Goal: Communication & Community: Answer question/provide support

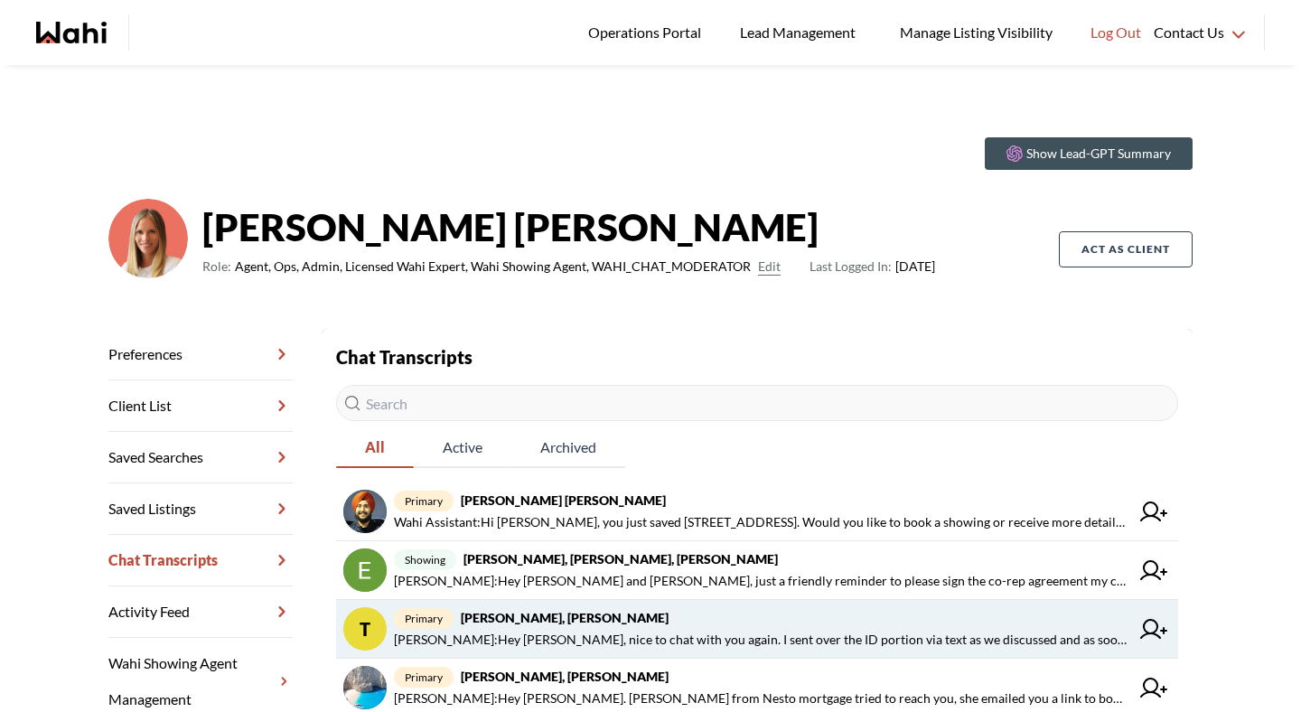
click at [535, 631] on span "Michelle Ryckman : Hey Tanya, nice to chat with you again. I sent over the ID p…" at bounding box center [762, 640] width 736 height 22
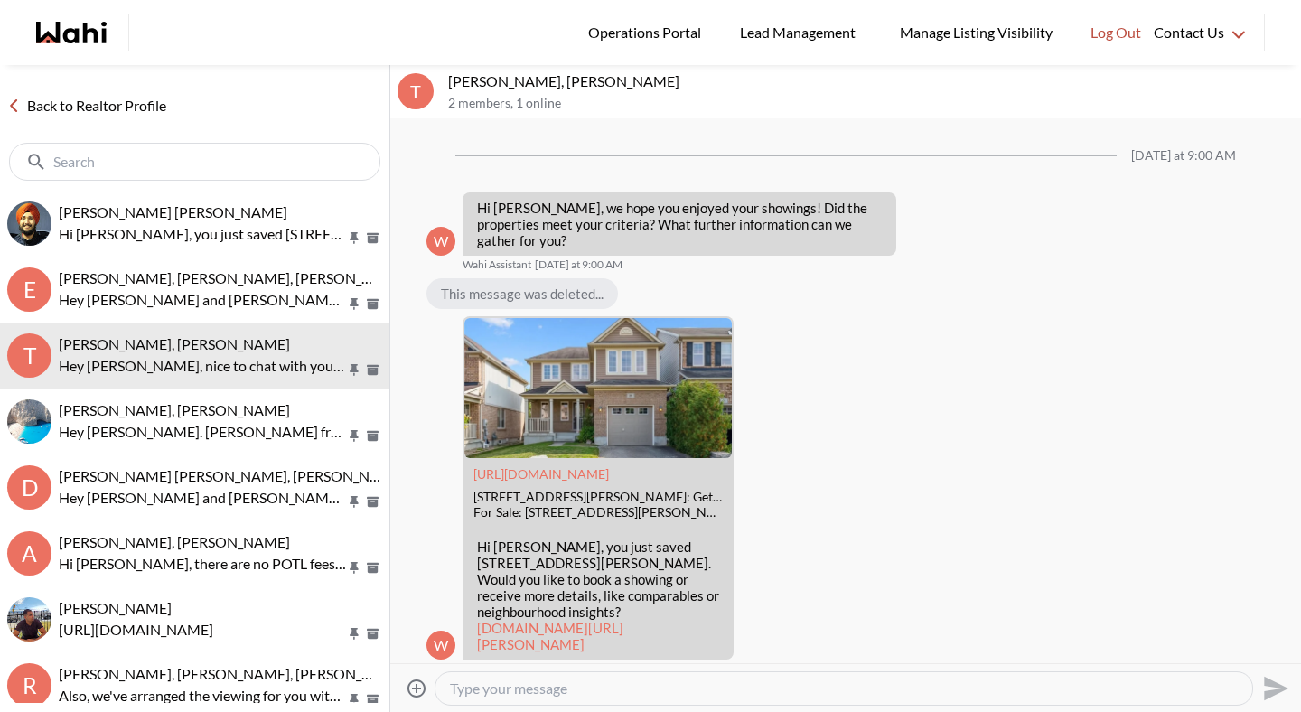
scroll to position [1785, 0]
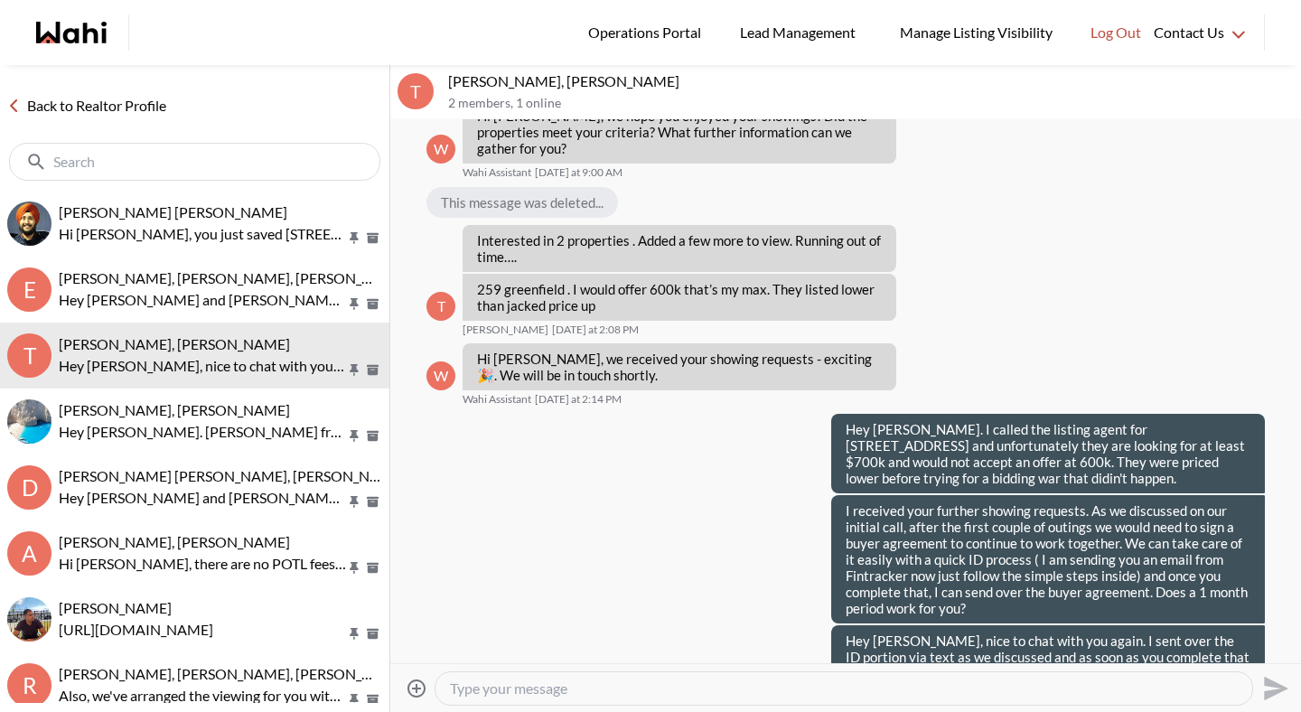
click at [535, 692] on textarea "Type your message" at bounding box center [844, 689] width 788 height 18
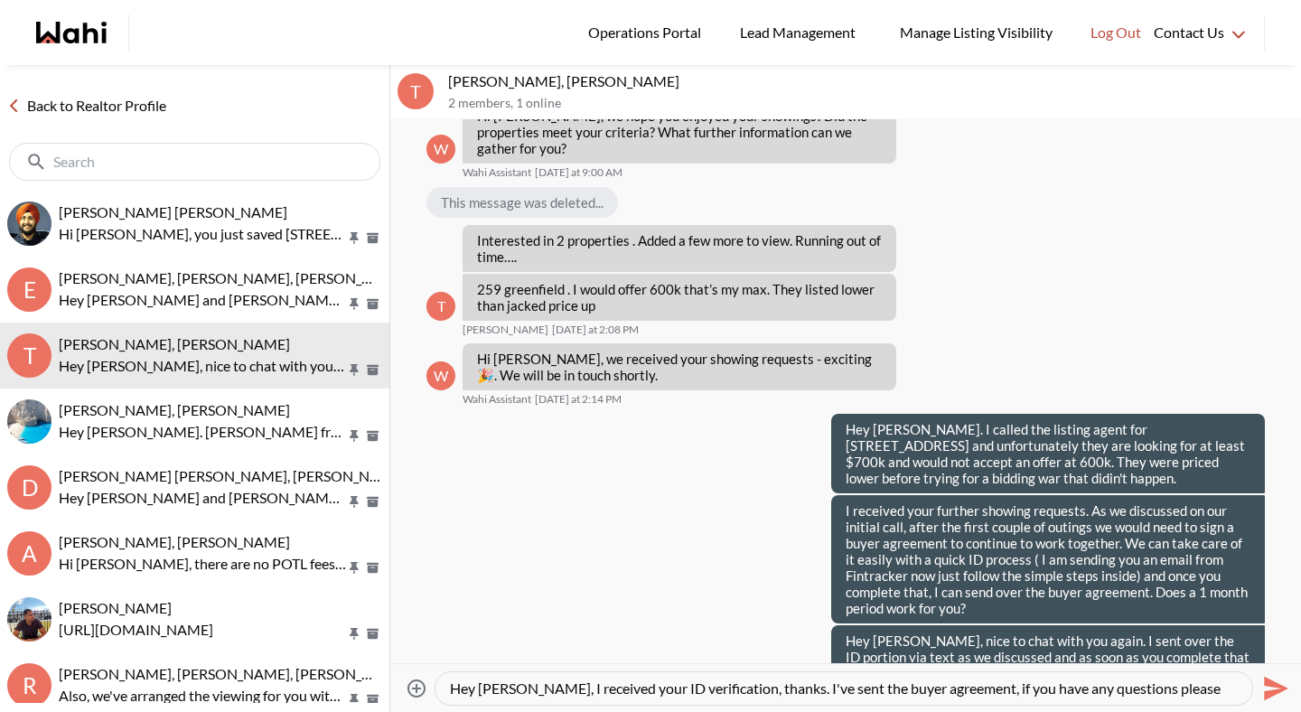
type textarea "Hey Tanya, I received your ID verification, thanks. I've sent the buyer agreeme…"
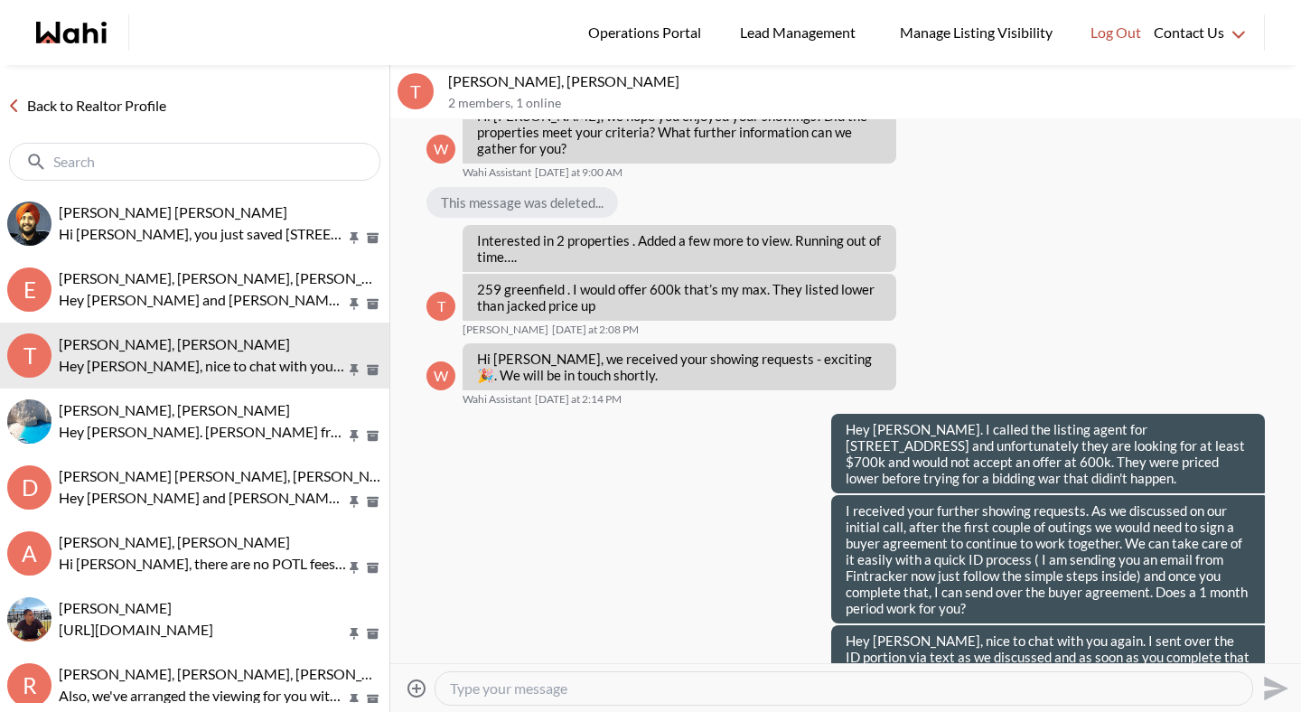
scroll to position [0, 0]
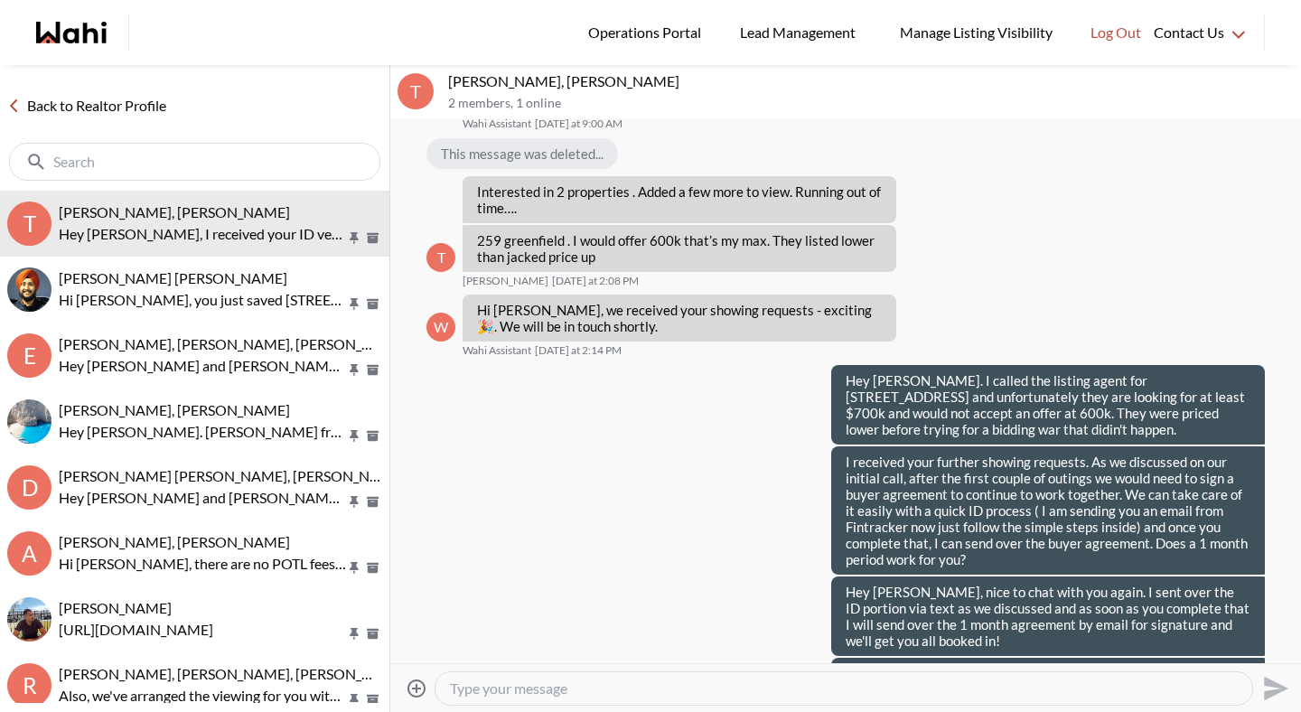
click at [78, 106] on link "Back to Realtor Profile" at bounding box center [87, 105] width 174 height 23
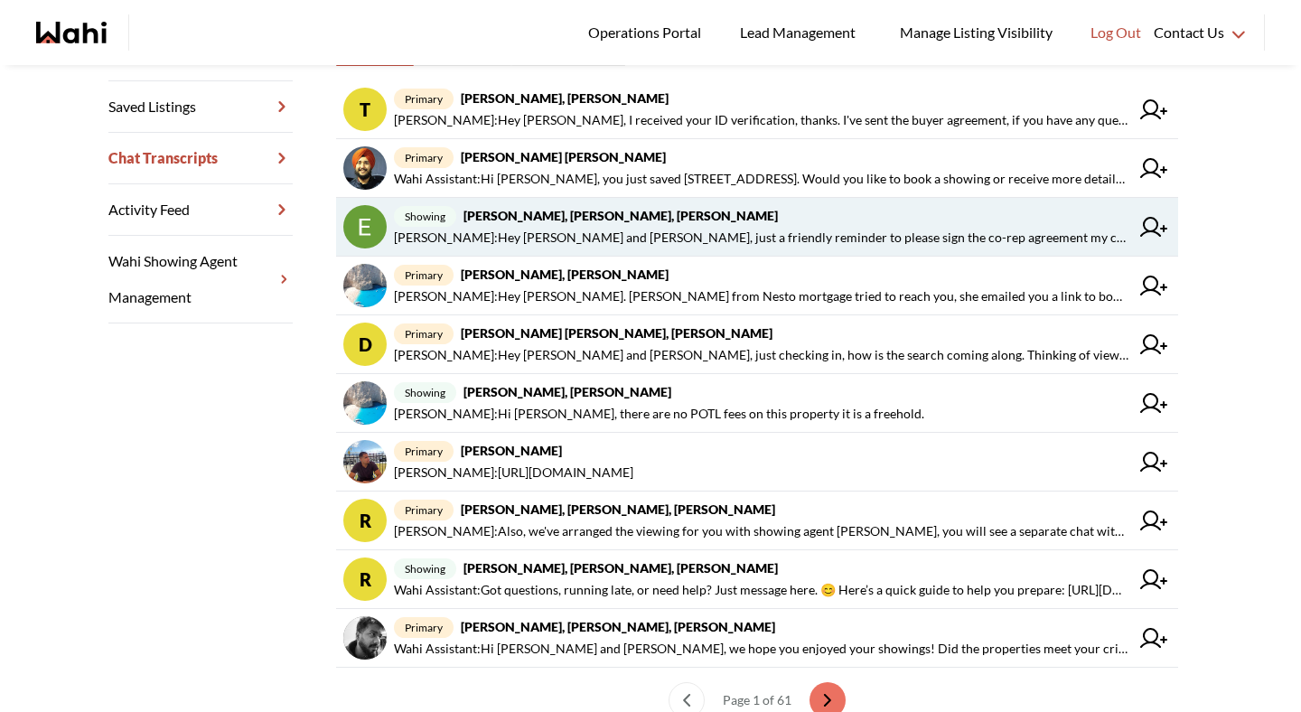
scroll to position [388, 0]
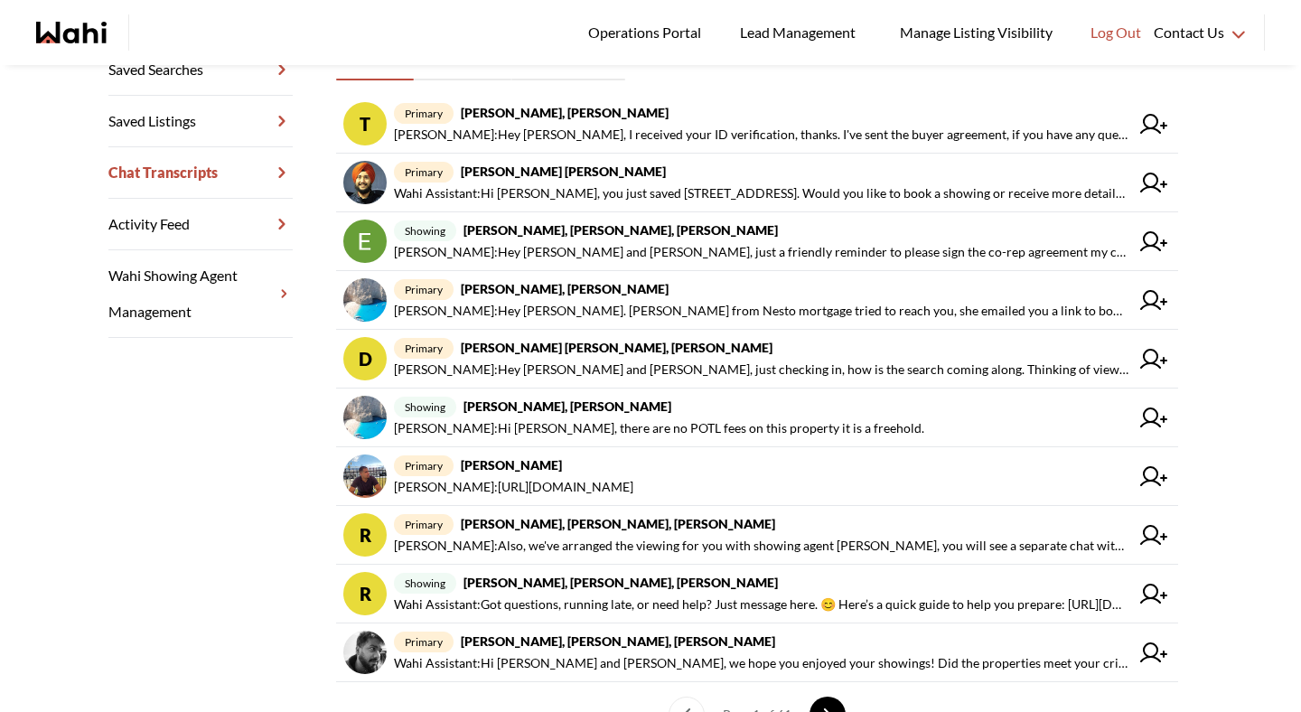
click at [826, 706] on button "next page" at bounding box center [828, 715] width 36 height 36
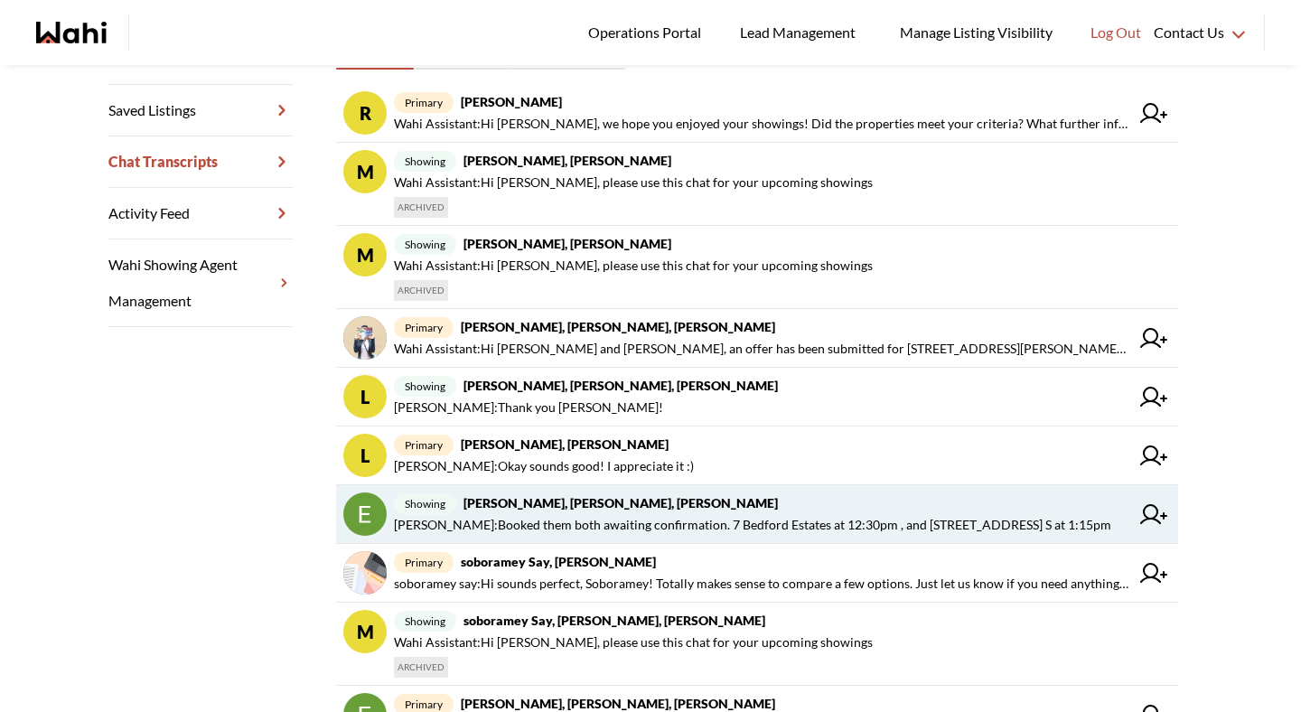
scroll to position [525, 0]
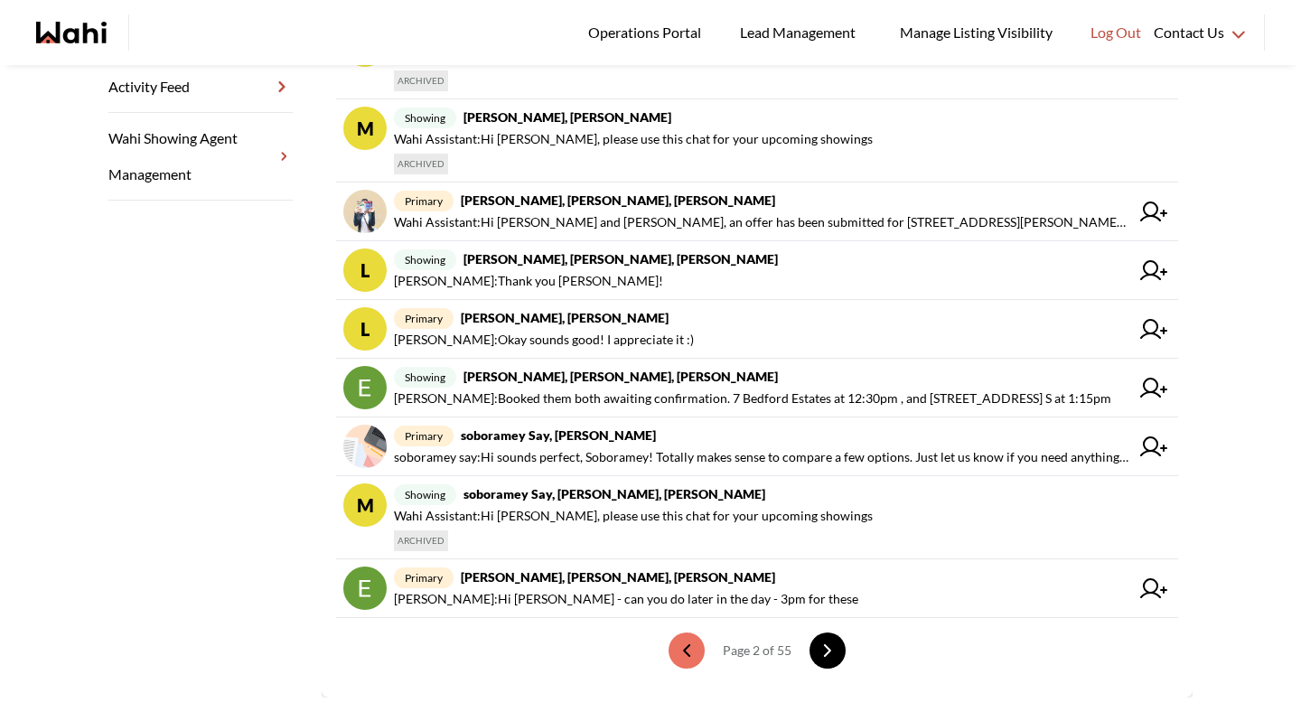
click at [831, 652] on icon "next page" at bounding box center [827, 650] width 13 height 13
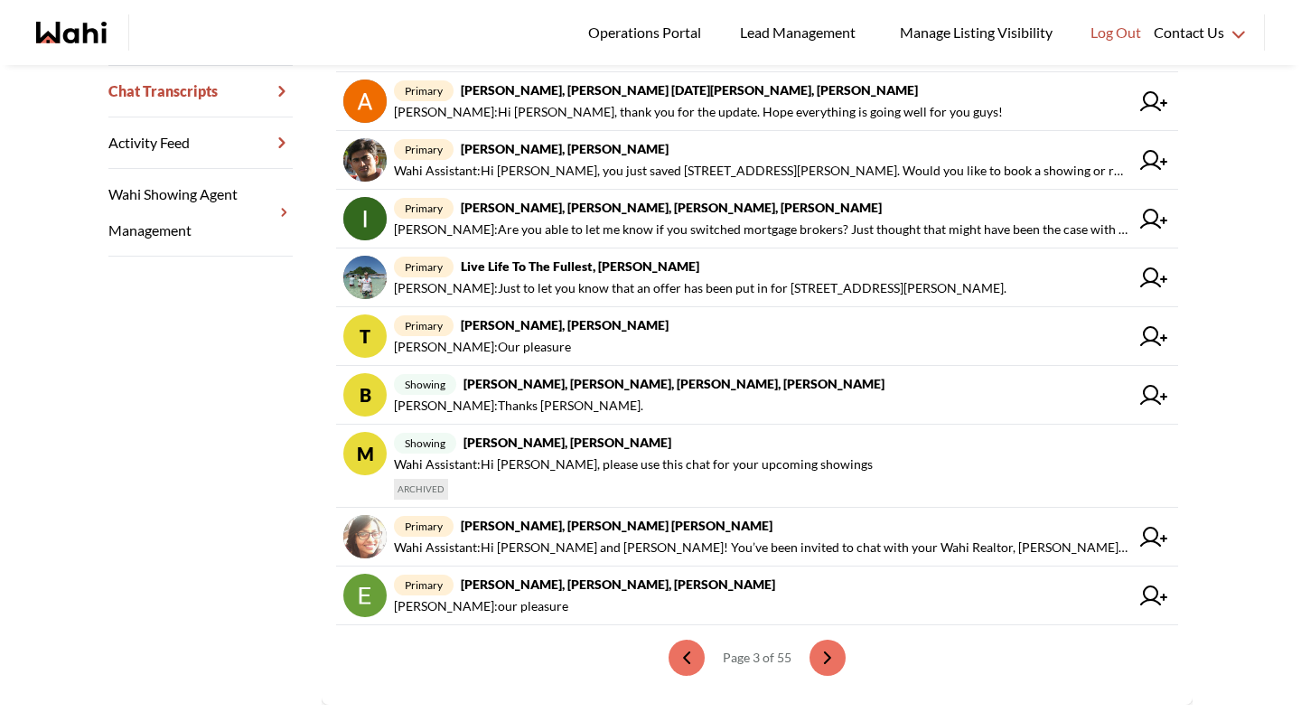
scroll to position [499, 0]
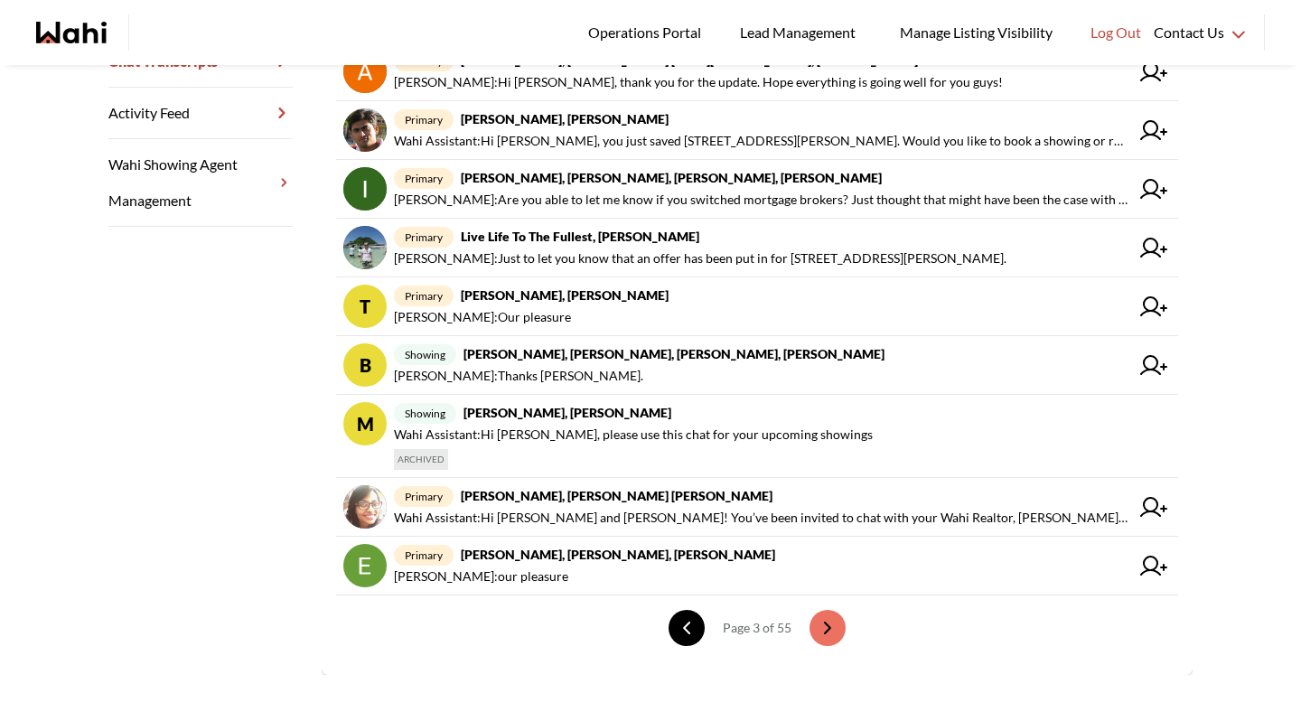
click at [698, 622] on button "previous page" at bounding box center [687, 628] width 36 height 36
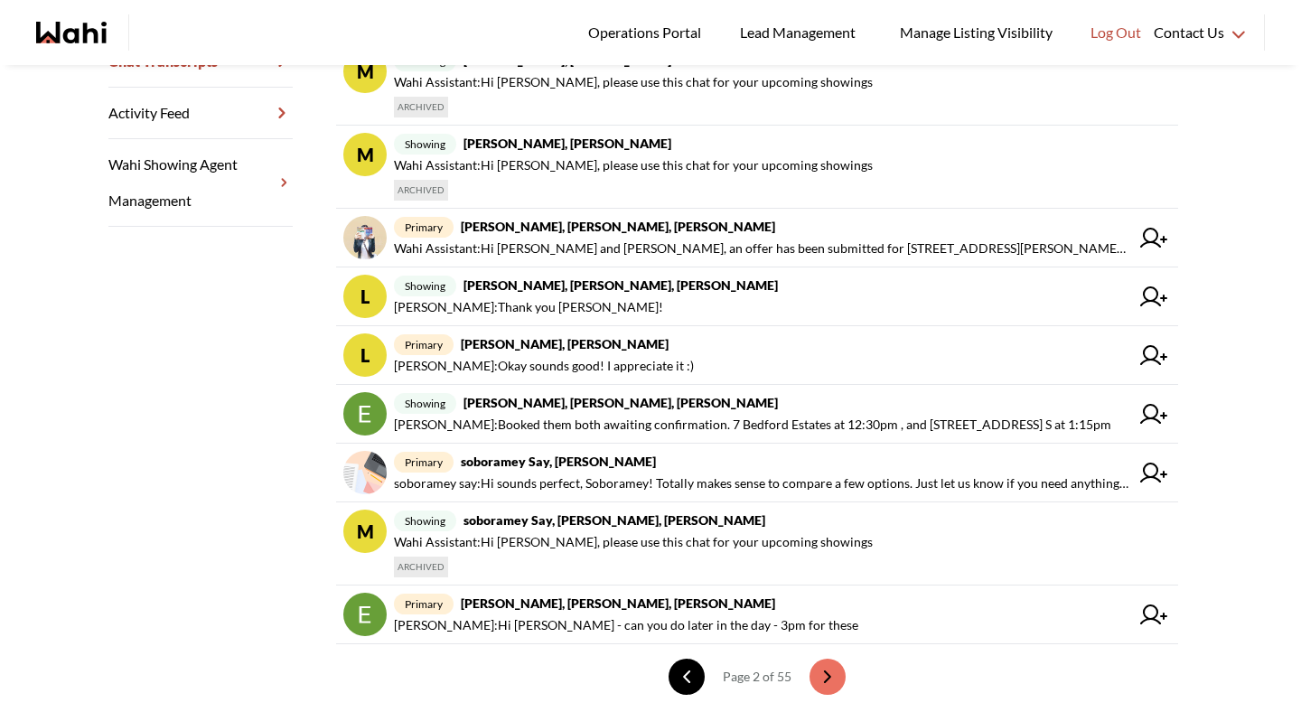
click at [686, 673] on icon "previous page" at bounding box center [687, 677] width 13 height 13
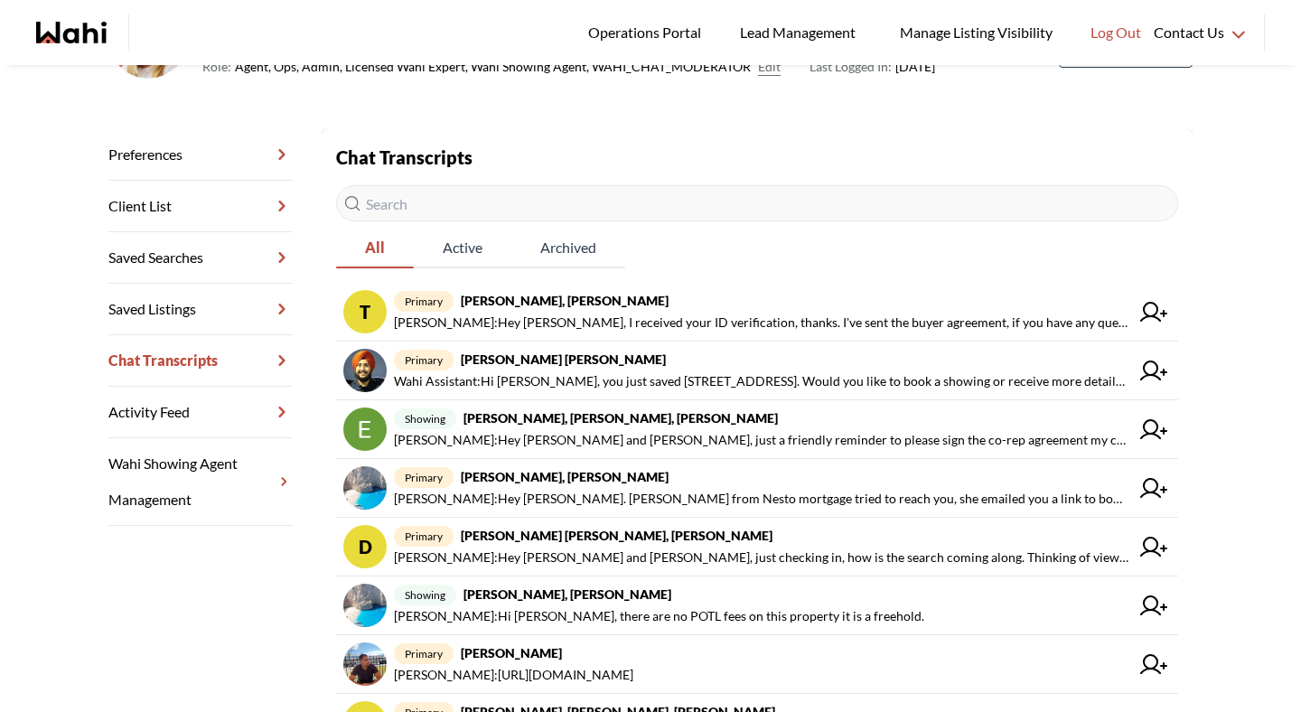
scroll to position [175, 0]
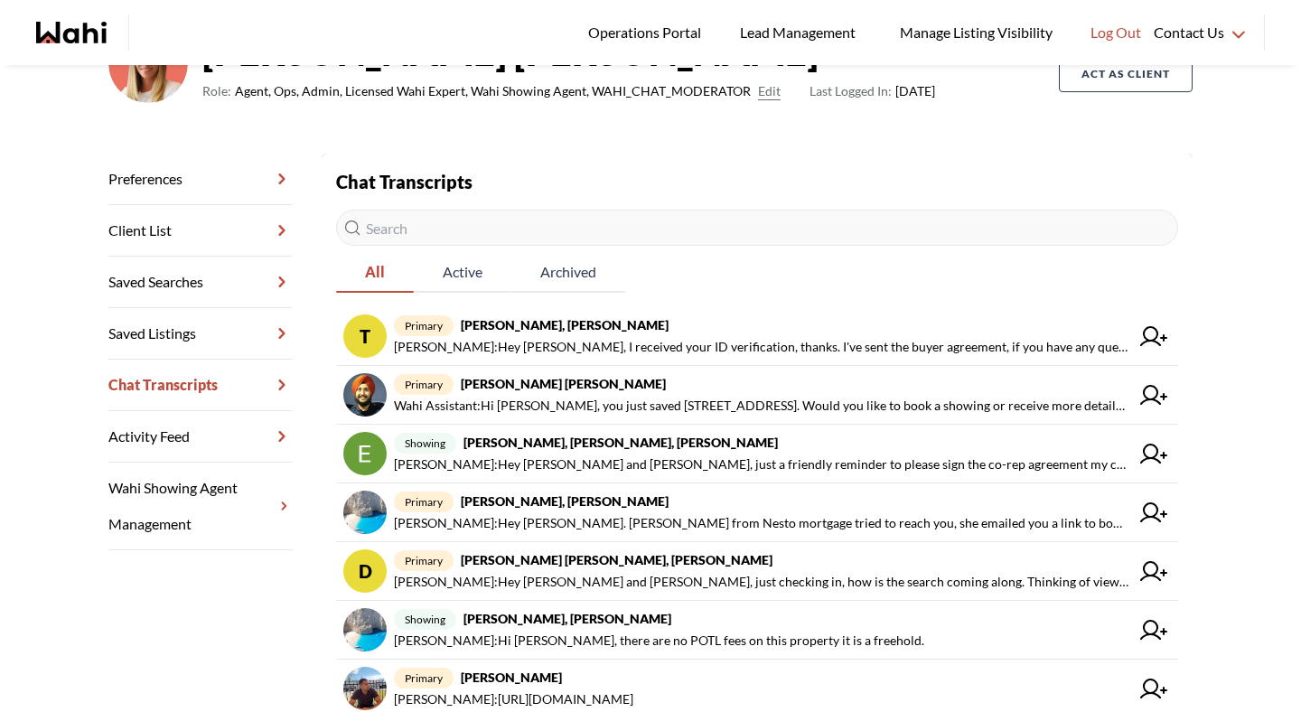
click at [511, 225] on input "text" at bounding box center [757, 228] width 842 height 36
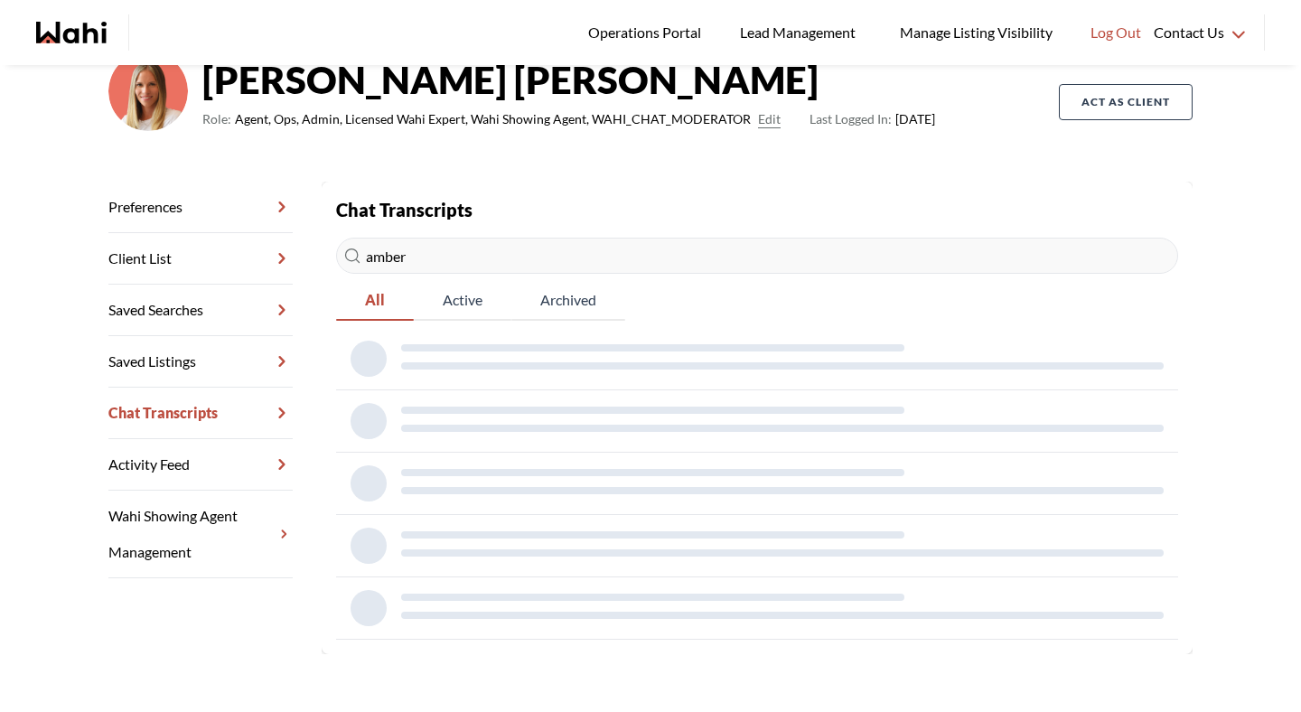
scroll to position [127, 0]
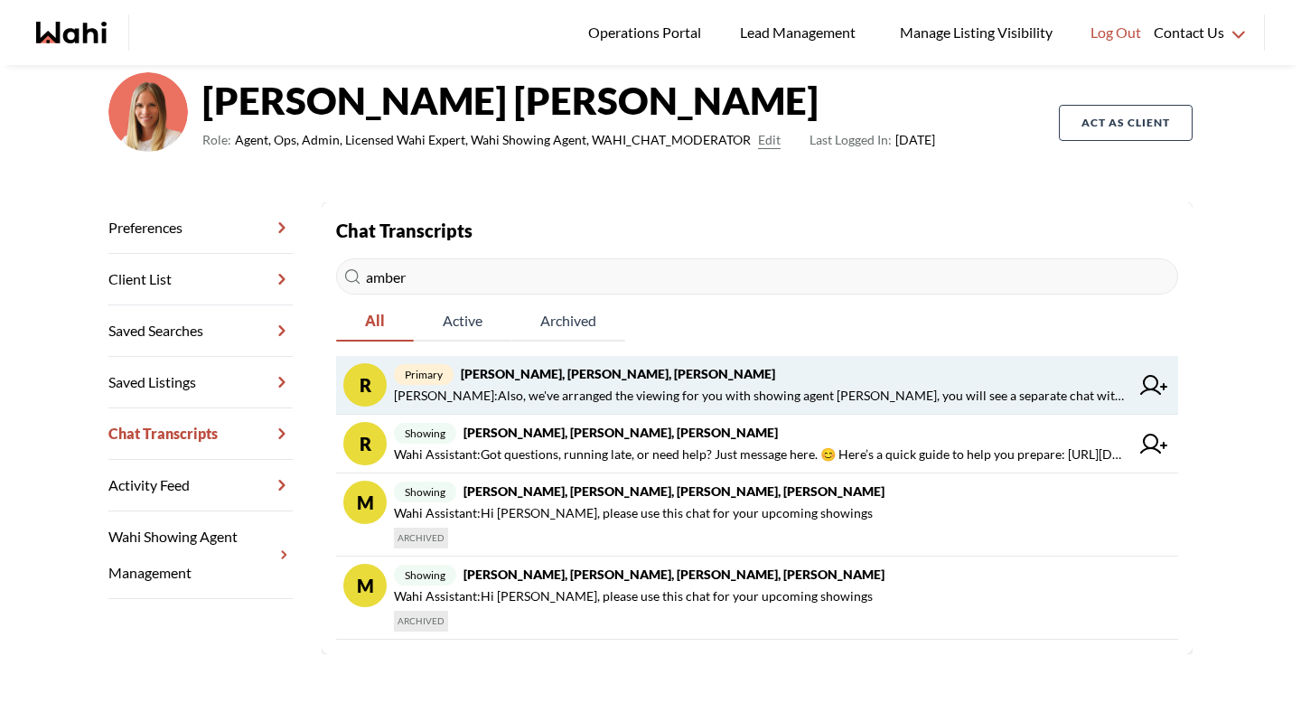
type input "amber"
click at [549, 374] on strong "Rory Fairweather, Amber F, Michelle" at bounding box center [618, 373] width 315 height 15
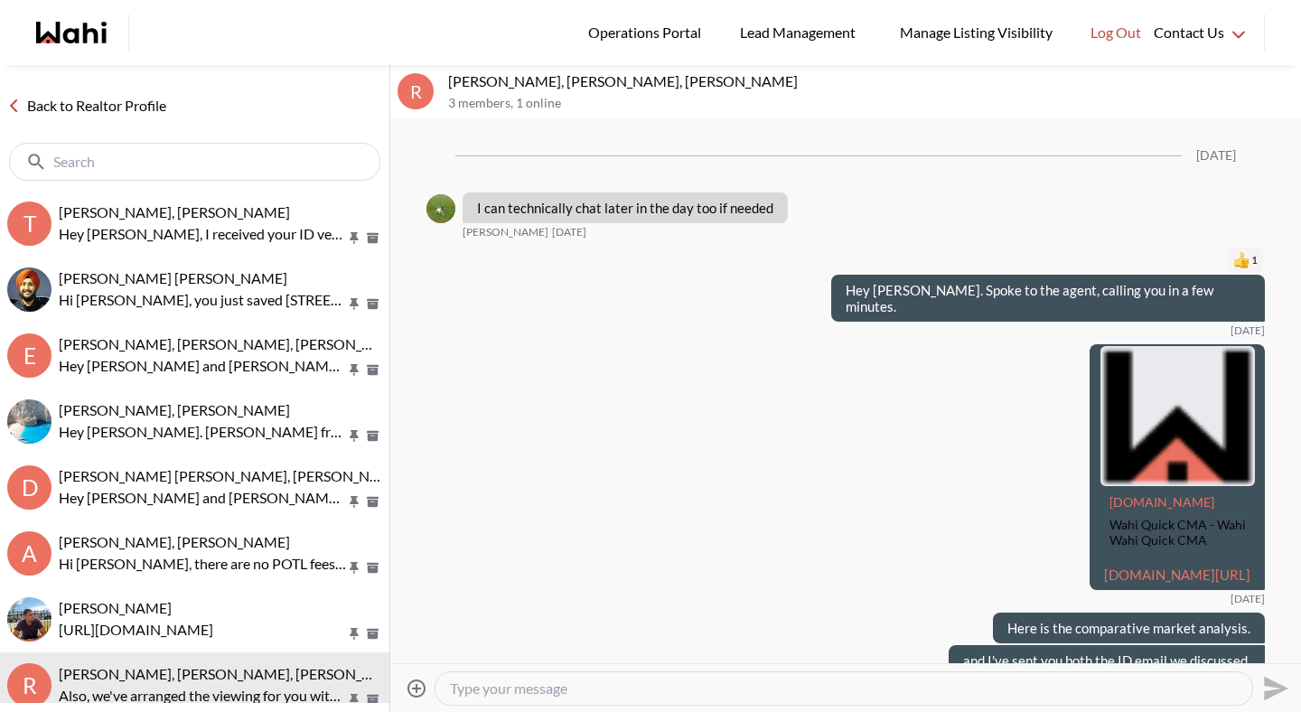
scroll to position [2694, 0]
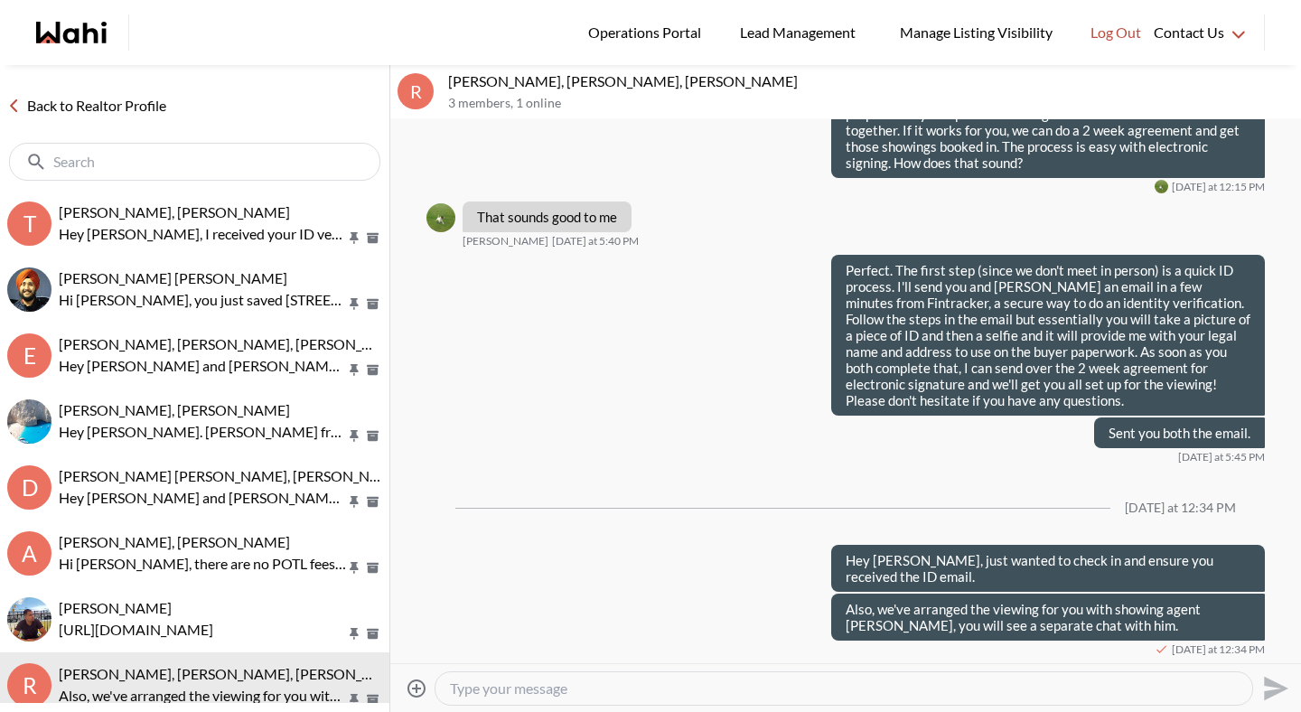
click at [216, 164] on input "text" at bounding box center [196, 162] width 286 height 18
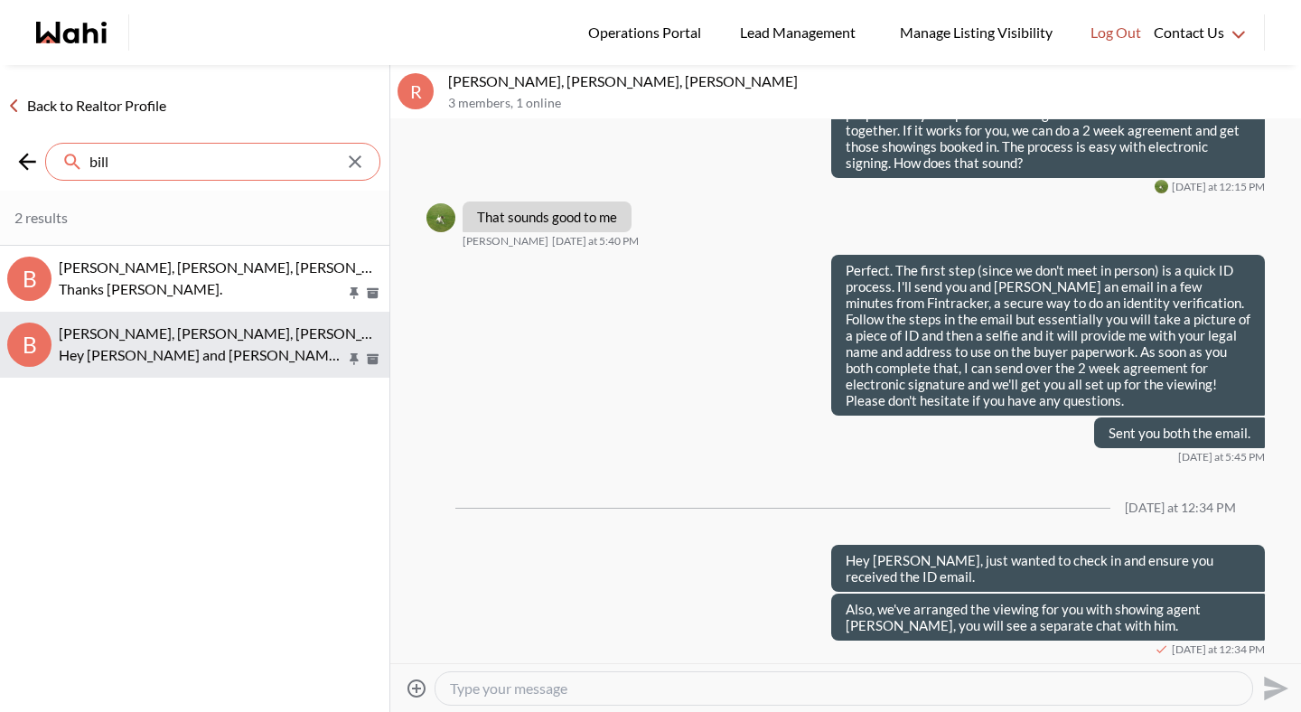
type input "bill"
click at [192, 342] on div "Bill Bowen, Sandra Gavinchuk, Michelle" at bounding box center [221, 333] width 324 height 18
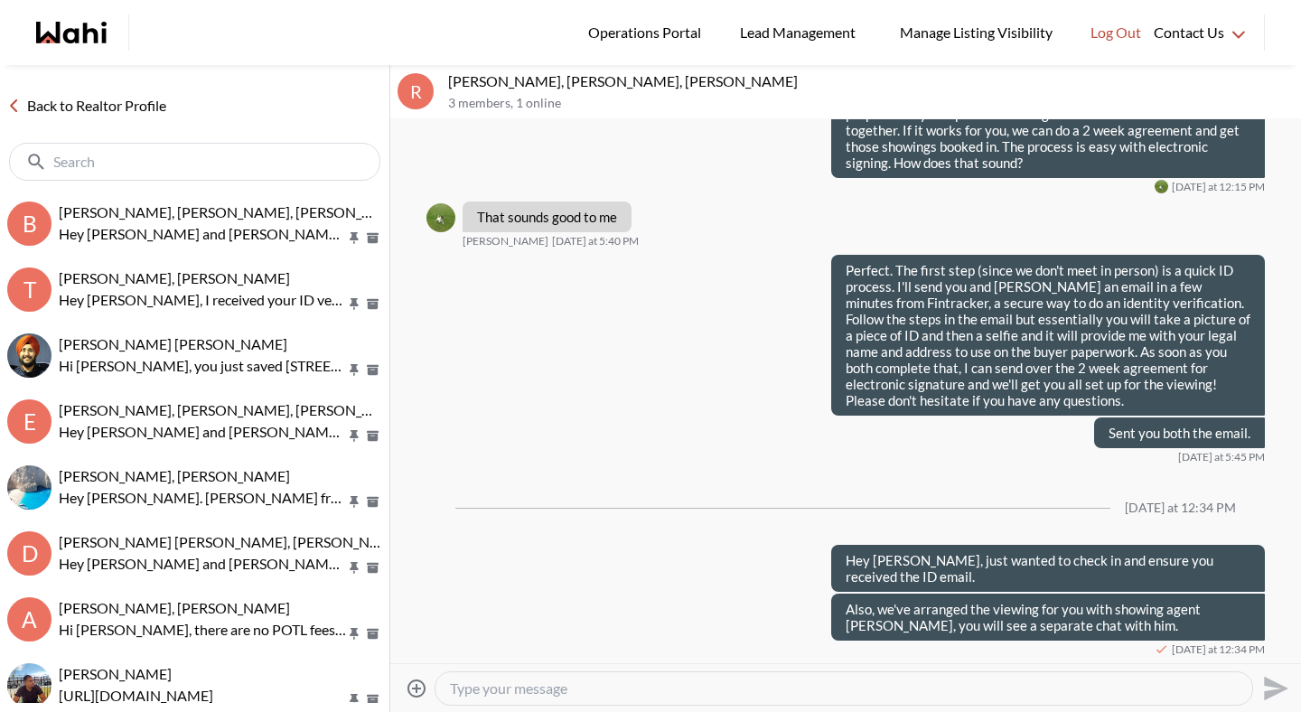
click at [540, 690] on textarea "Type your message" at bounding box center [844, 689] width 788 height 18
type textarea "Hey Bill and Sandra. How did it go yesterday?"
drag, startPoint x: 755, startPoint y: 683, endPoint x: 402, endPoint y: 685, distance: 352.5
click at [402, 685] on div "Attach files Hey Bill and Sandra. How did it go yesterday? Send" at bounding box center [846, 688] width 897 height 41
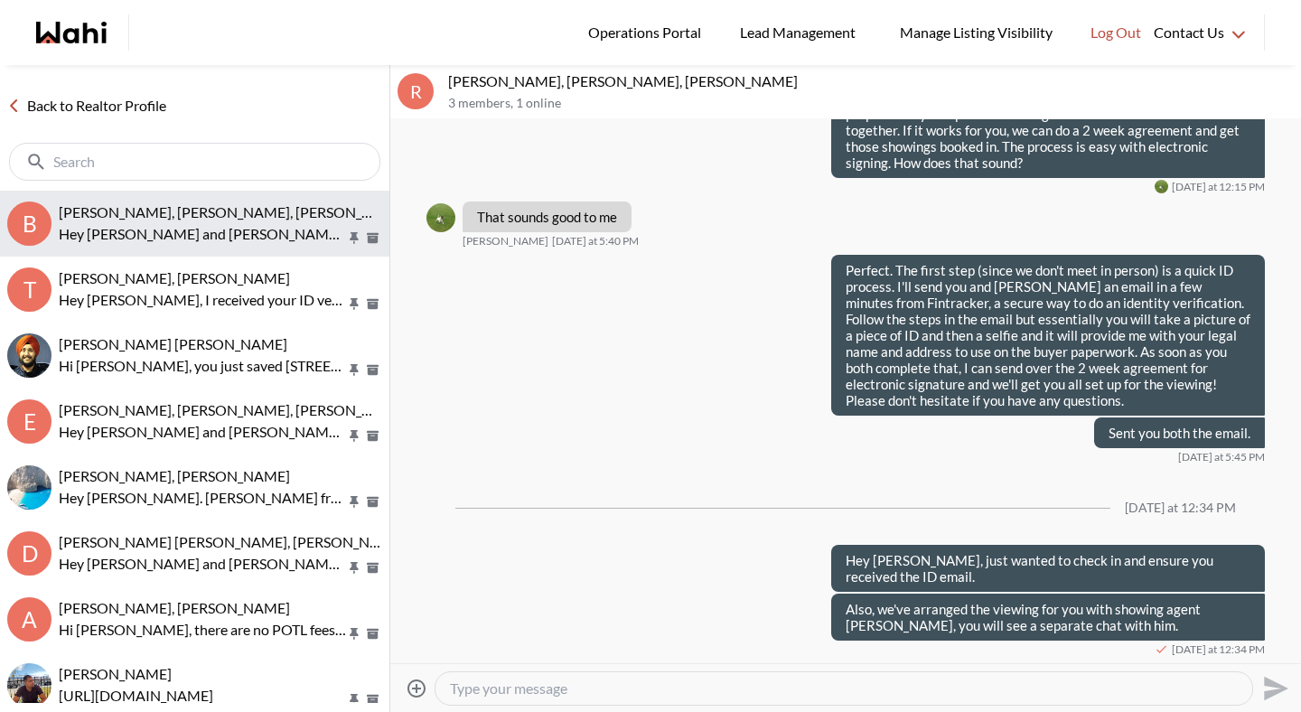
click at [137, 218] on span "Bill Bowen, Sandra Gavinchuk, Michelle" at bounding box center [234, 211] width 350 height 17
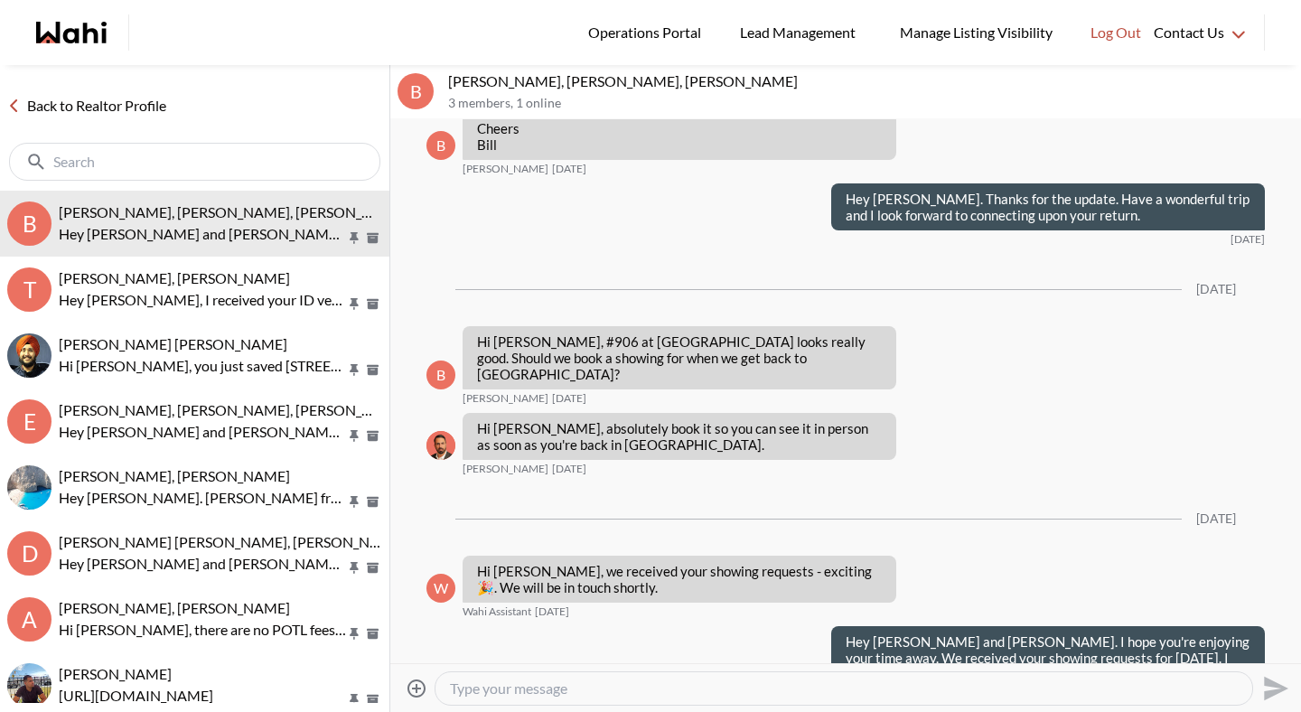
click at [539, 693] on textarea "Type your message" at bounding box center [844, 689] width 788 height 18
paste textarea "Hey Bill and Sandra. How did it go yesterday?"
type textarea "Hey Bill and Sandra. How did it go yesterday?"
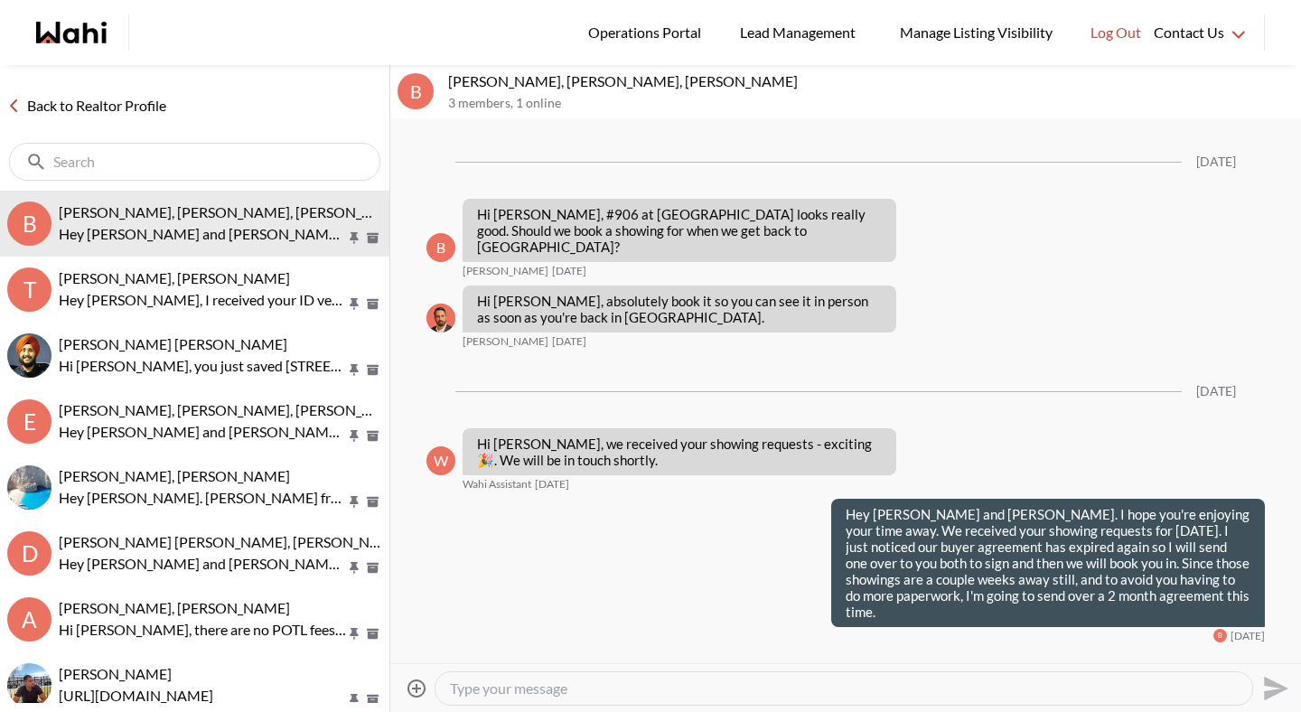
click at [84, 110] on link "Back to Realtor Profile" at bounding box center [87, 105] width 174 height 23
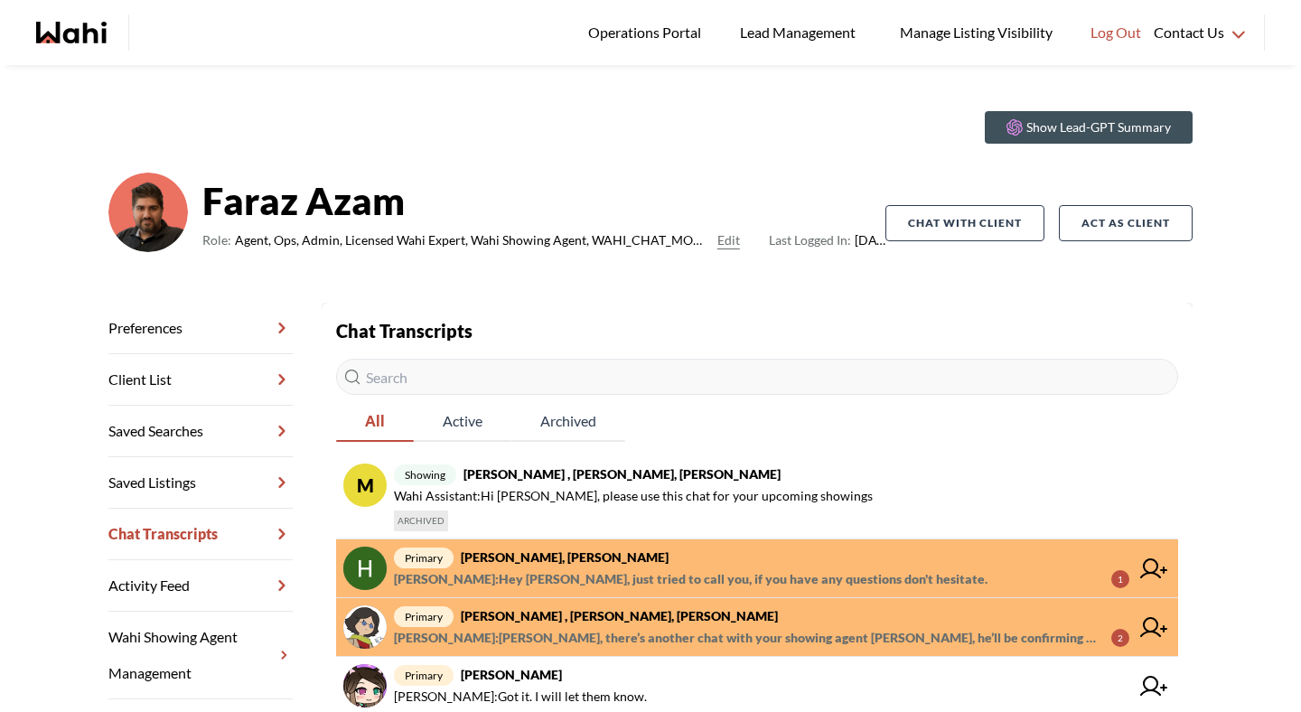
scroll to position [28, 0]
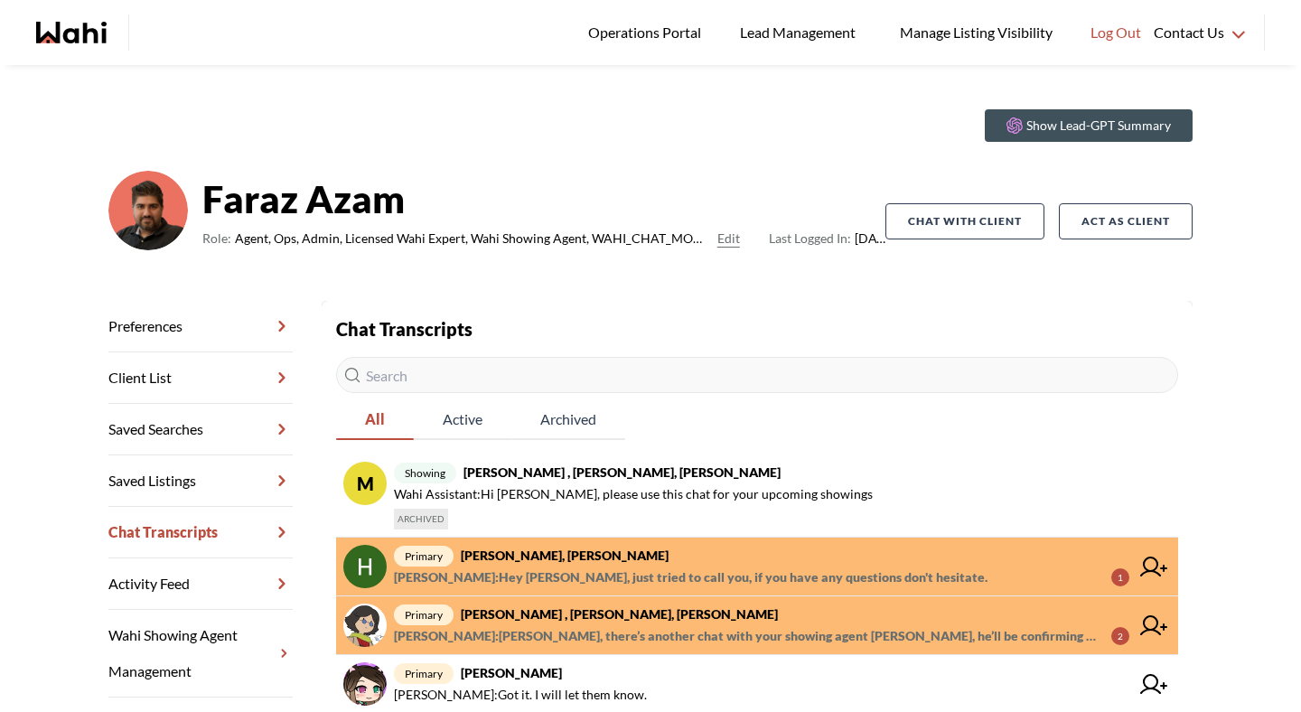
click at [537, 619] on strong "[PERSON_NAME] , [PERSON_NAME], [PERSON_NAME]" at bounding box center [619, 613] width 317 height 15
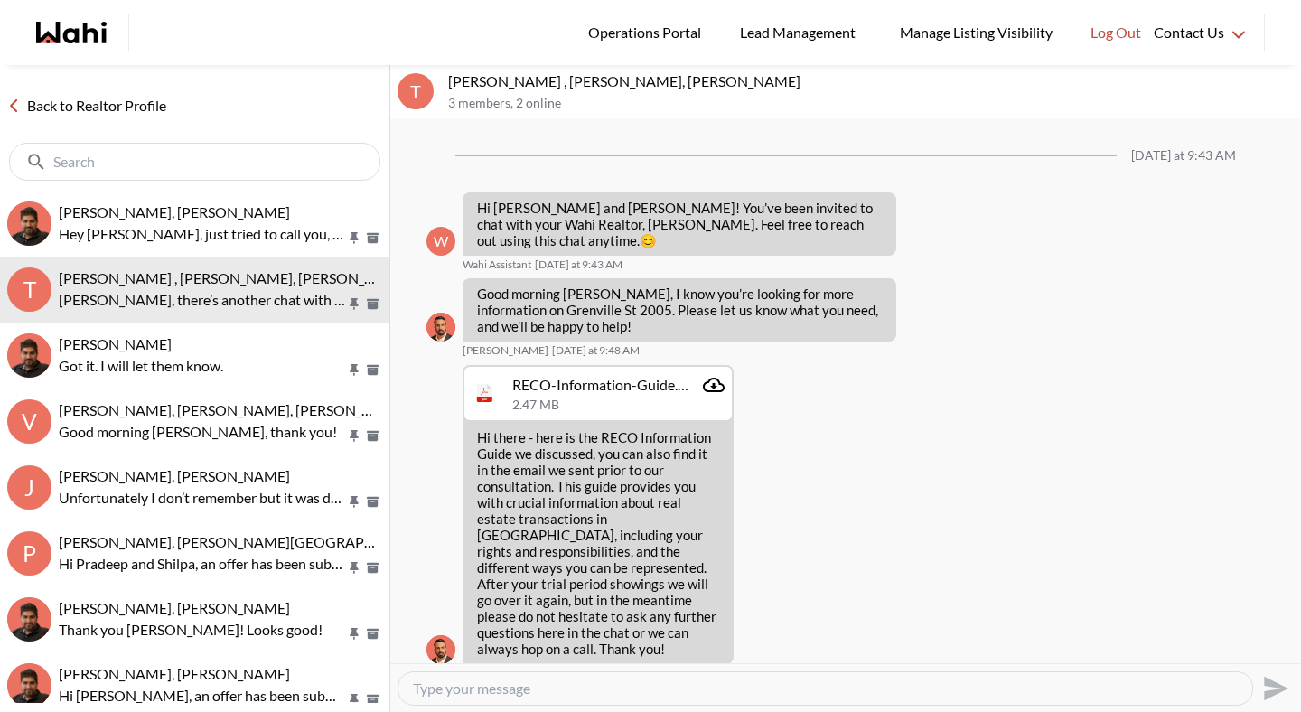
scroll to position [622, 0]
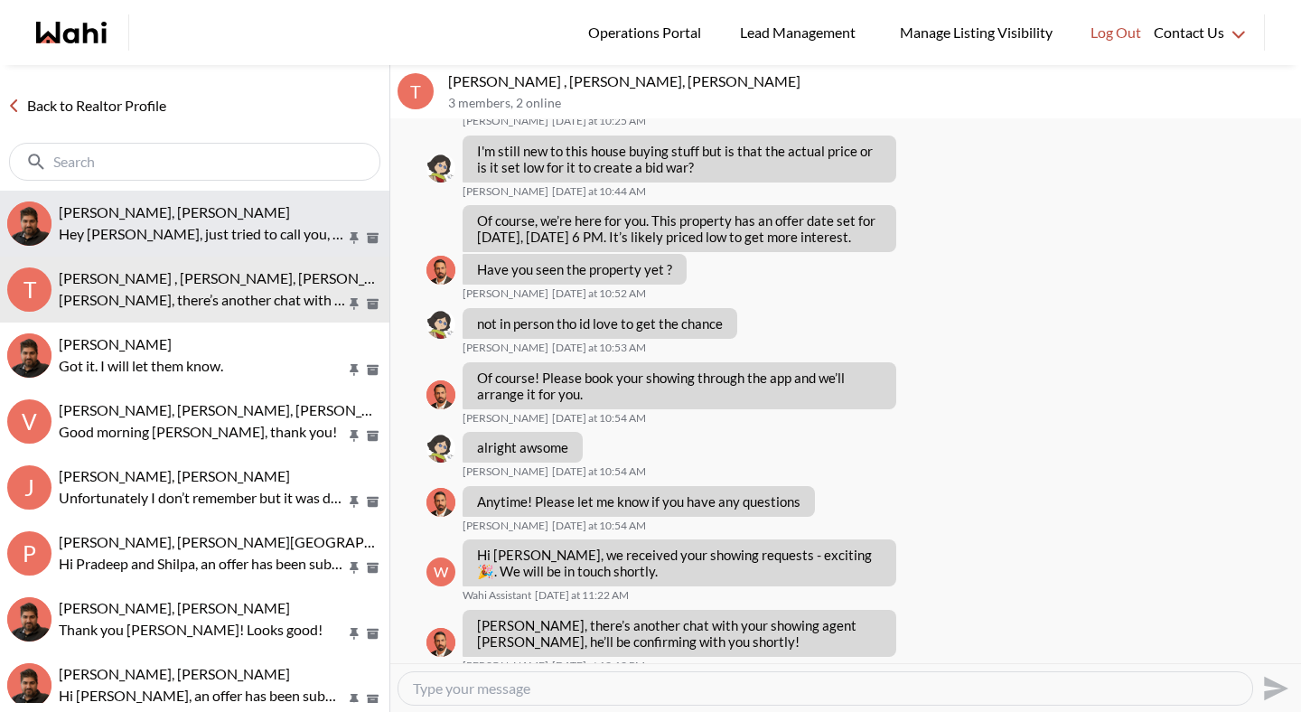
click at [270, 226] on p "Hey Heidy, just tried to call you, if you have any questions don't hesitate." at bounding box center [202, 234] width 287 height 22
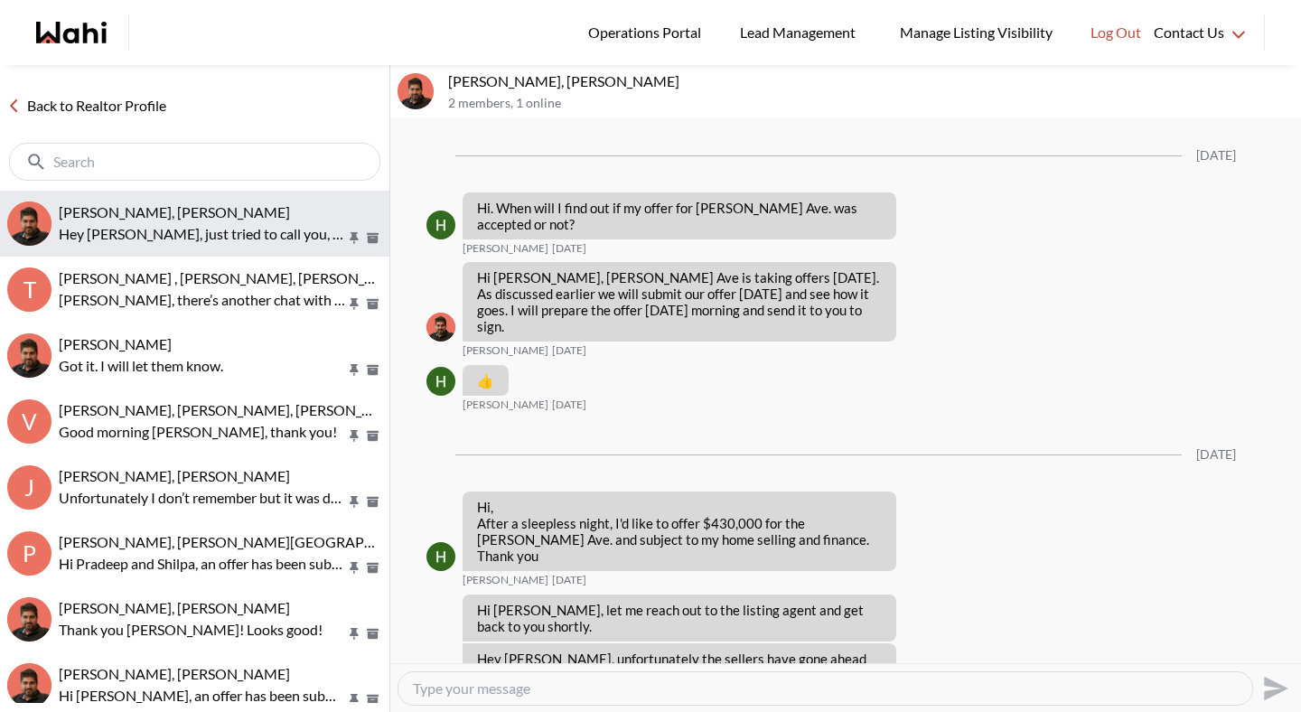
scroll to position [2979, 0]
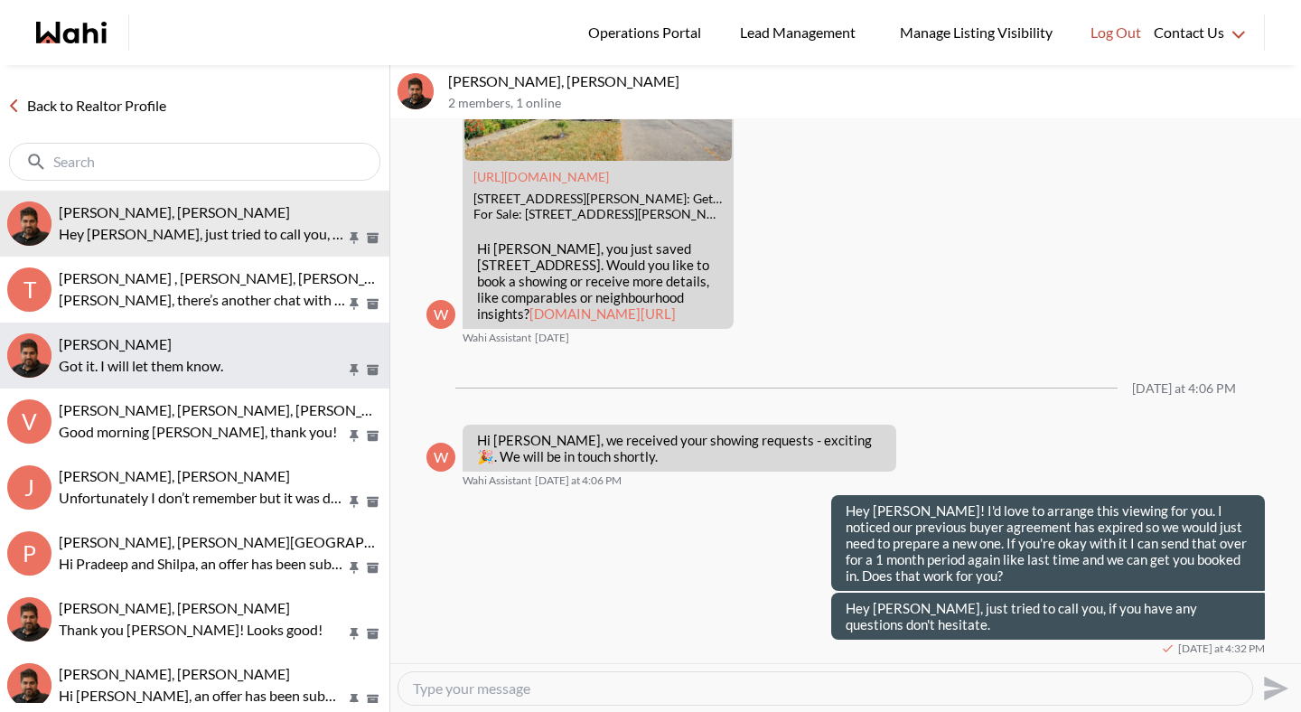
click at [239, 324] on button "liuhong chen, Faraz Got it. I will let them know." at bounding box center [195, 356] width 390 height 66
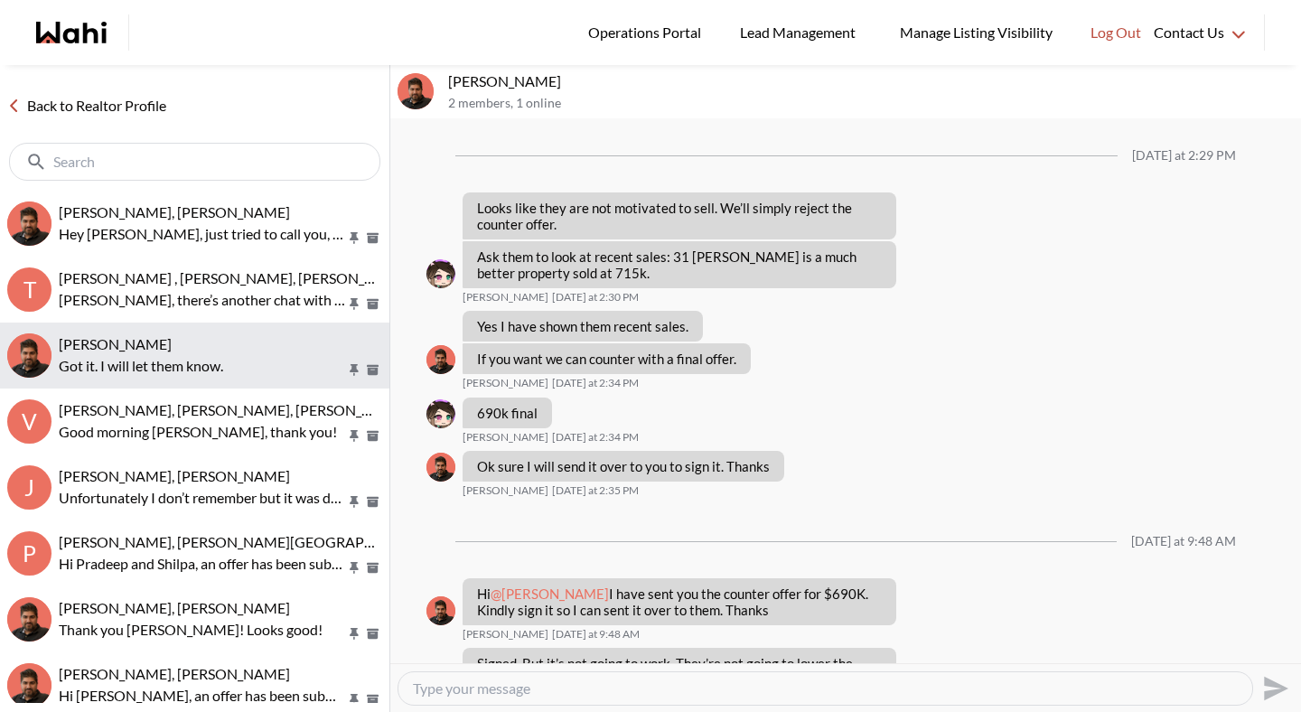
scroll to position [986, 0]
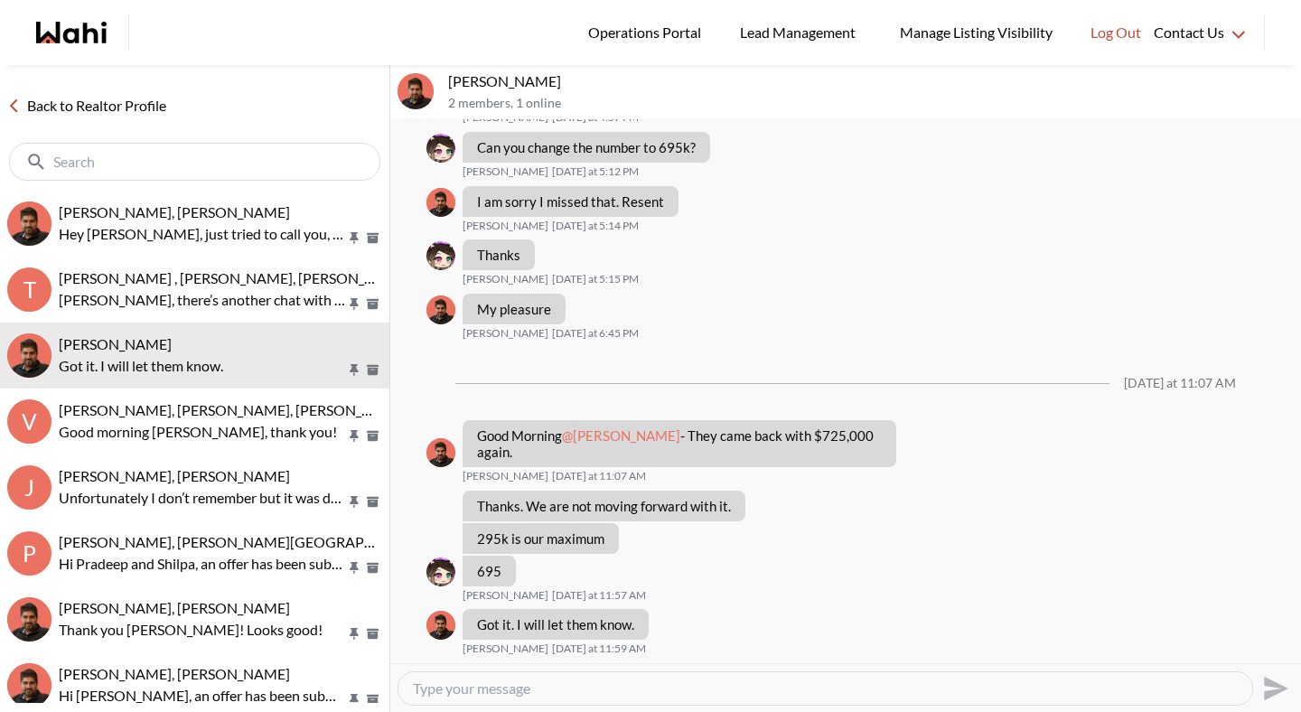
click at [146, 107] on link "Back to Realtor Profile" at bounding box center [87, 105] width 174 height 23
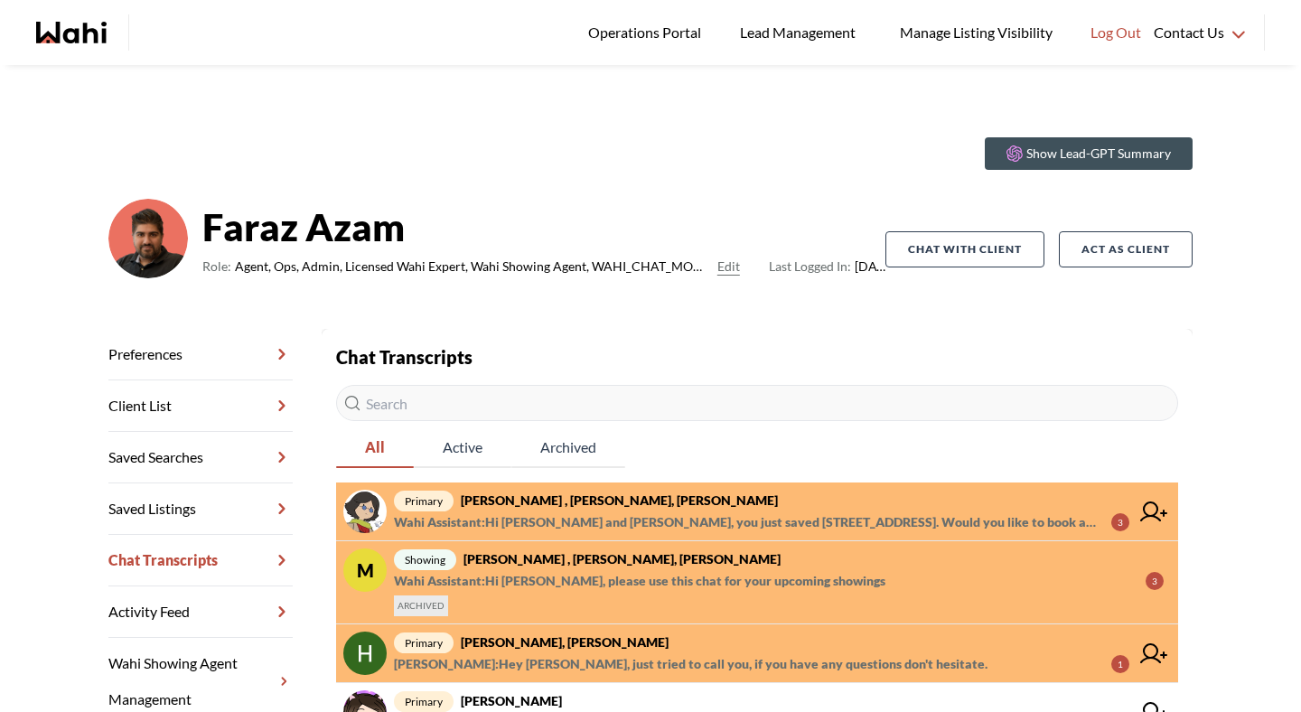
click at [438, 407] on input "text" at bounding box center [757, 403] width 842 height 36
paste input "habbz625@gmail.com"
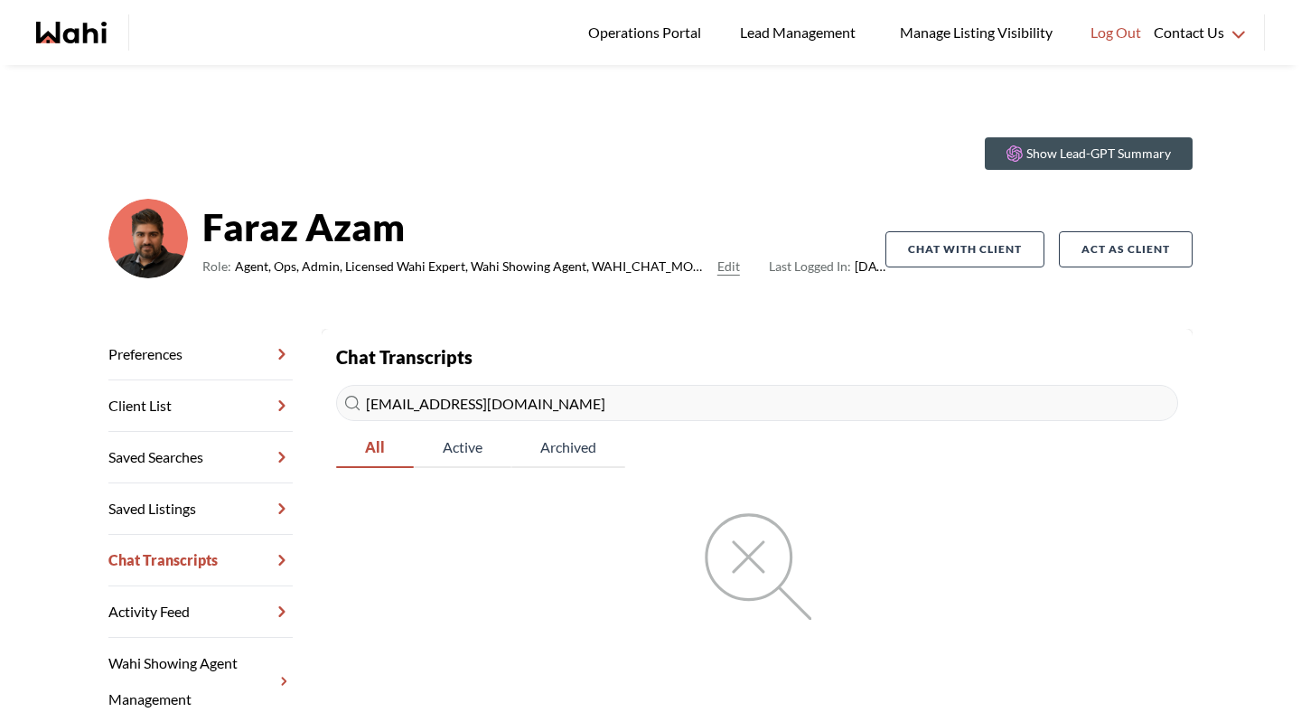
type input "habbz625@gmail.com"
drag, startPoint x: 519, startPoint y: 403, endPoint x: 309, endPoint y: 403, distance: 209.7
click at [309, 403] on div "Preferences Client List Saved Searches Saved Listings Chat Transcripts Activity…" at bounding box center [650, 527] width 1084 height 397
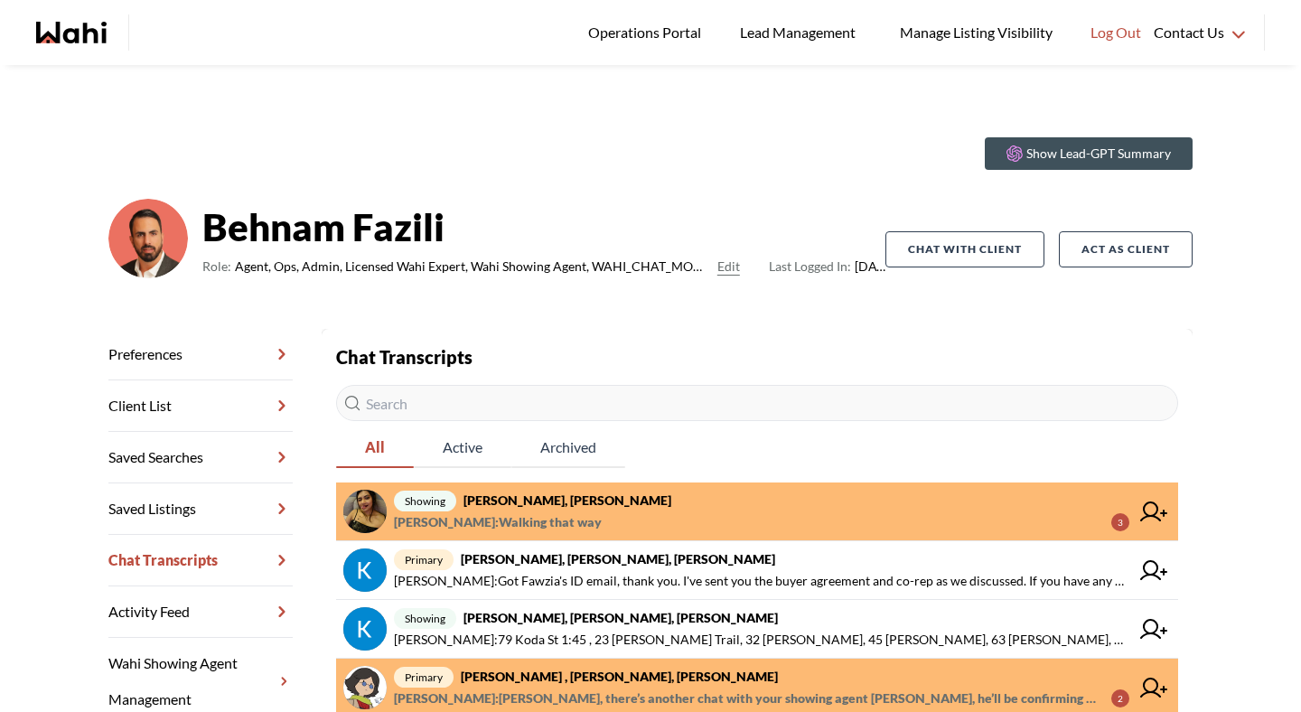
click at [568, 510] on span "showing [PERSON_NAME], [PERSON_NAME]" at bounding box center [762, 501] width 736 height 22
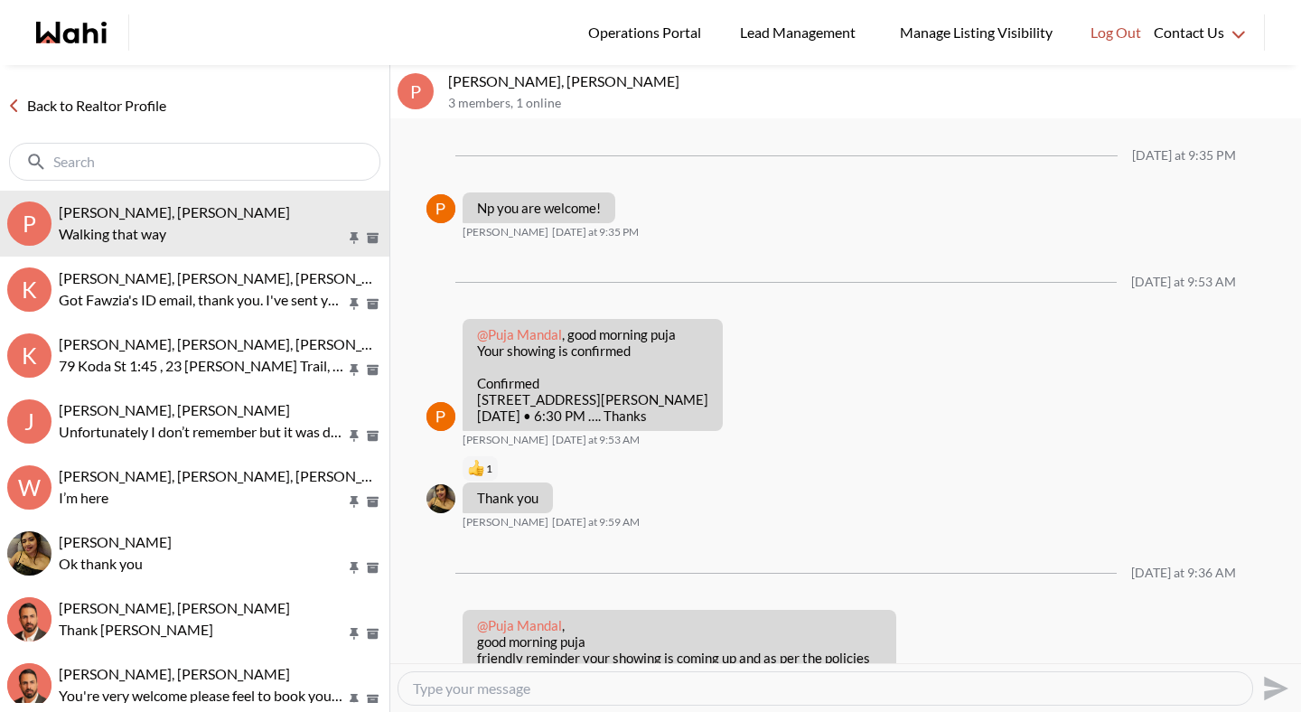
scroll to position [1593, 0]
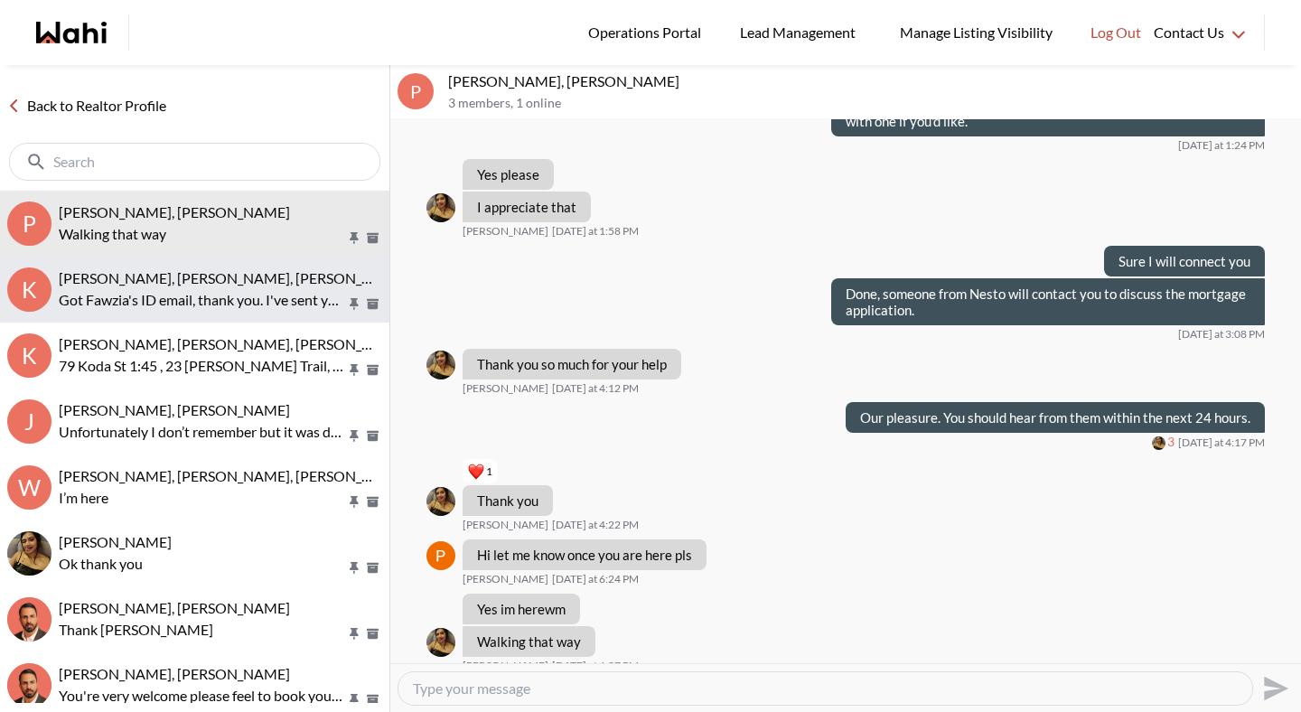
click at [220, 271] on span "Kevin McKay, Fawzia Sheikh, Behnam" at bounding box center [234, 277] width 350 height 17
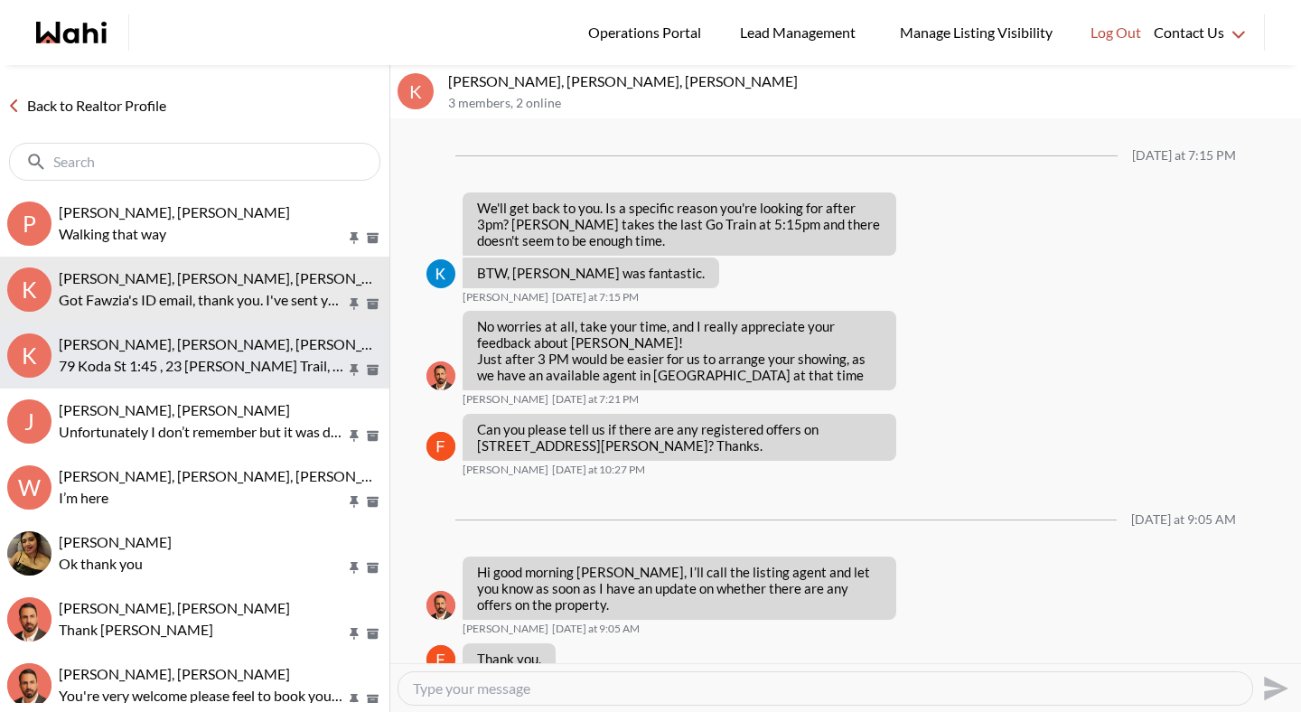
scroll to position [2321, 0]
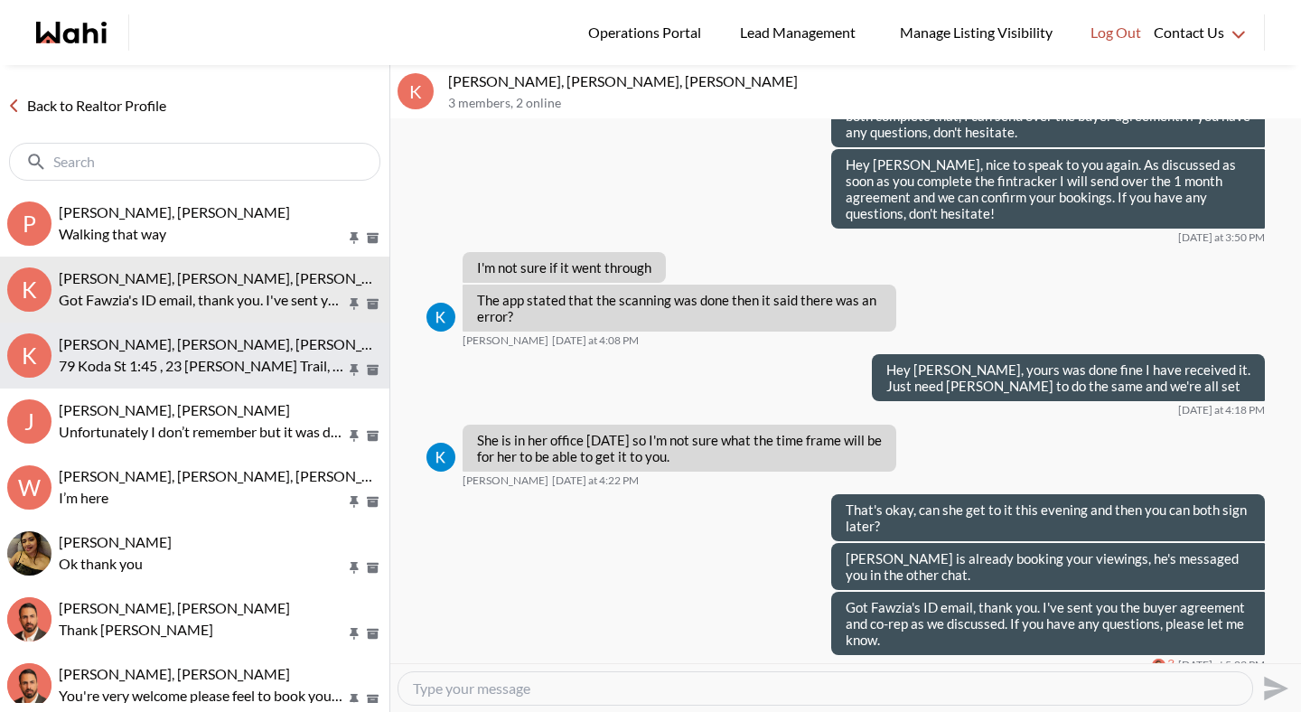
click at [204, 336] on span "Kevin McKay, Fawzia Sheikh, Khalid, Behnam" at bounding box center [234, 343] width 350 height 17
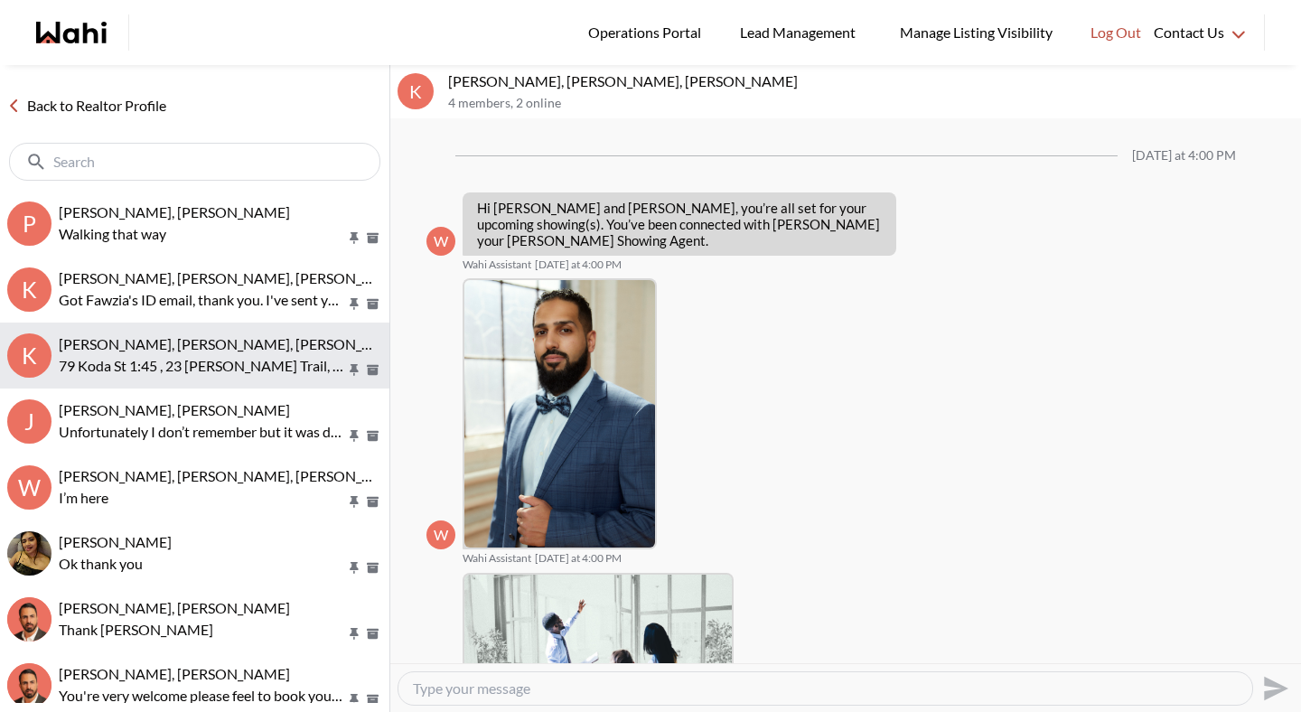
scroll to position [410, 0]
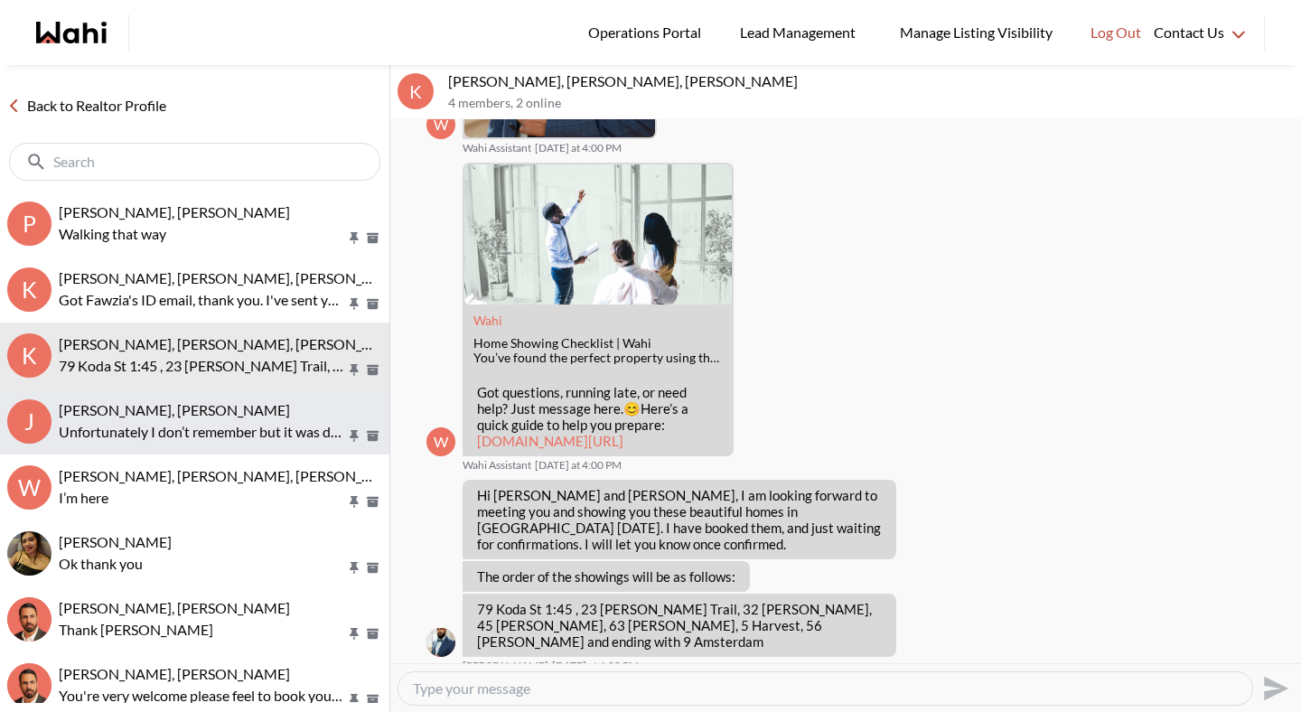
click at [183, 419] on div "Josh Hortaleza, Faraz, Behnam Unfortunately I don’t remember but it was definit…" at bounding box center [221, 422] width 324 height 42
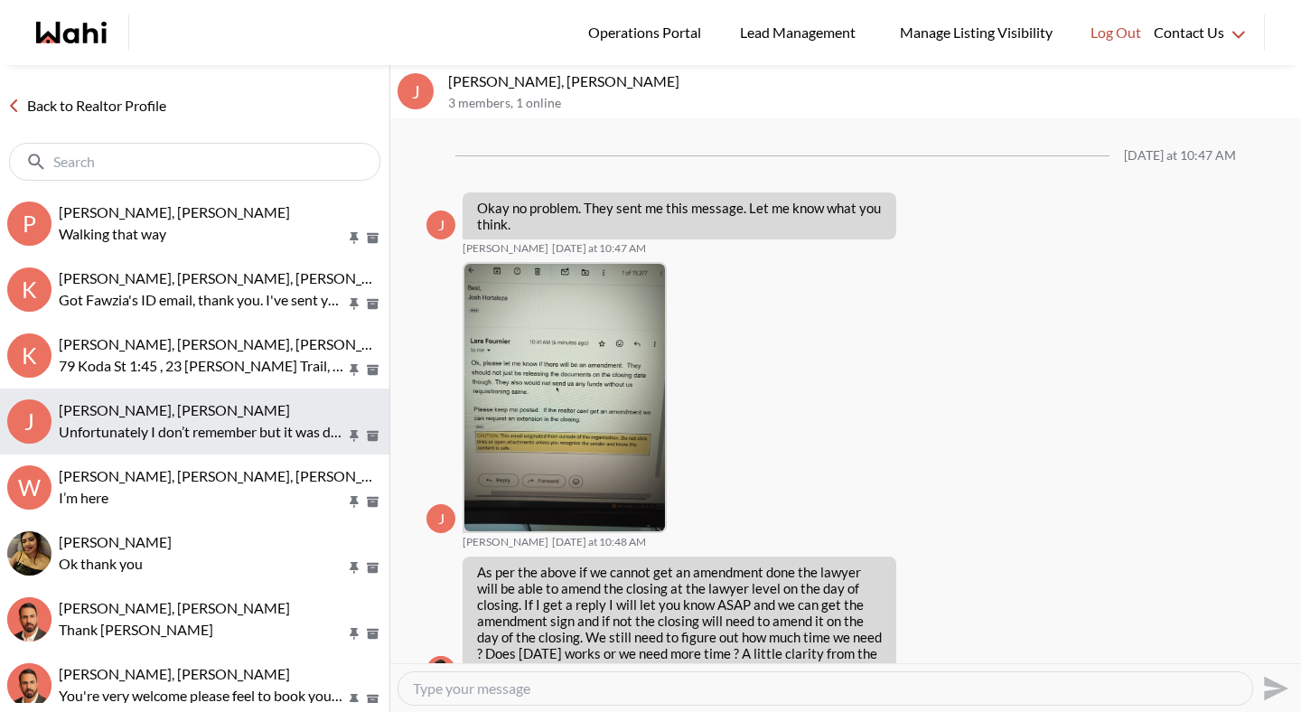
scroll to position [2033, 0]
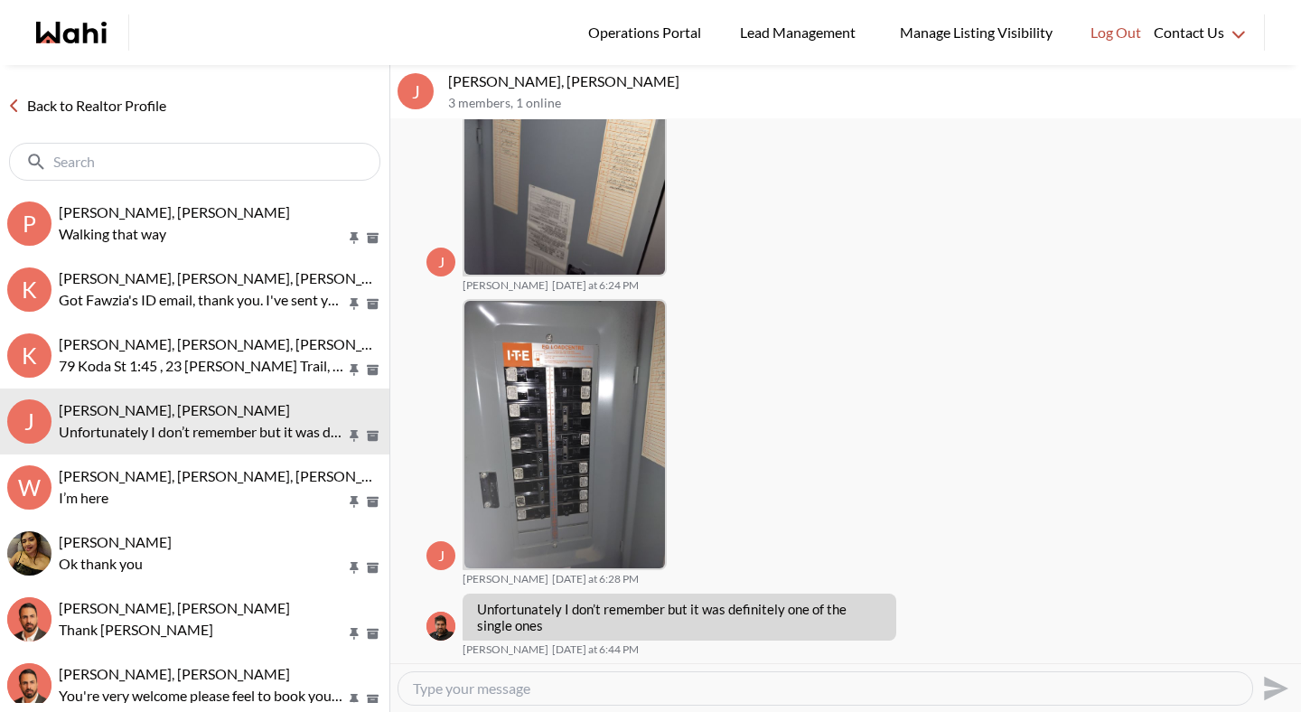
click at [147, 116] on link "Back to Realtor Profile" at bounding box center [87, 105] width 174 height 23
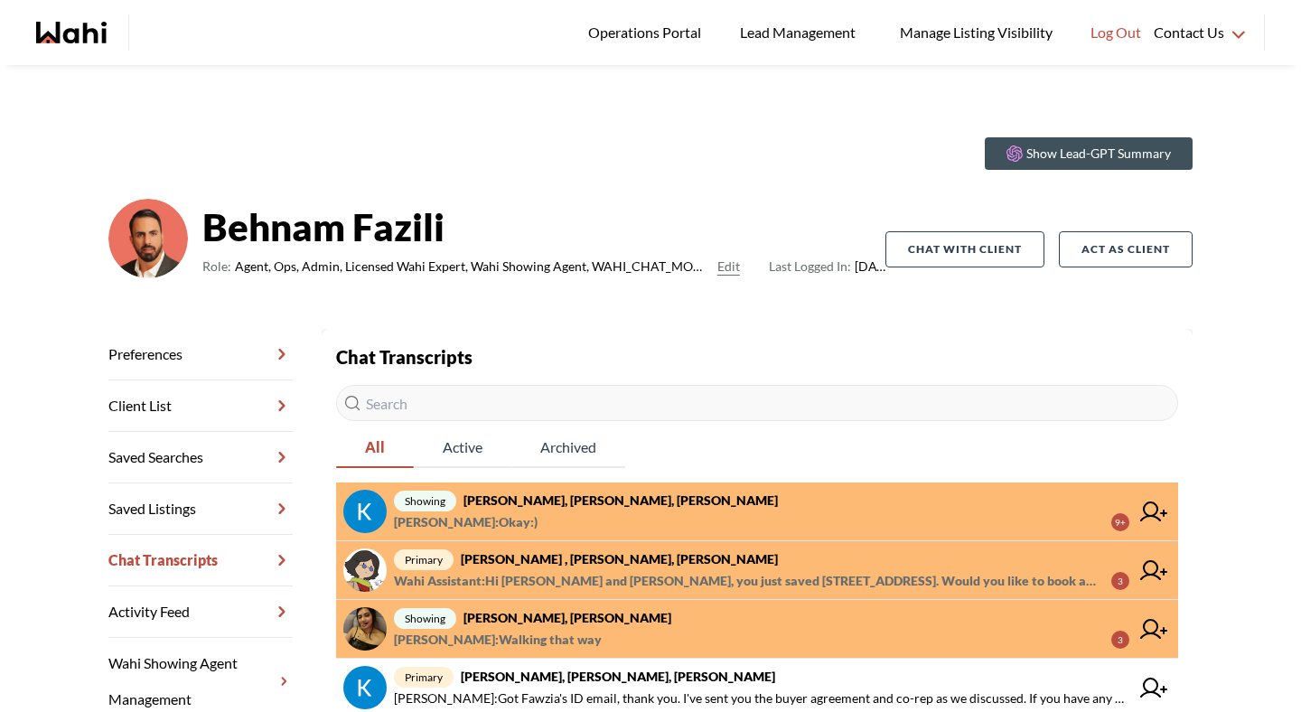
click at [646, 502] on strong "Kevin McKay, Fawzia Sheikh, Khalid, Behnam" at bounding box center [621, 500] width 315 height 15
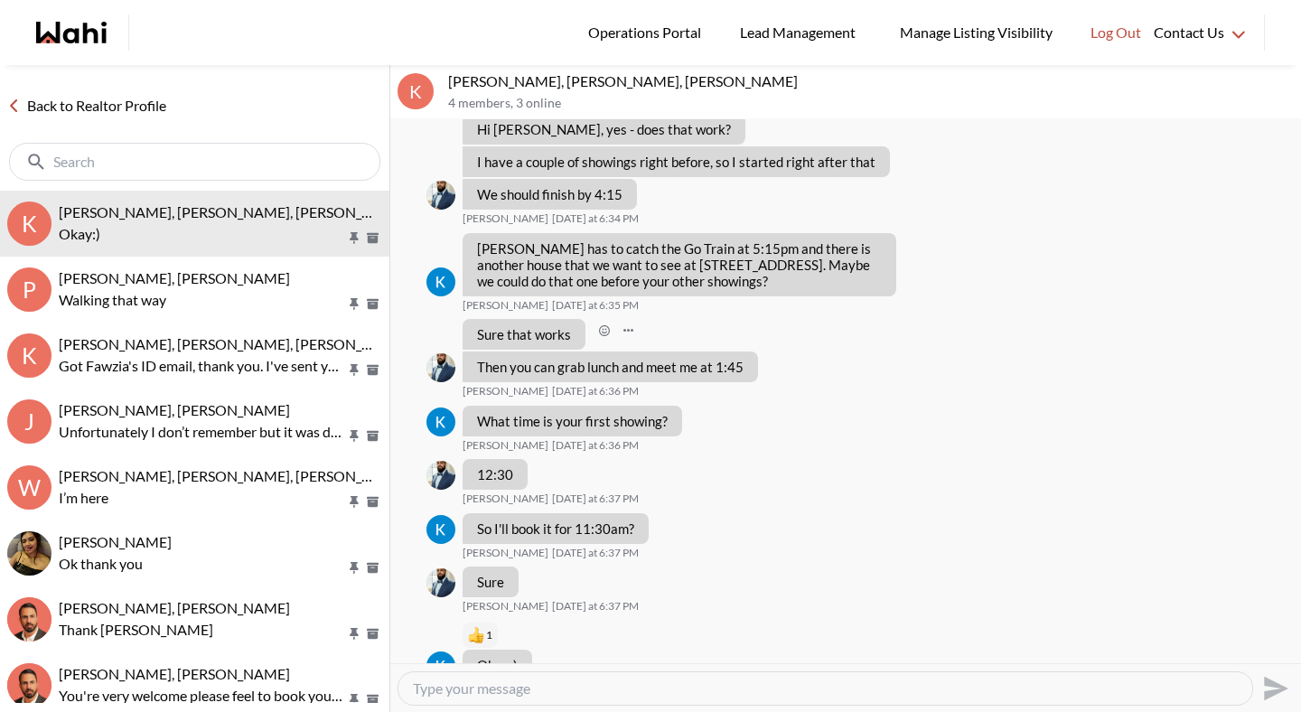
scroll to position [1054, 0]
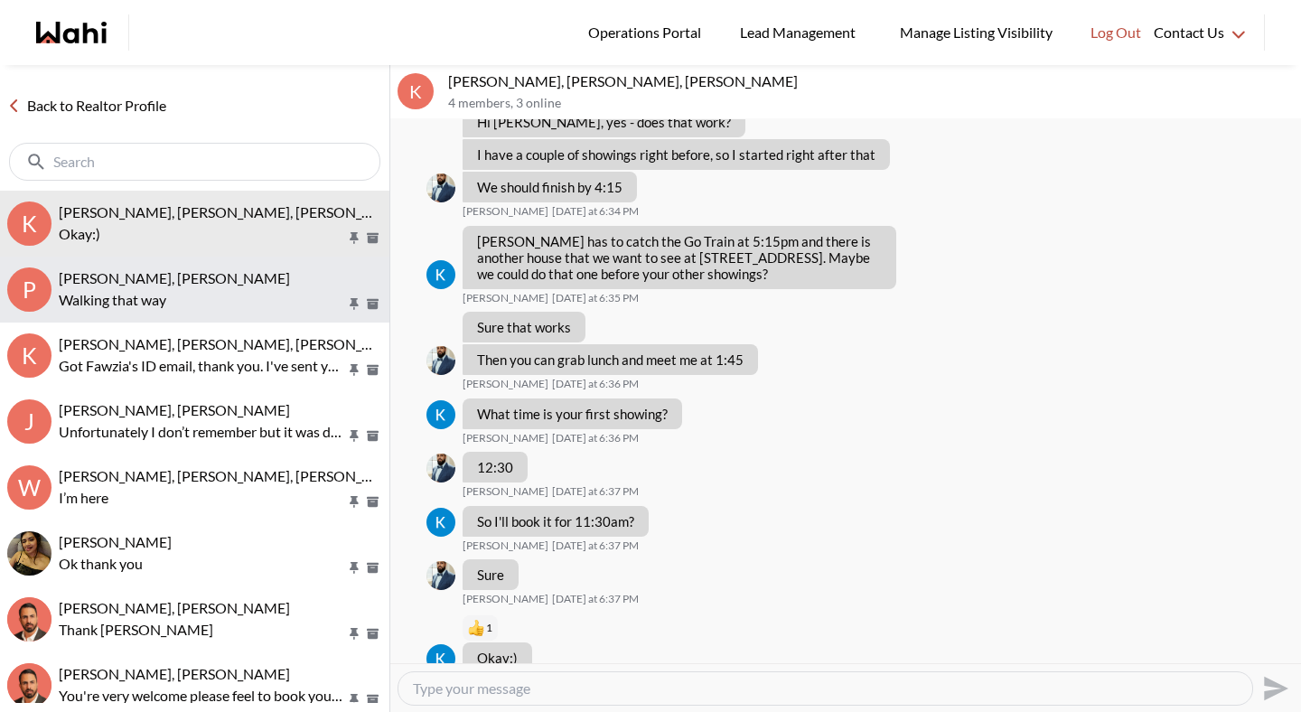
click at [163, 292] on p "Walking that way" at bounding box center [202, 300] width 287 height 22
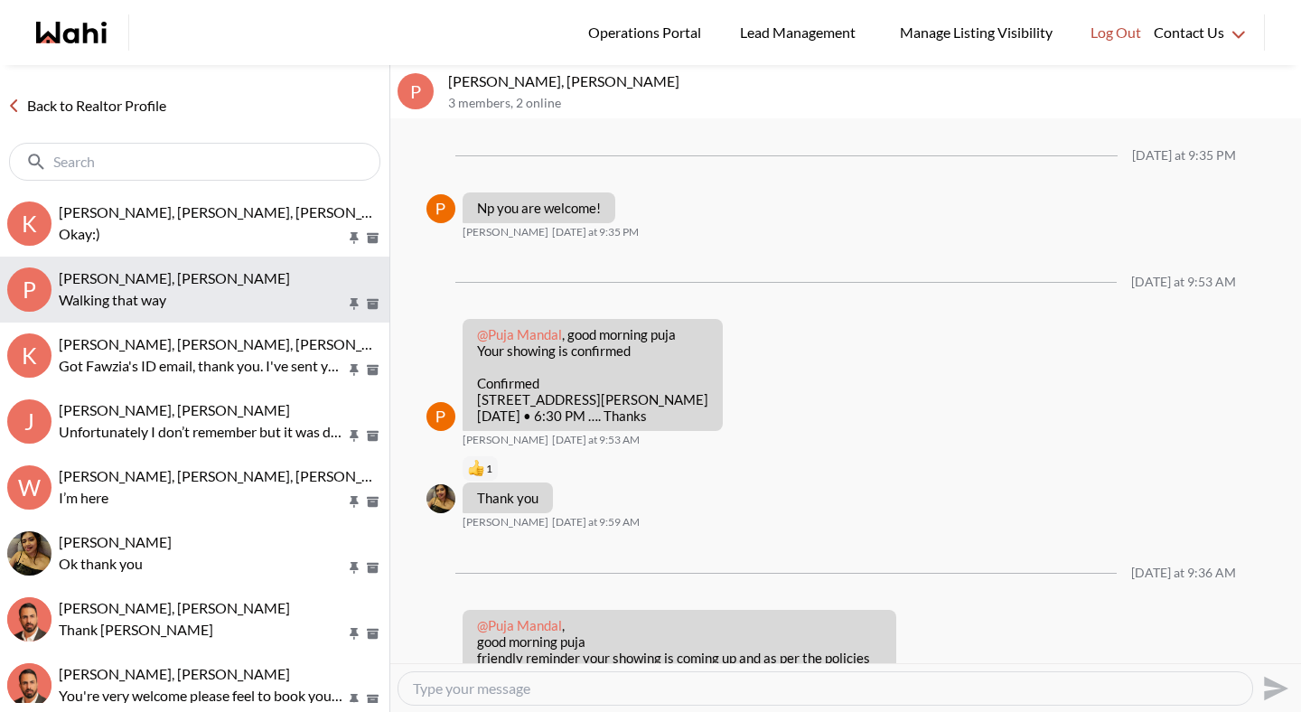
scroll to position [1593, 0]
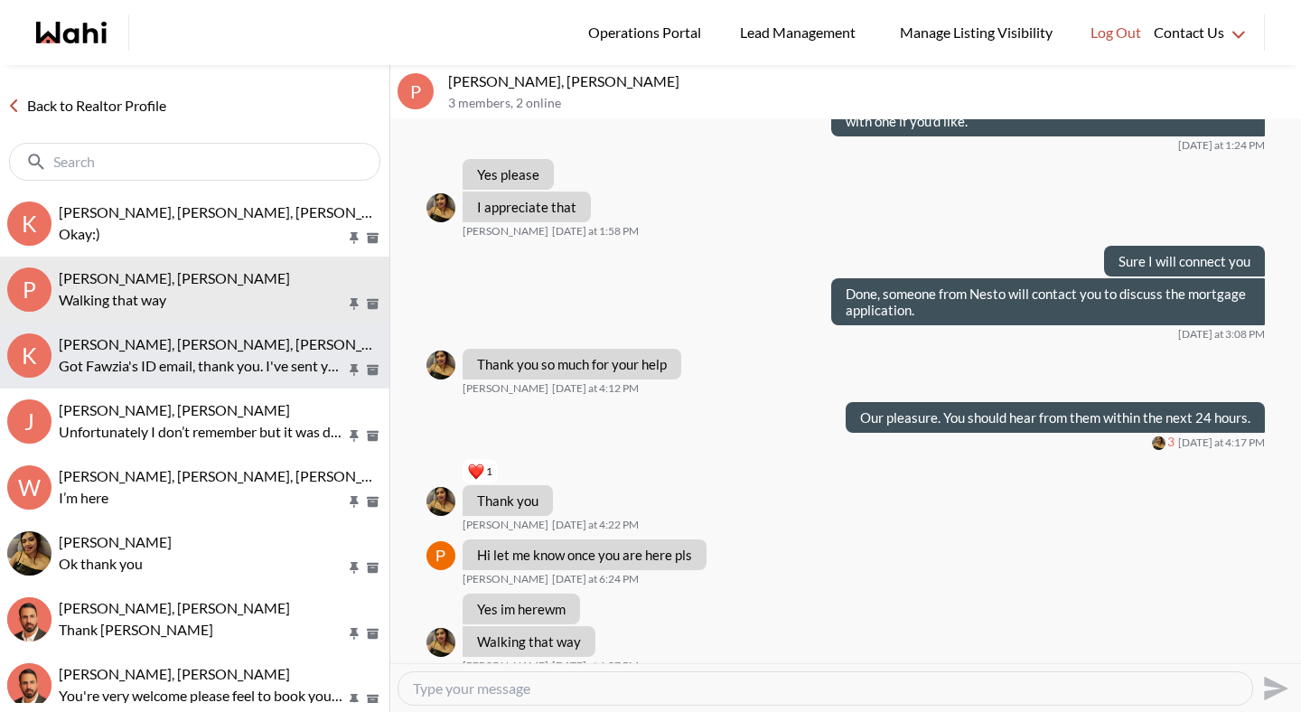
click at [164, 369] on p "Got Fawzia's ID email, thank you. I've sent you the buyer agreement and co-rep …" at bounding box center [202, 366] width 287 height 22
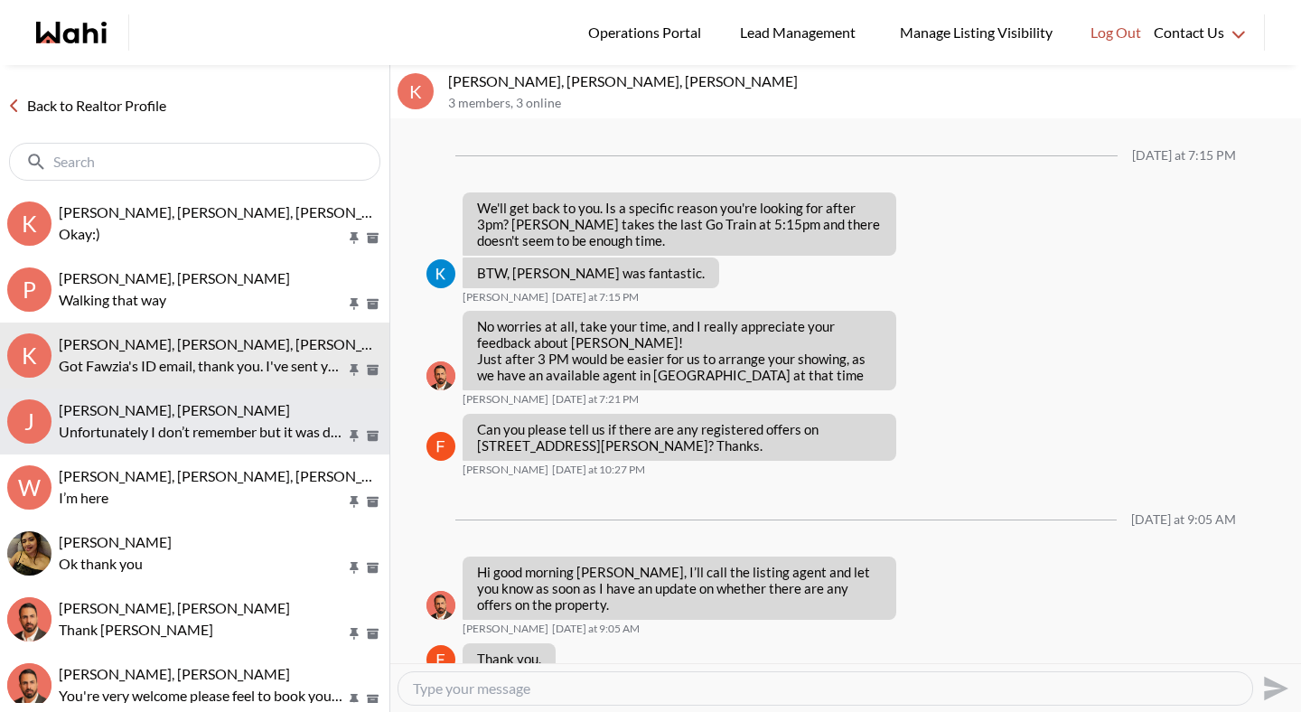
scroll to position [2321, 0]
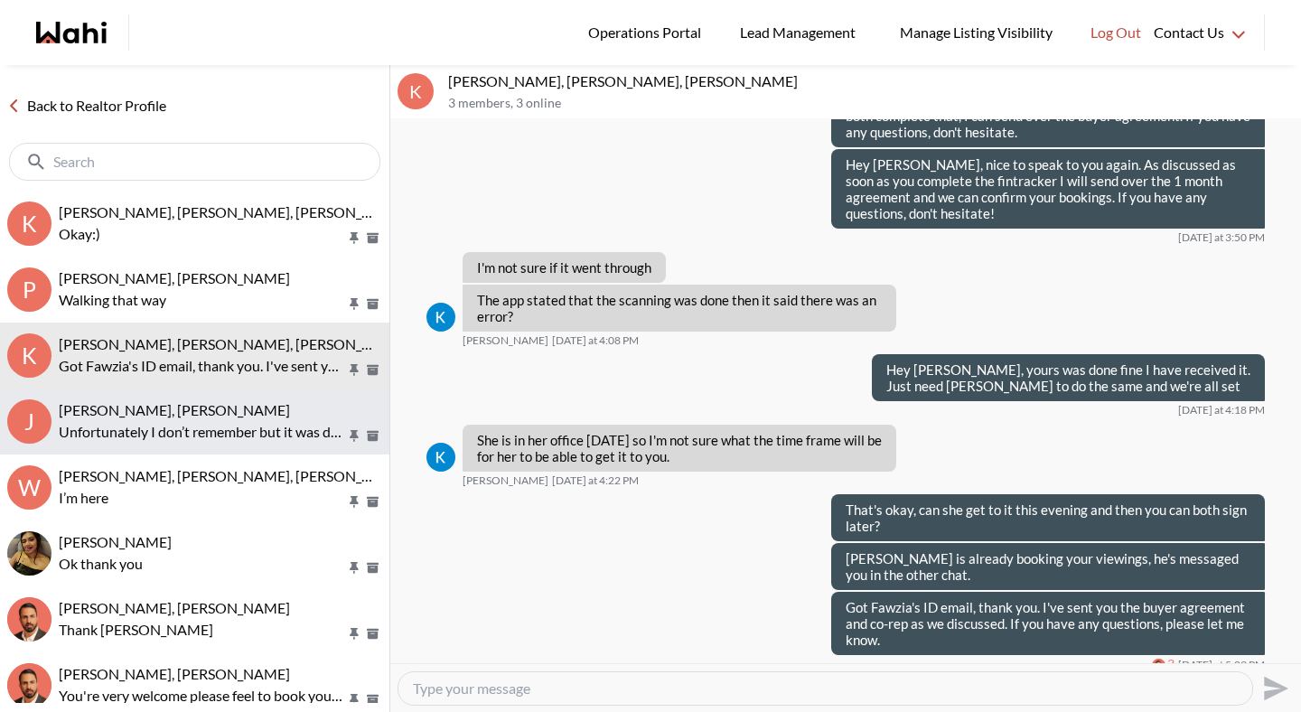
click at [164, 418] on span "[PERSON_NAME], [PERSON_NAME]" at bounding box center [174, 409] width 231 height 17
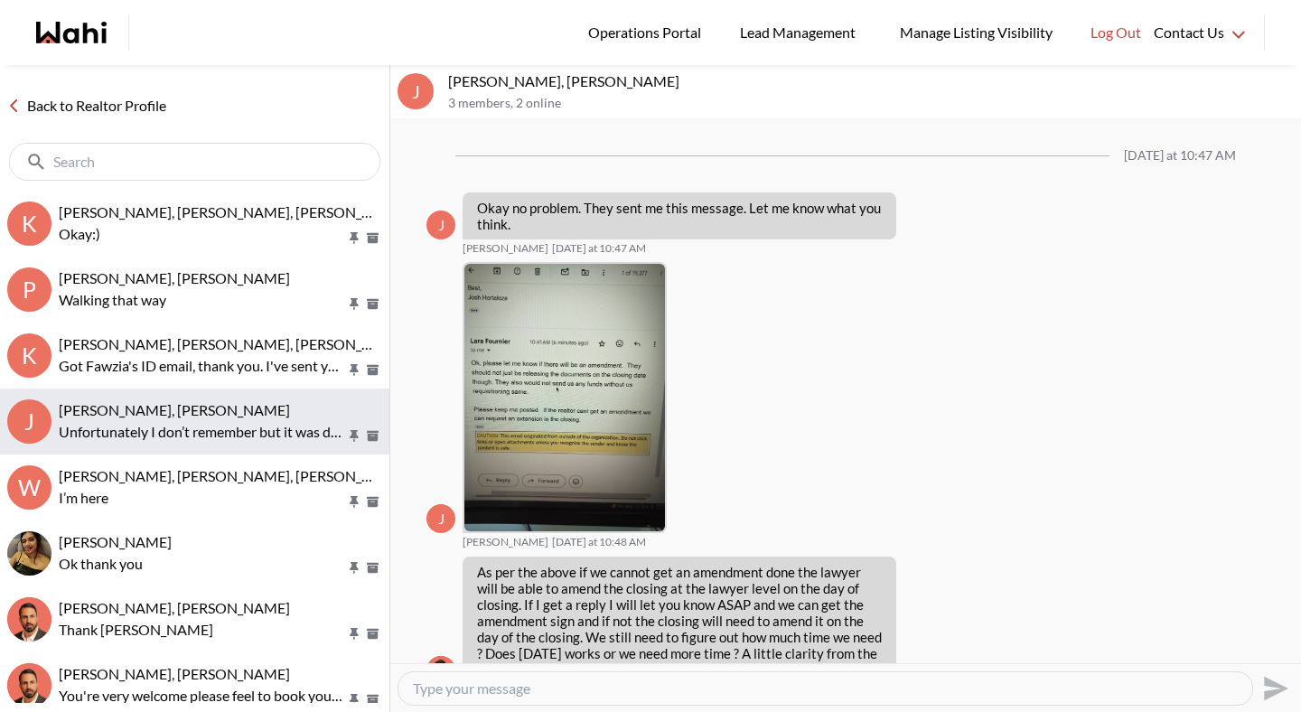
scroll to position [2033, 0]
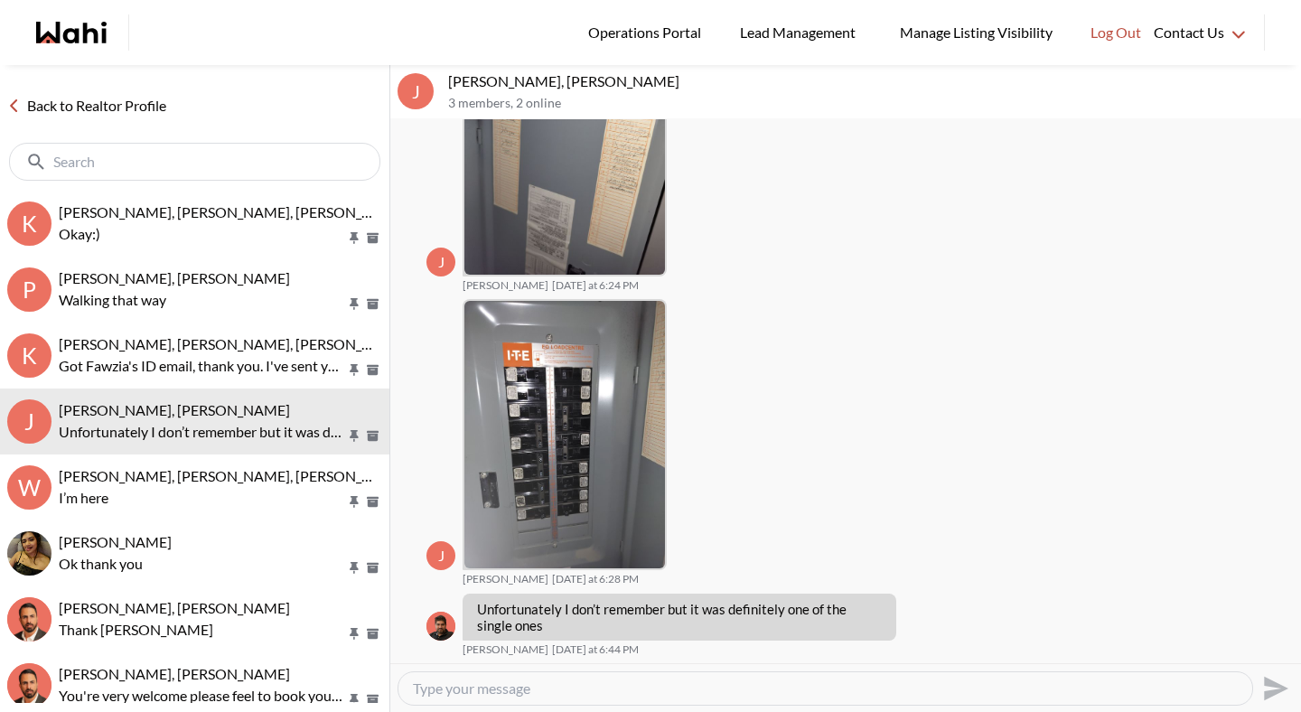
click at [103, 112] on link "Back to Realtor Profile" at bounding box center [87, 105] width 174 height 23
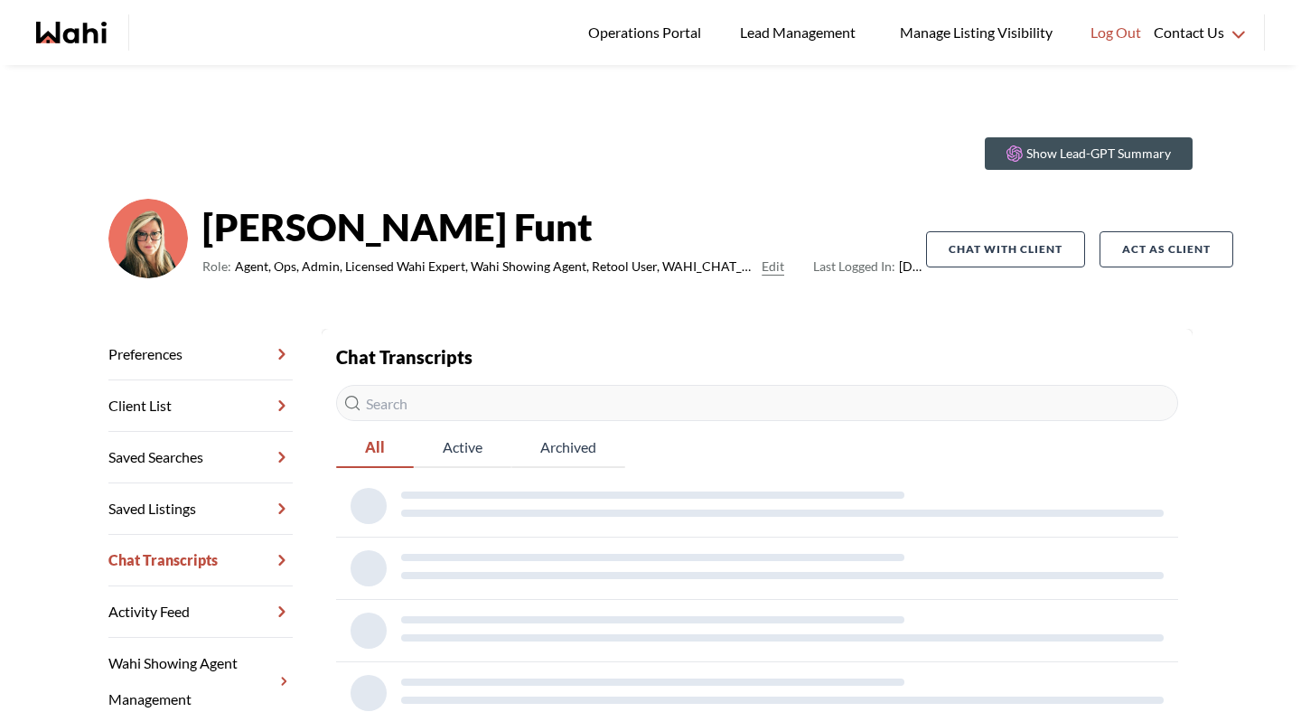
scroll to position [35, 0]
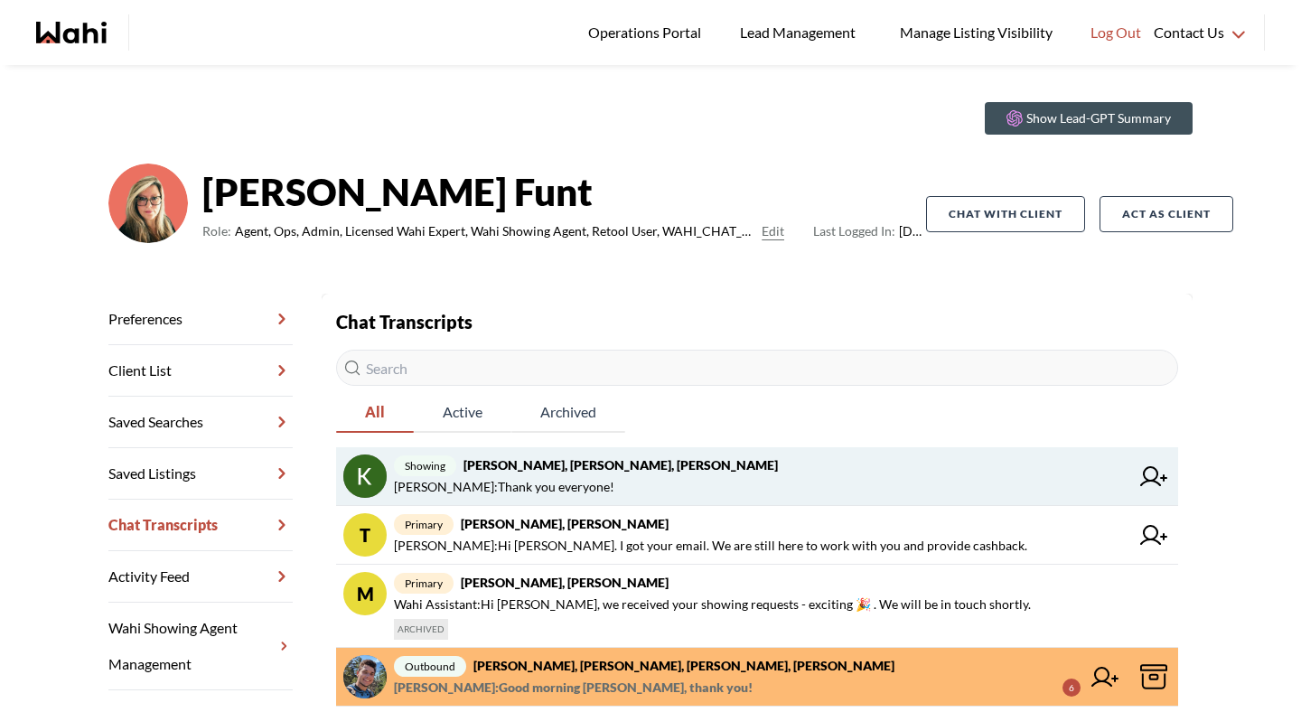
click at [583, 468] on strong "[PERSON_NAME], [PERSON_NAME], [PERSON_NAME]" at bounding box center [621, 464] width 315 height 15
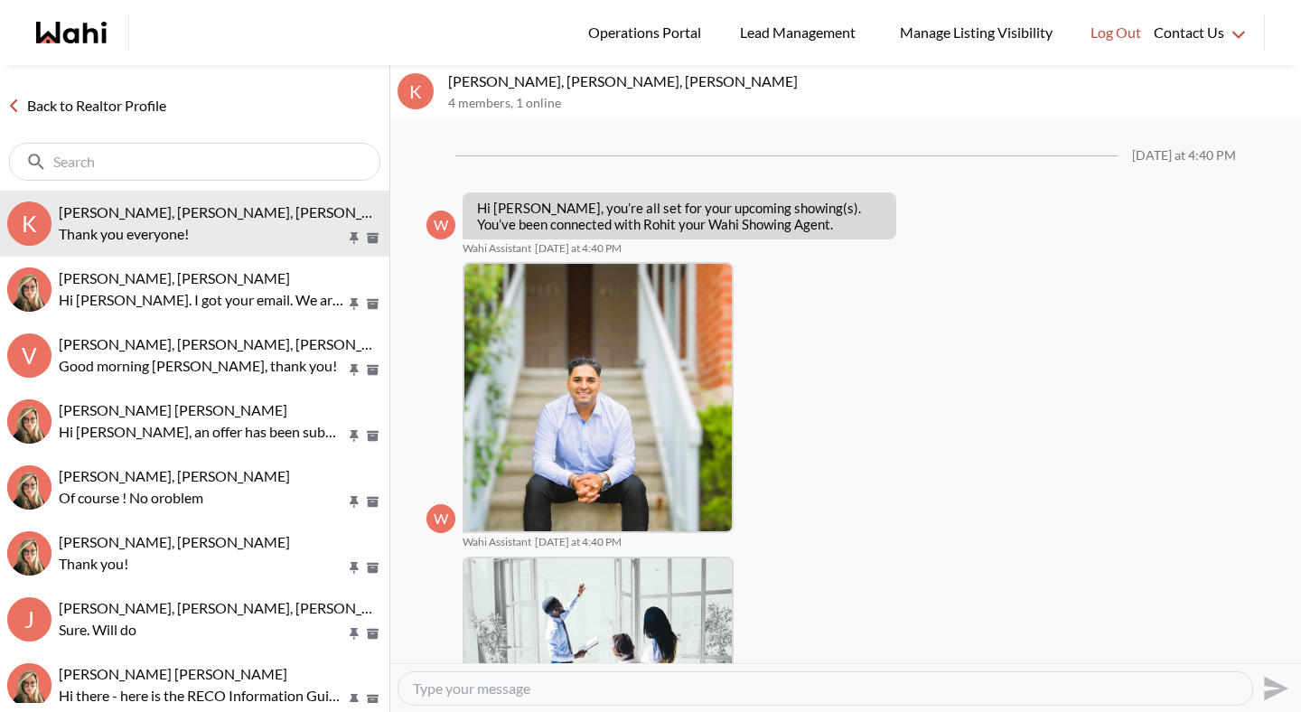
scroll to position [969, 0]
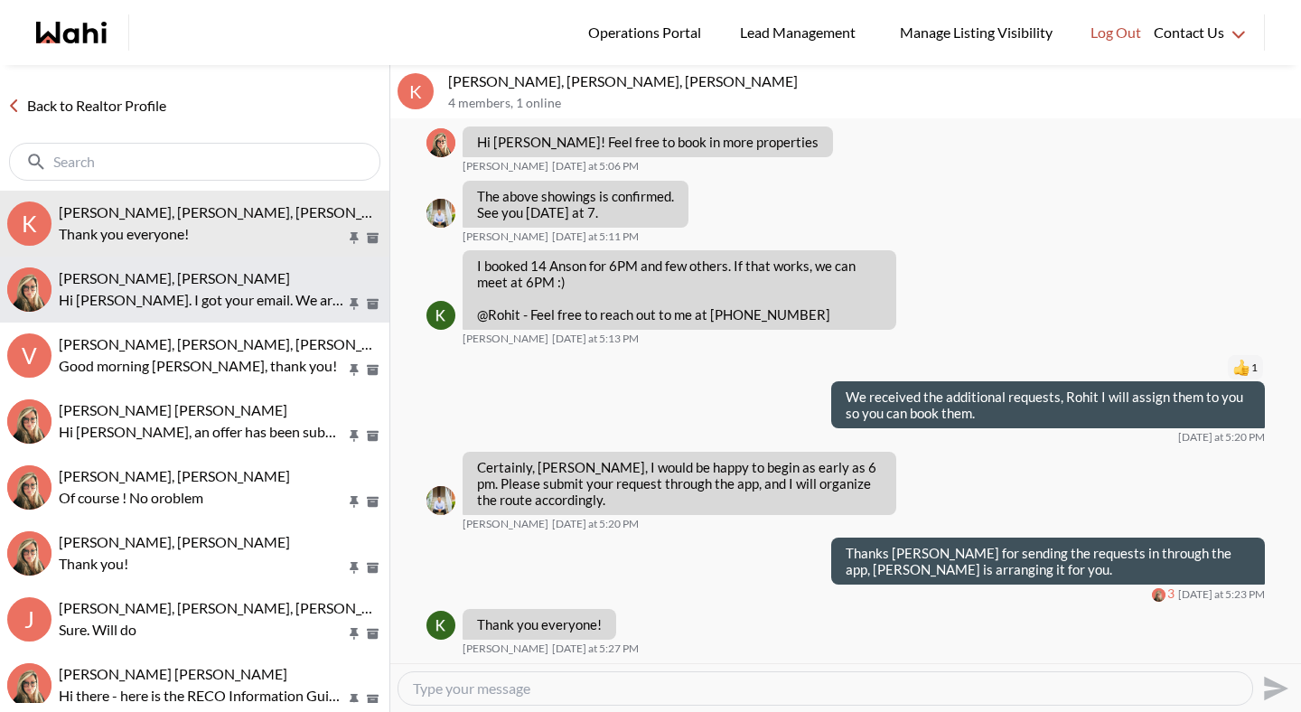
click at [301, 306] on p "Hi Tom. I got your email. We are still here to work with you and provide cashba…" at bounding box center [202, 300] width 287 height 22
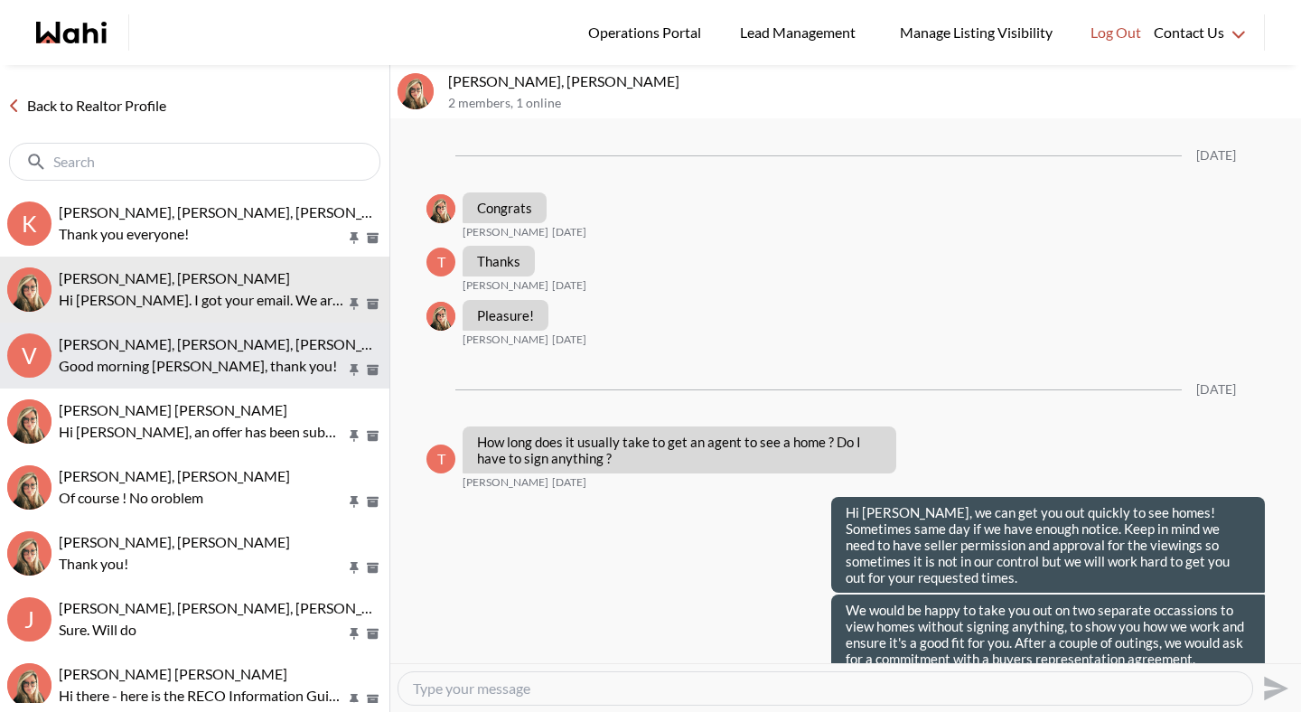
scroll to position [2244, 0]
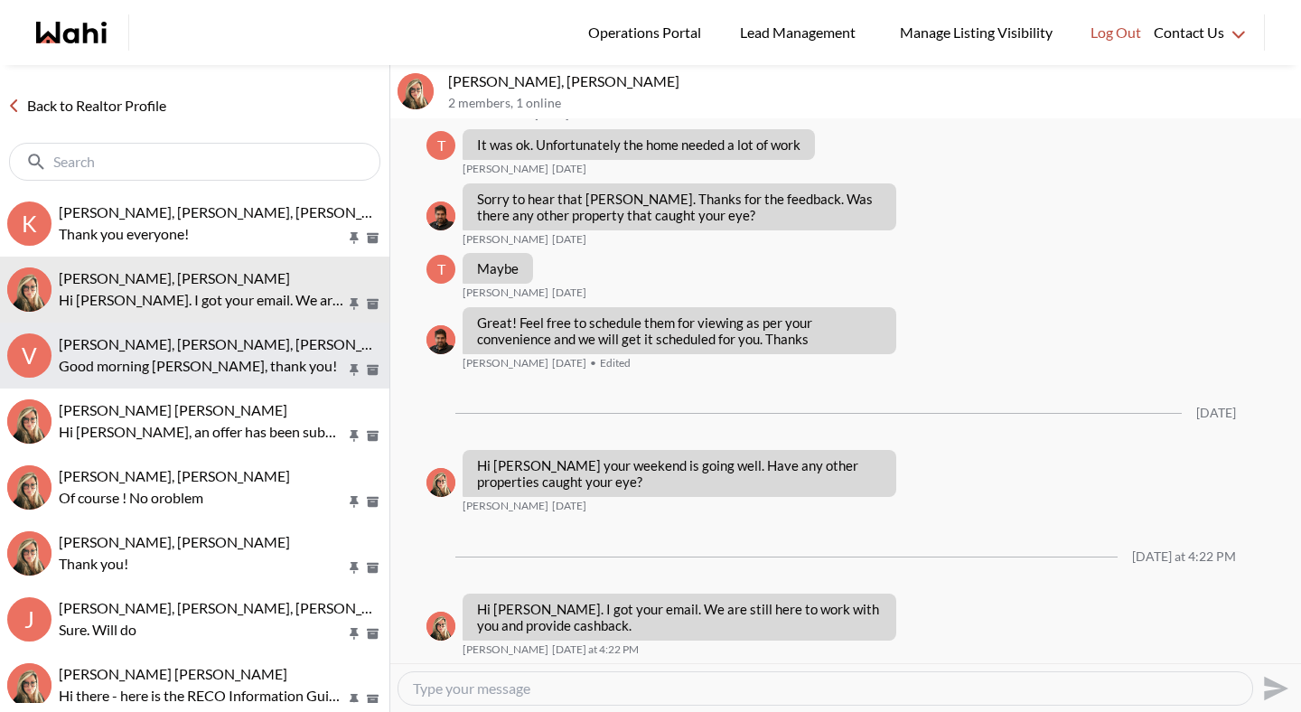
click at [286, 355] on p "Good morning [PERSON_NAME], thank you!" at bounding box center [202, 366] width 287 height 22
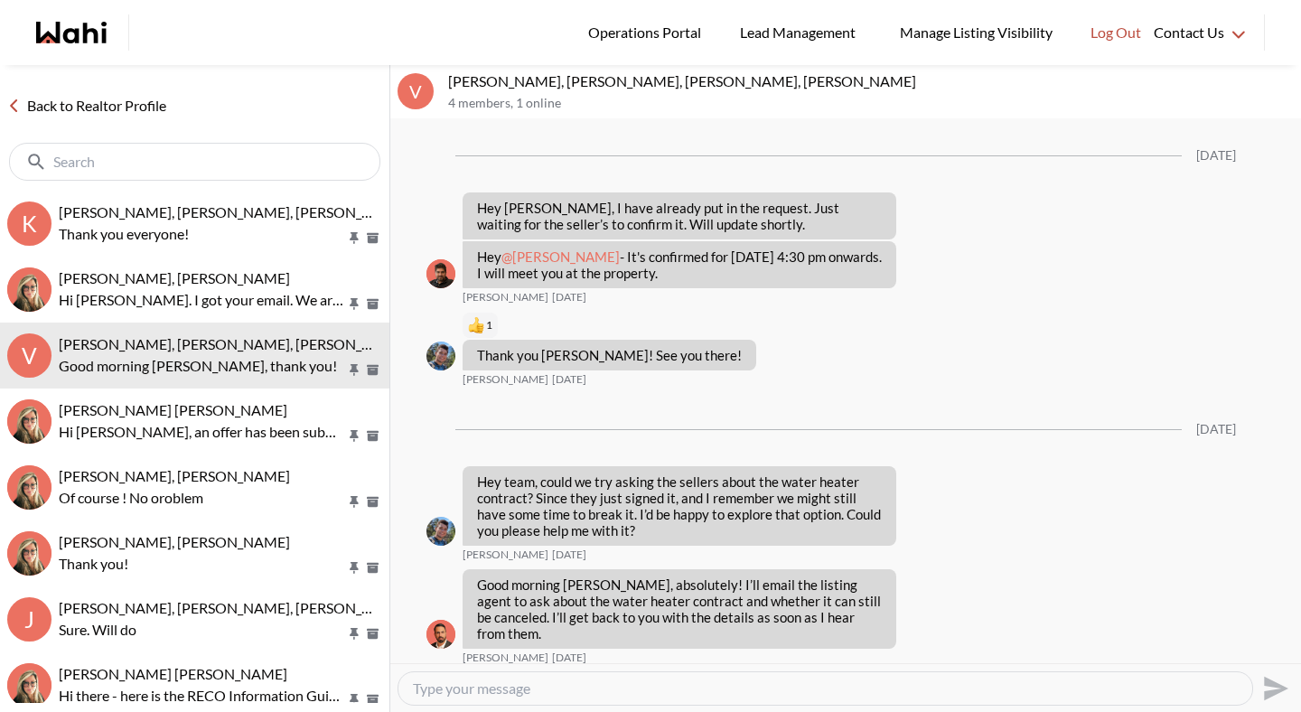
scroll to position [2294, 0]
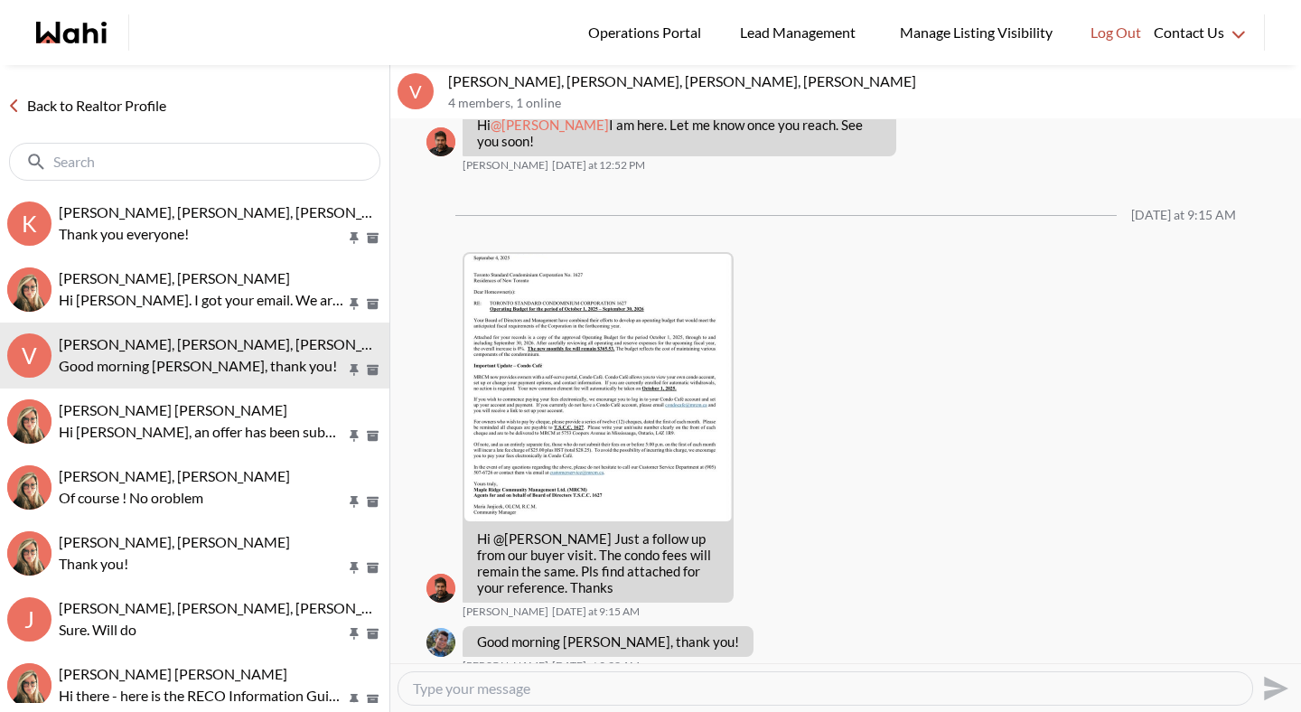
click at [136, 107] on link "Back to Realtor Profile" at bounding box center [87, 105] width 174 height 23
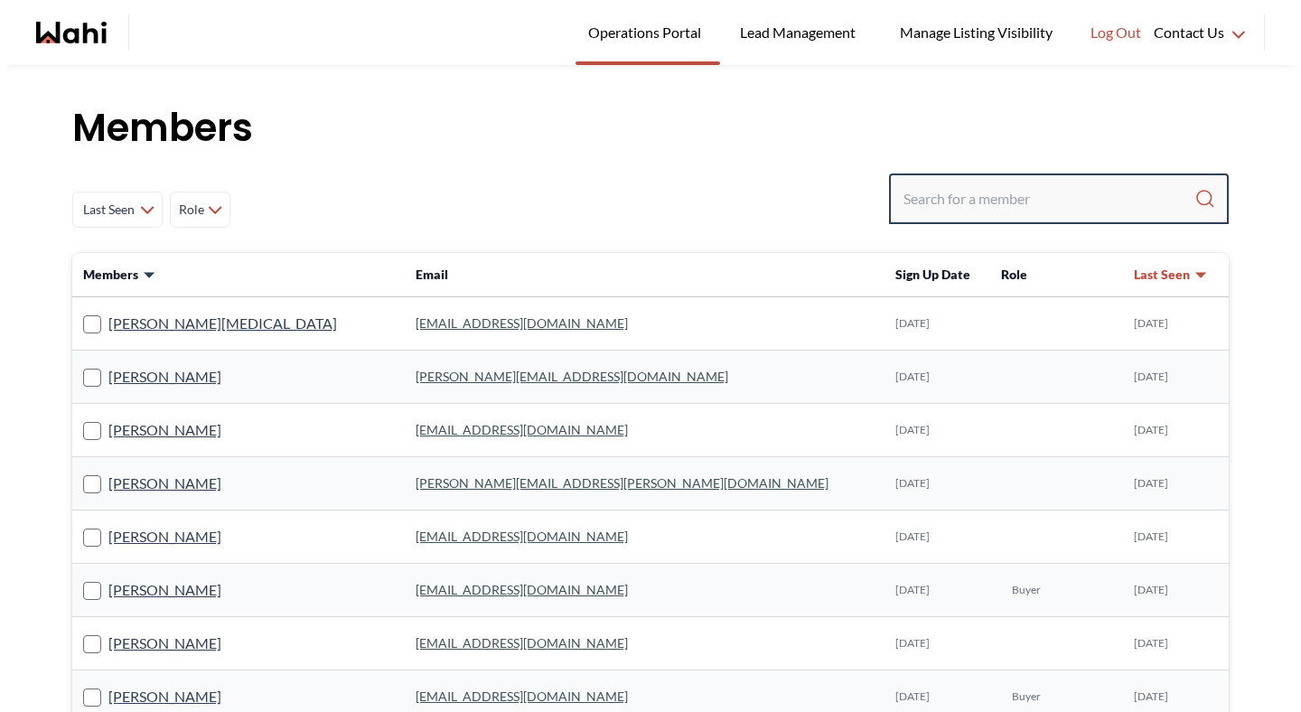
click at [1028, 202] on input "Search input" at bounding box center [1049, 199] width 291 height 33
paste input "[EMAIL_ADDRESS][DOMAIN_NAME])"
type input "[EMAIL_ADDRESS][DOMAIN_NAME]"
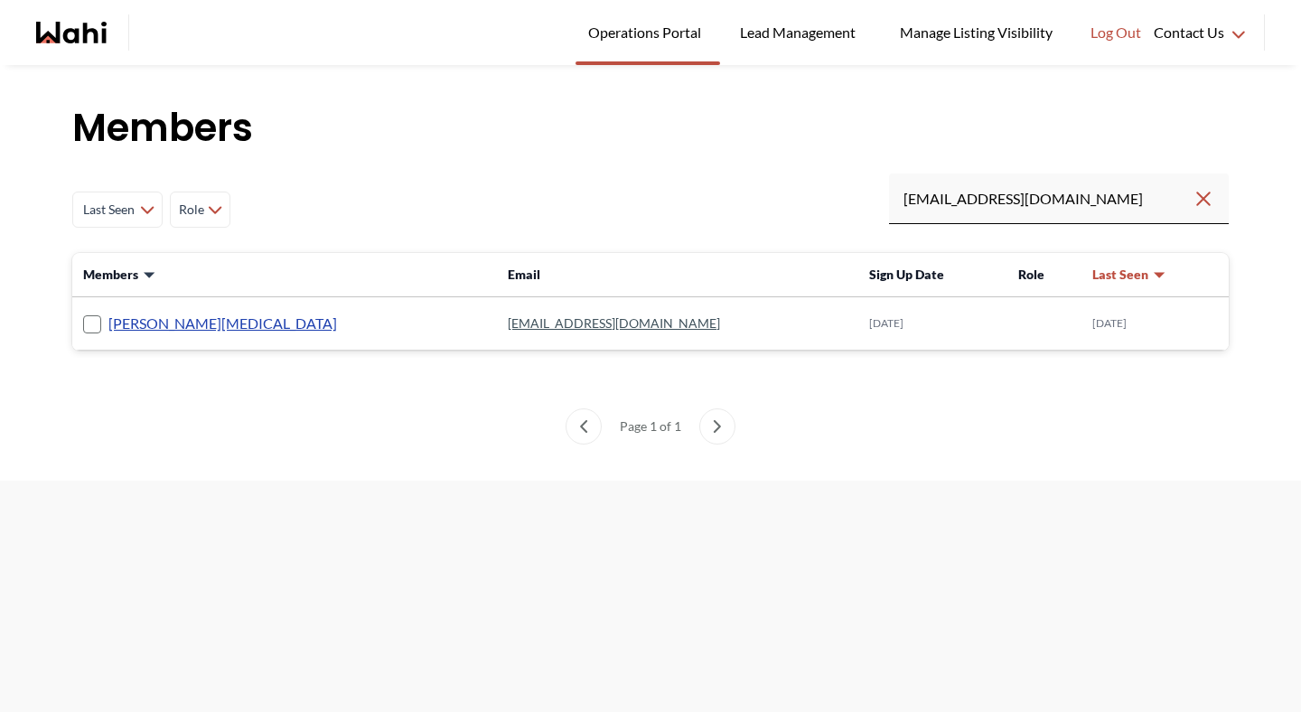
click at [178, 324] on link "[PERSON_NAME][MEDICAL_DATA]" at bounding box center [222, 323] width 229 height 23
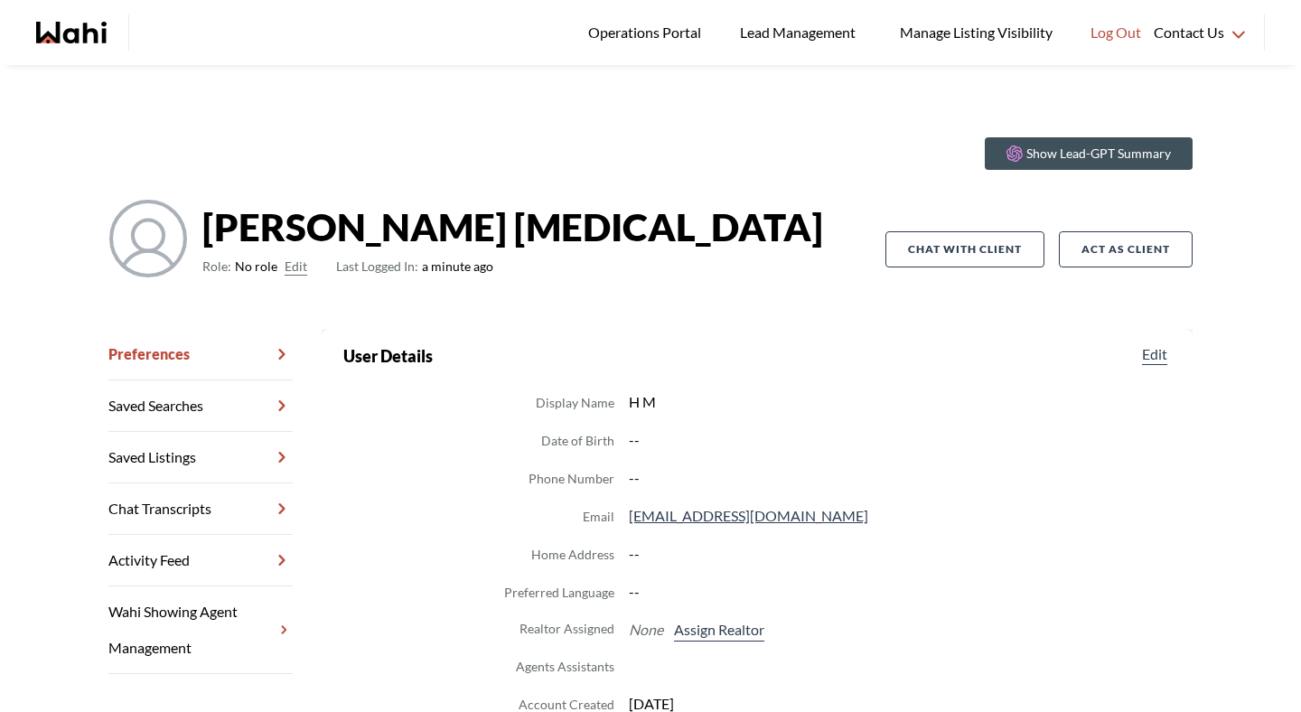
click at [285, 274] on button "Edit" at bounding box center [296, 267] width 23 height 22
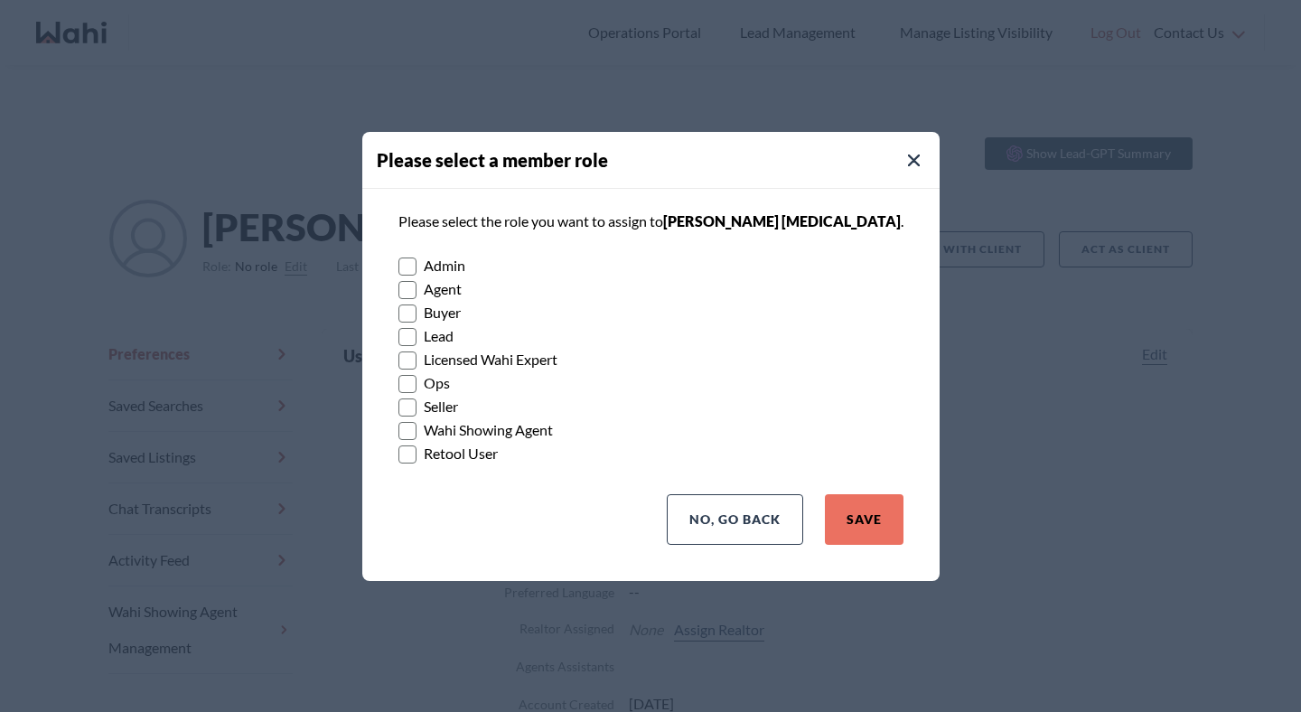
click at [416, 309] on rect at bounding box center [407, 313] width 17 height 17
click at [399, 309] on input "Buyer" at bounding box center [399, 307] width 0 height 12
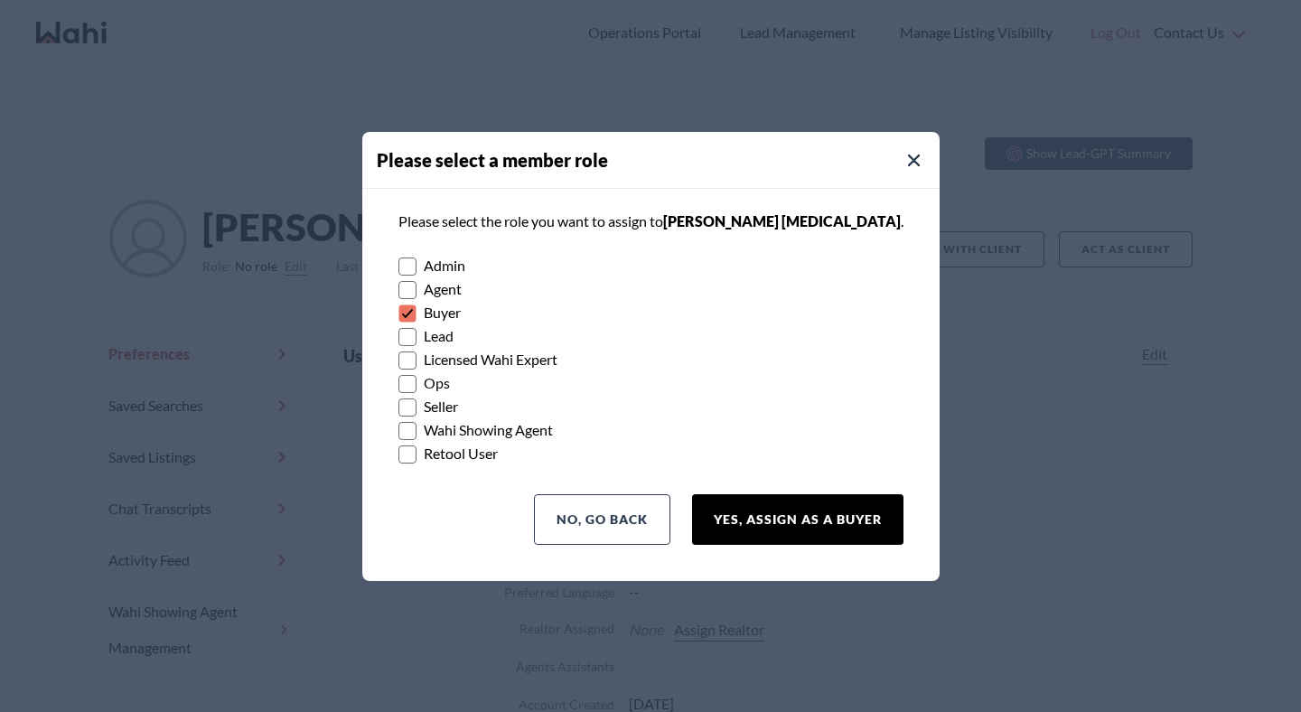
click at [819, 517] on button "Yes, Assign as a Buyer" at bounding box center [797, 519] width 211 height 51
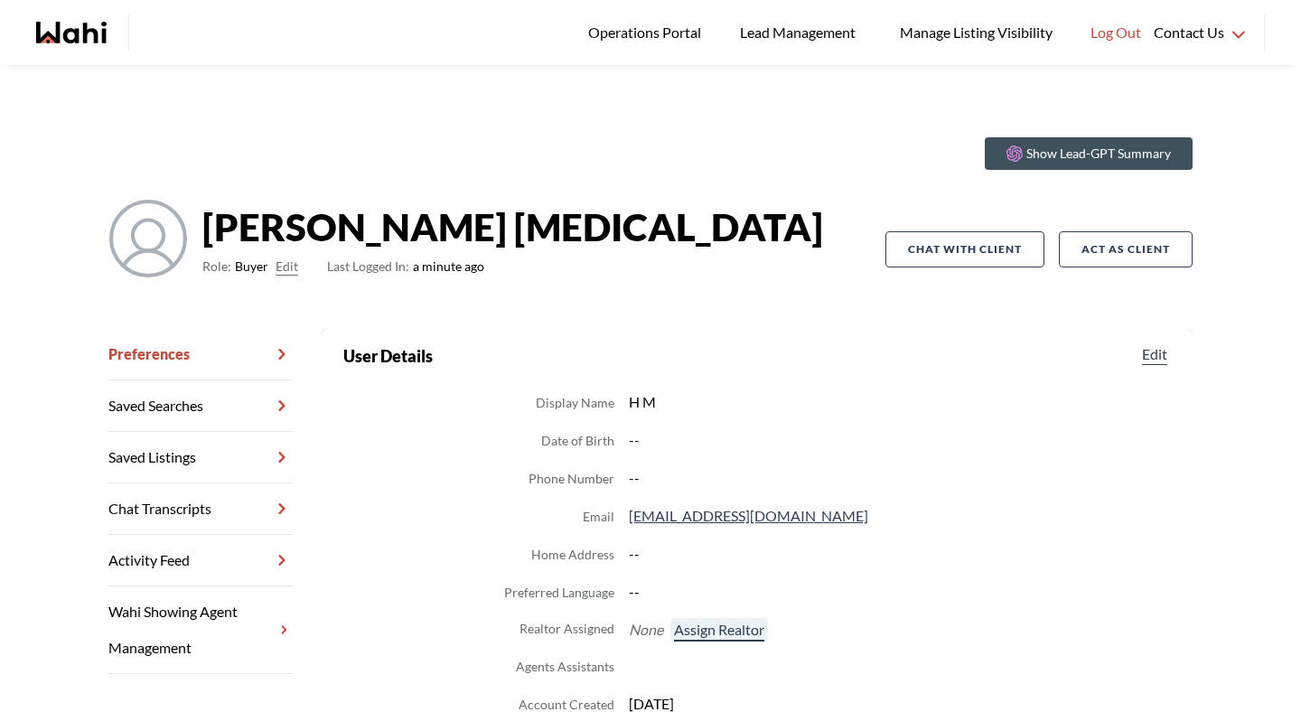
click at [709, 624] on button "Assign Realtor" at bounding box center [720, 629] width 98 height 23
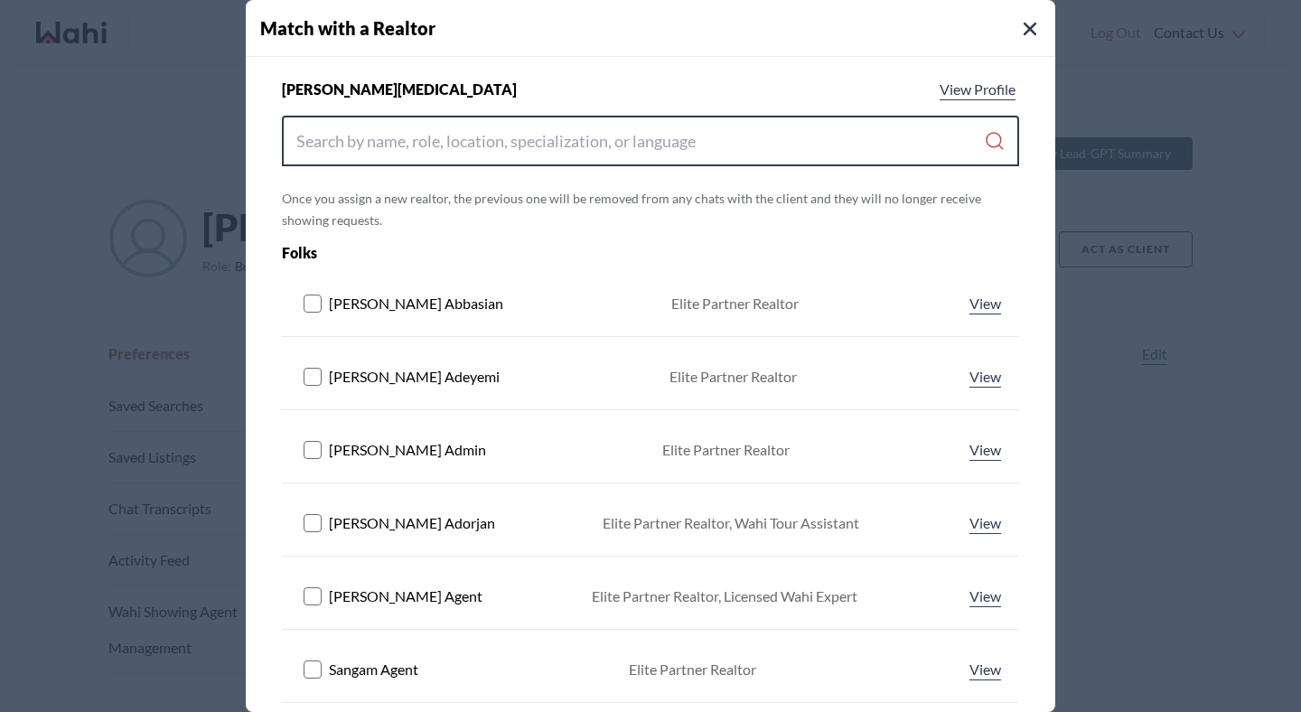
click at [631, 150] on input "Search input" at bounding box center [640, 141] width 688 height 33
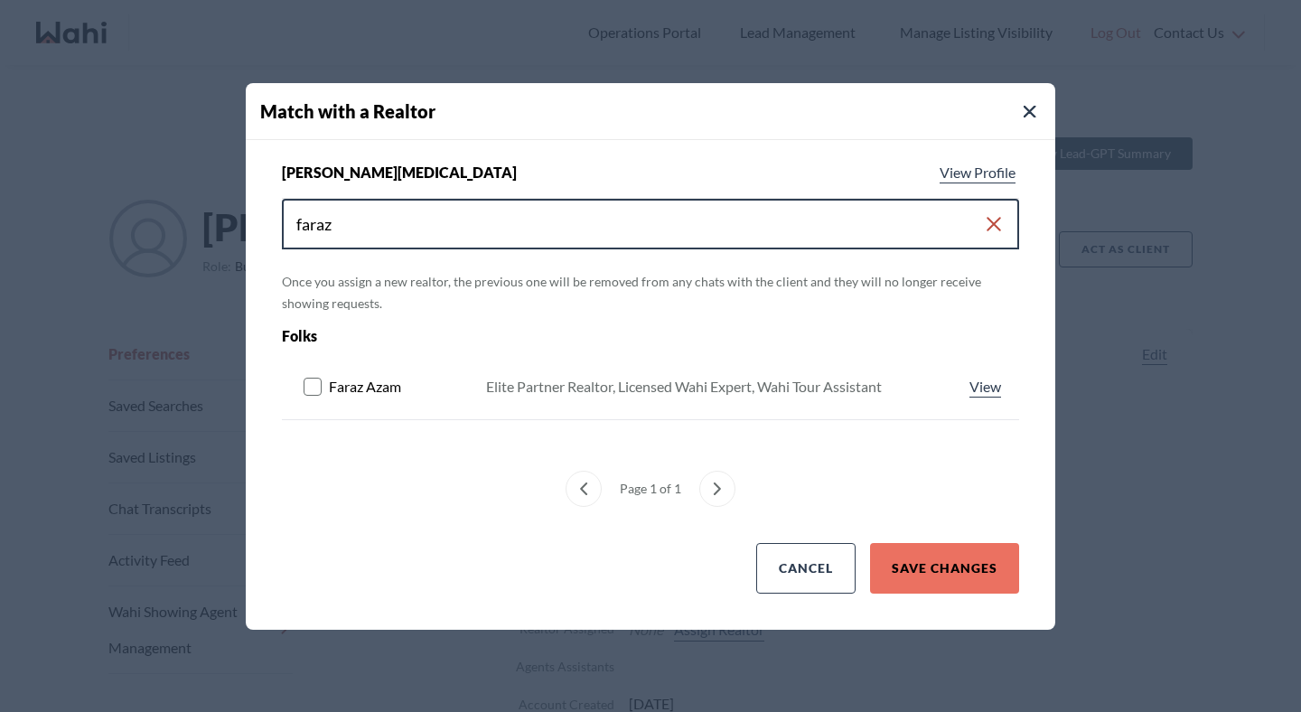
type input "faraz"
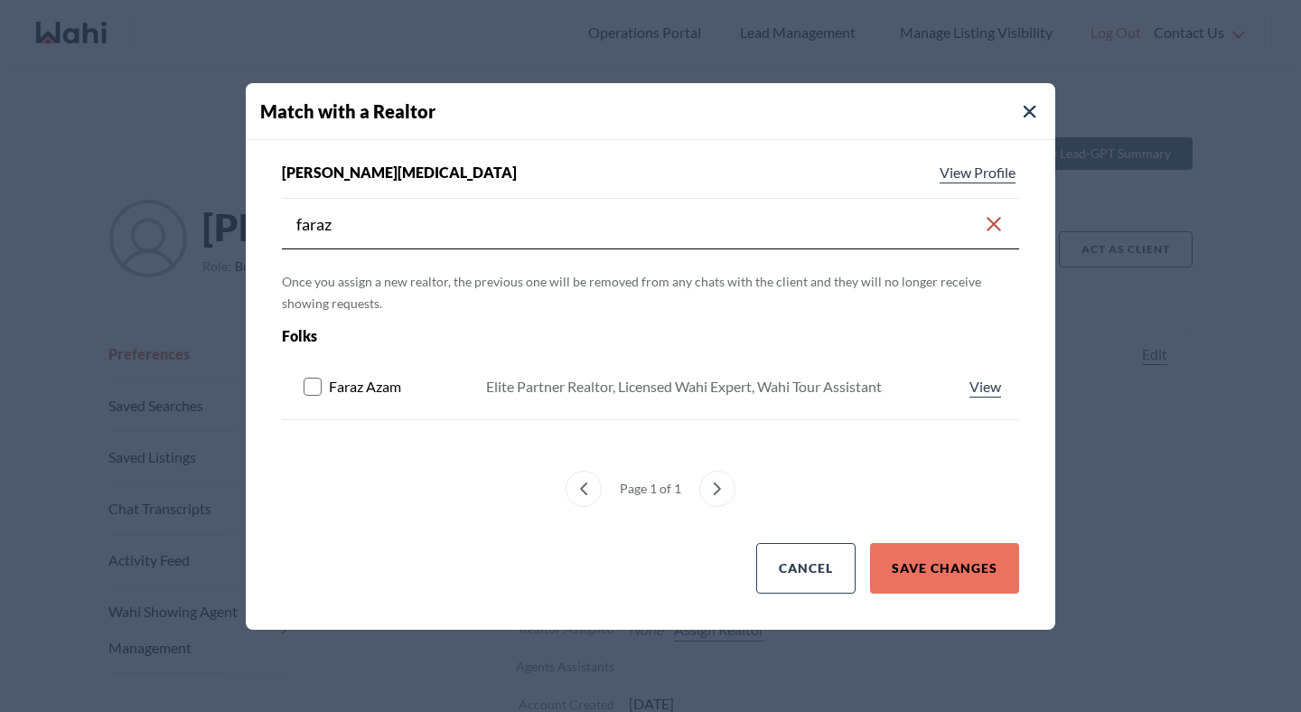
click at [315, 387] on rect at bounding box center [313, 386] width 17 height 17
click at [941, 549] on button "Save Changes" at bounding box center [944, 568] width 149 height 51
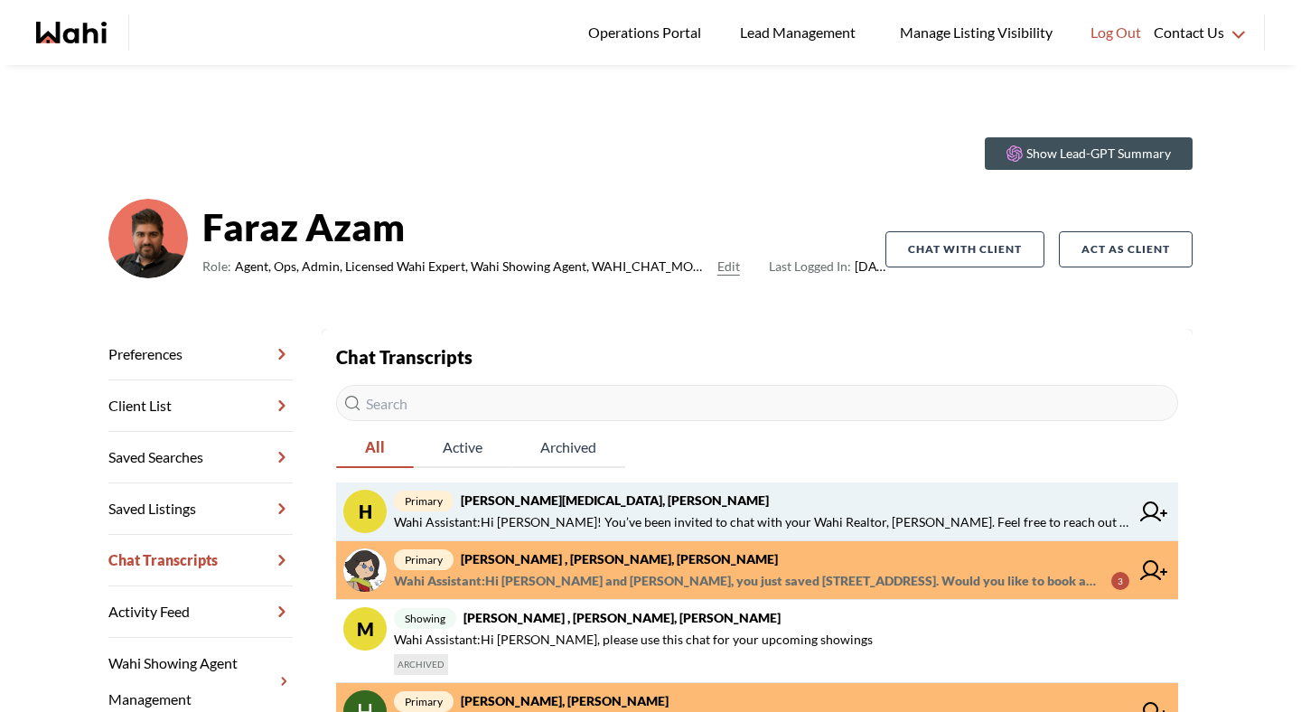
click at [517, 505] on strong "Habon Muse, Faraz" at bounding box center [615, 500] width 308 height 15
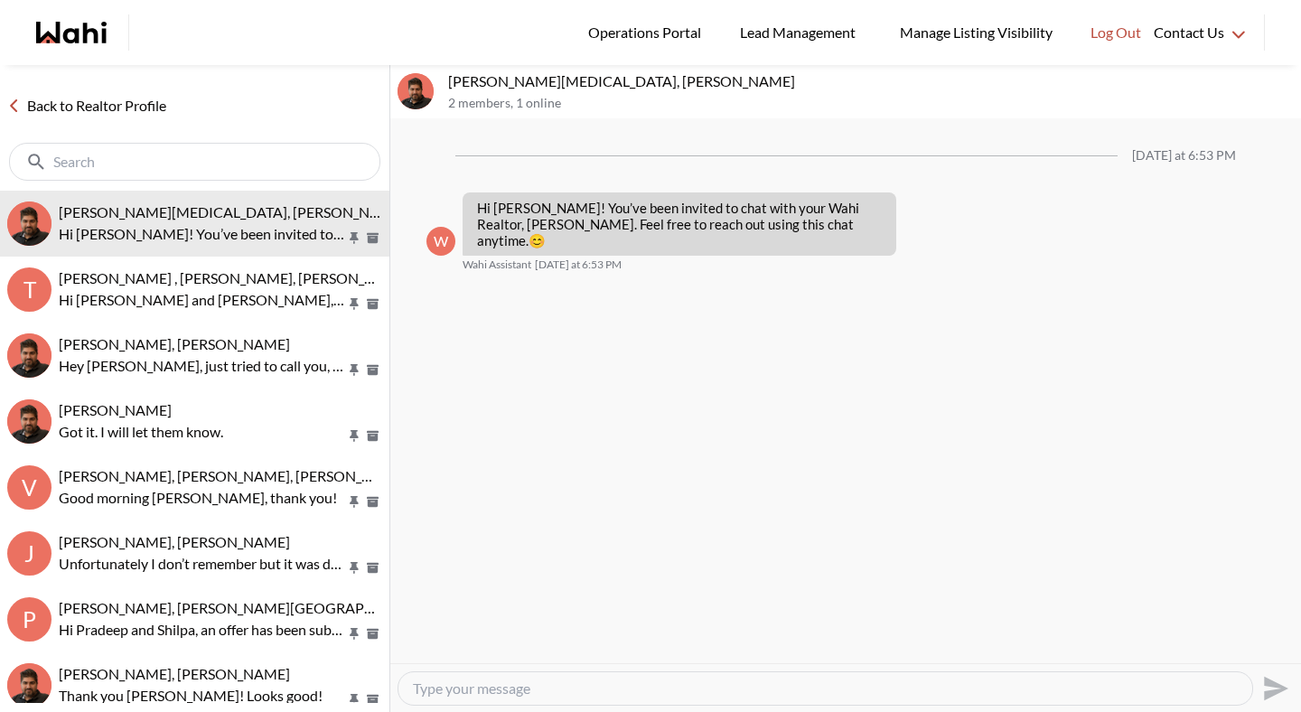
click at [493, 676] on div at bounding box center [826, 688] width 854 height 33
click at [493, 686] on textarea "Type your message" at bounding box center [825, 689] width 825 height 18
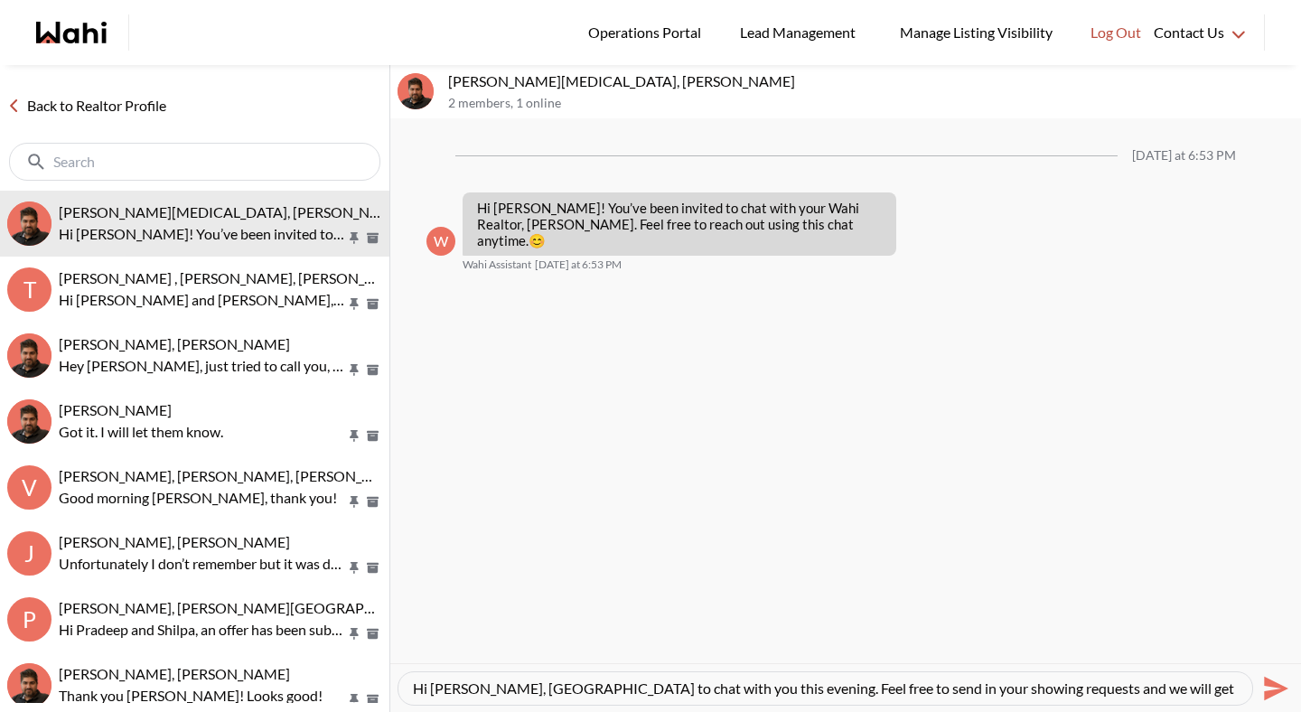
type textarea "Hi Habon, nice to chat with you this evening. Feel free to send in your showing…"
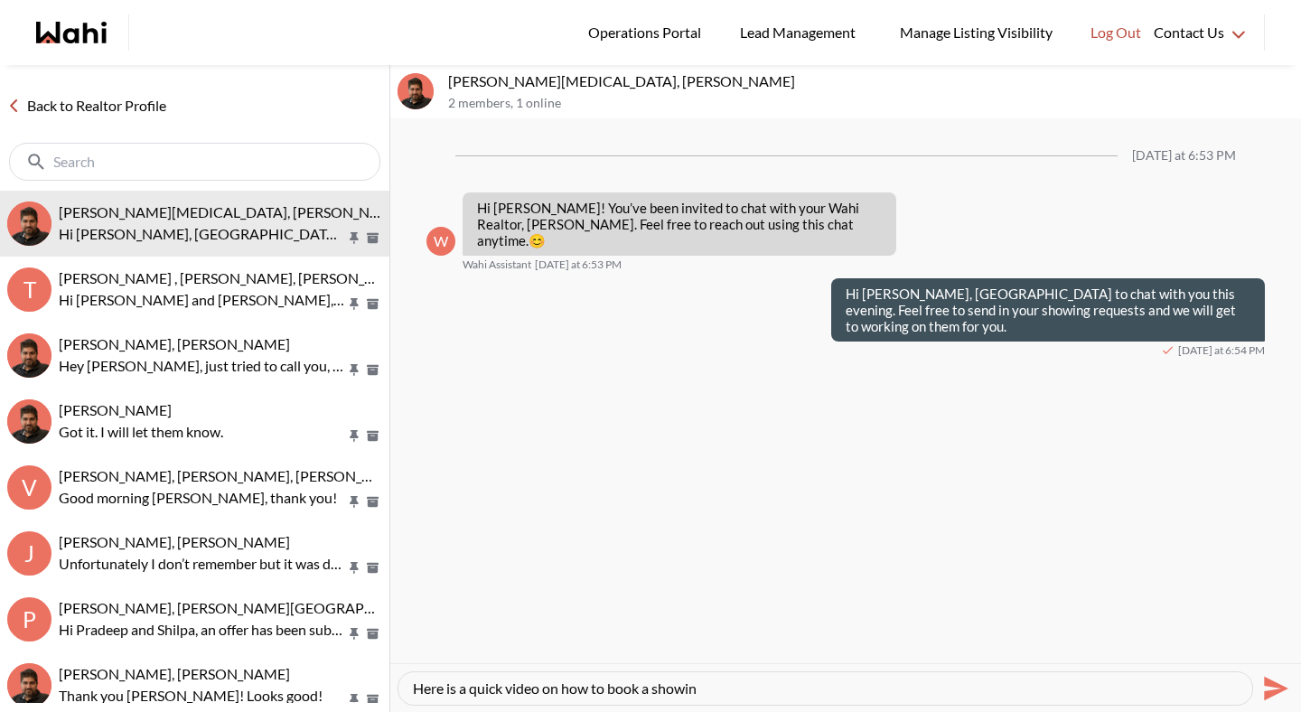
type textarea "Here is a quick video on how to book a showing"
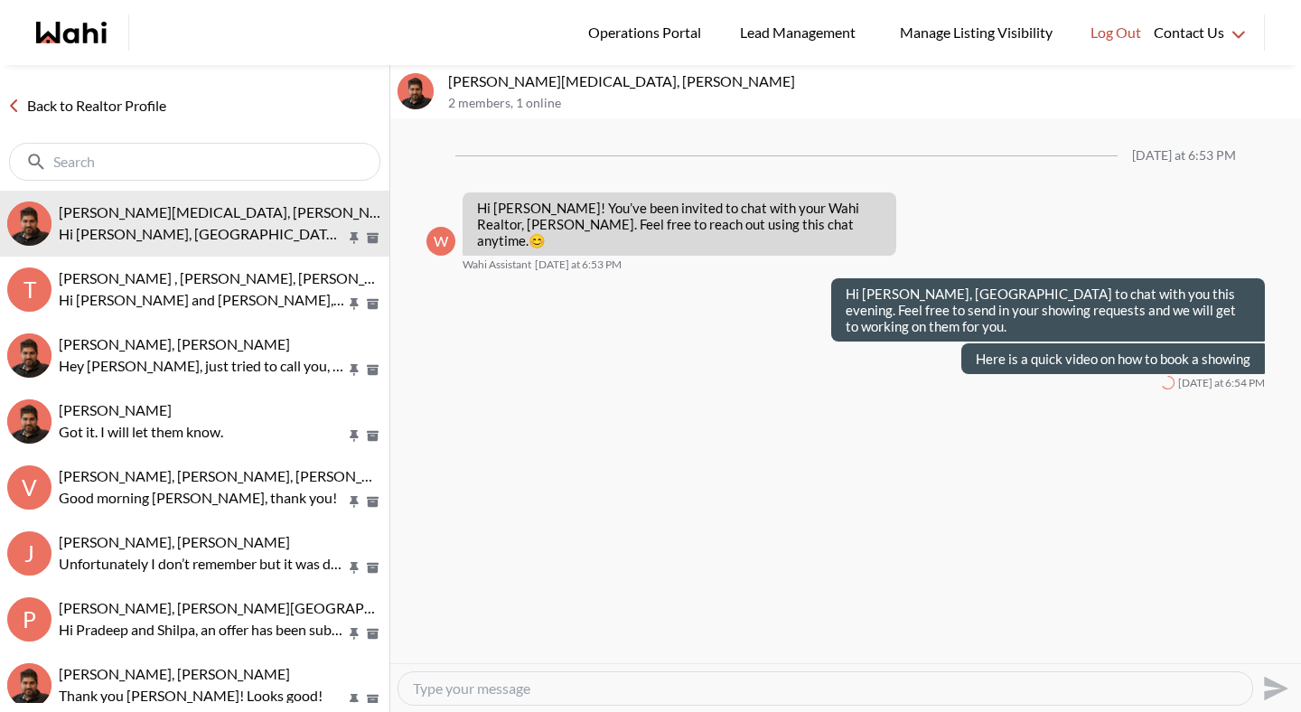
paste textarea "https://www.loom.com/share/86ec866ece634ae5814dd0926dcf9bc3?sid=a129a087-903b-4…"
type textarea "https://www.loom.com/share/86ec866ece634ae5814dd0926dcf9bc3?sid=a129a087-903b-4…"
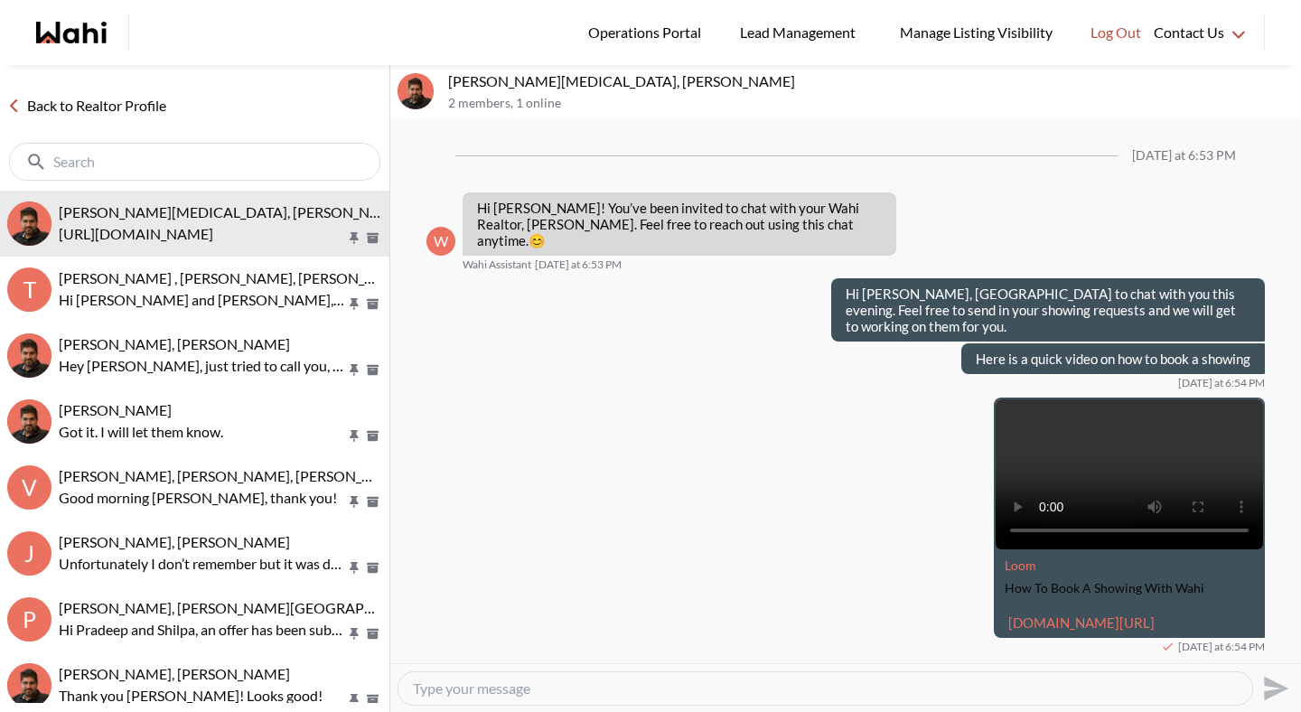
click at [139, 108] on link "Back to Realtor Profile" at bounding box center [87, 105] width 174 height 23
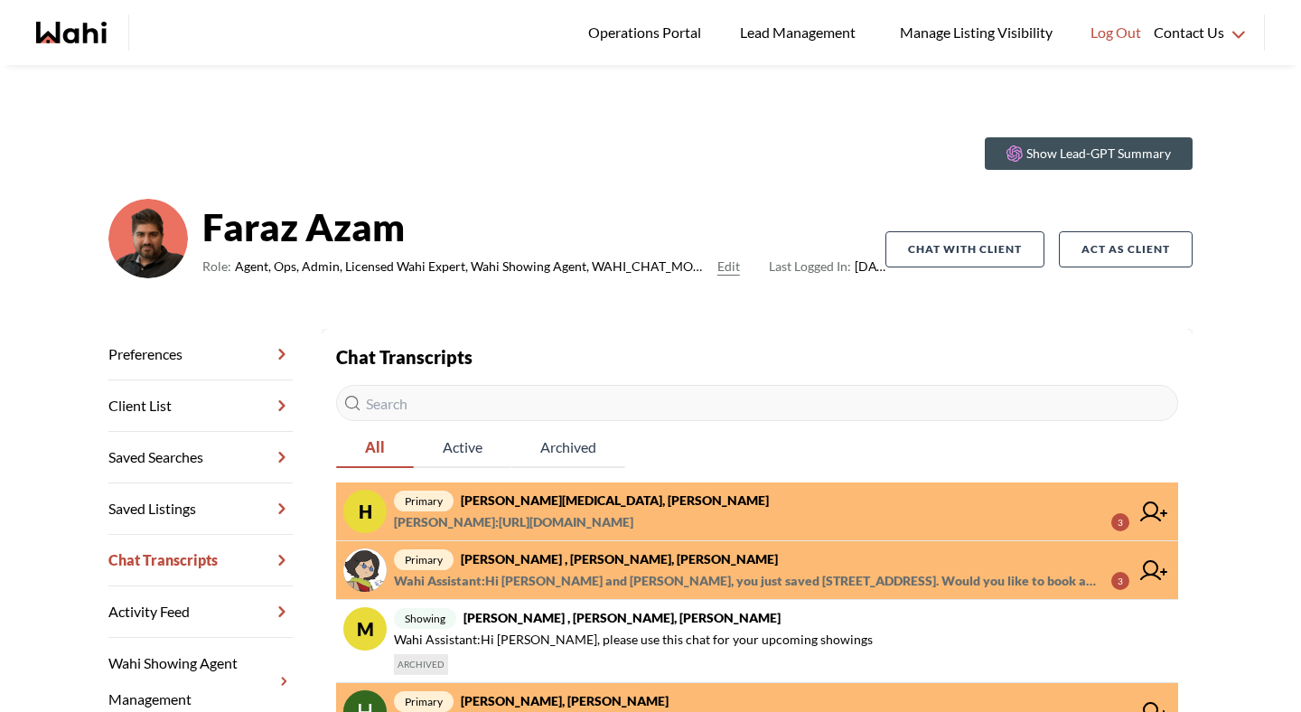
click at [670, 493] on span "primary Habon Muse, Faraz" at bounding box center [762, 501] width 736 height 22
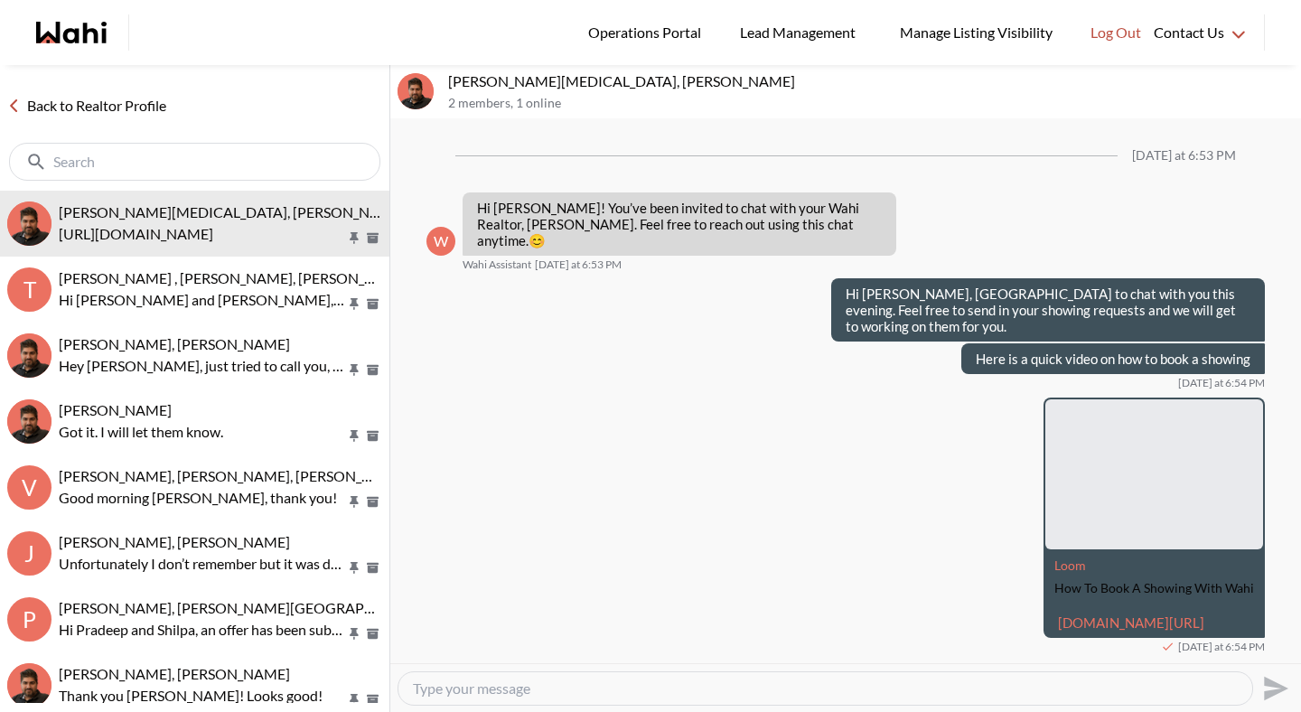
scroll to position [14, 0]
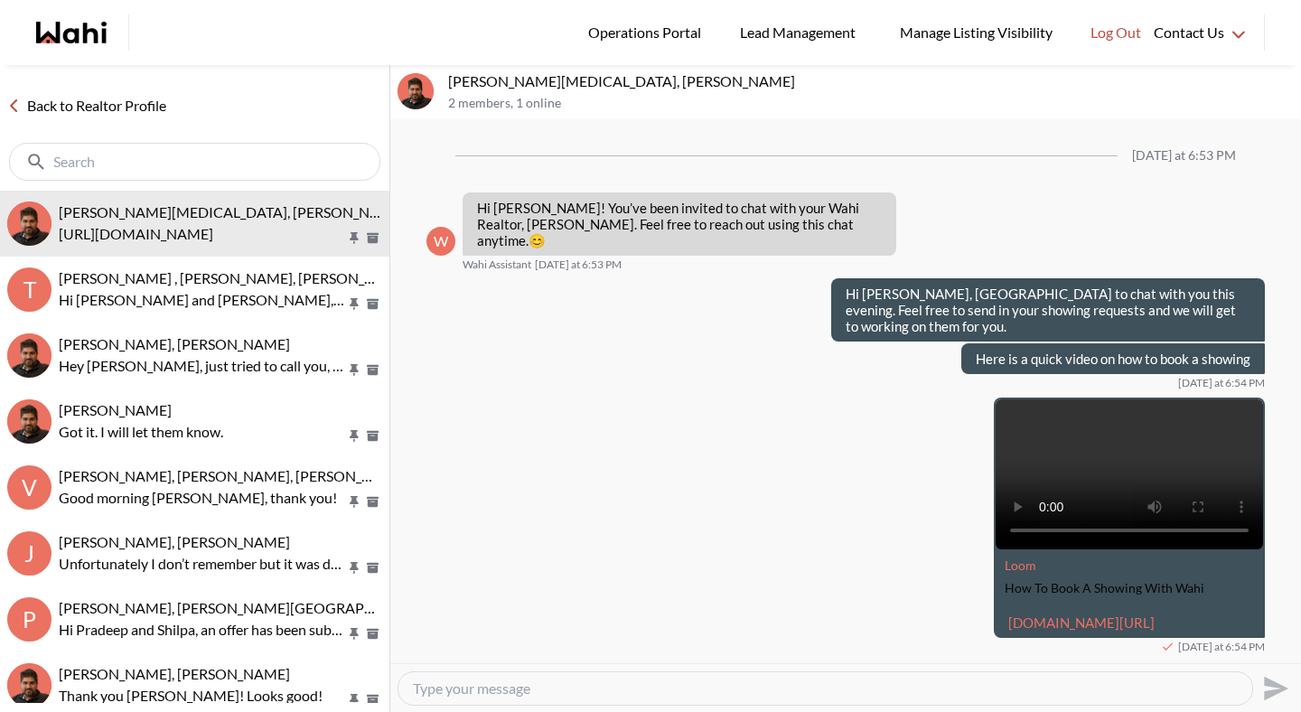
click at [612, 685] on textarea "Type your message" at bounding box center [825, 689] width 825 height 18
type textarea "Please send in the request and we will work on it for you."
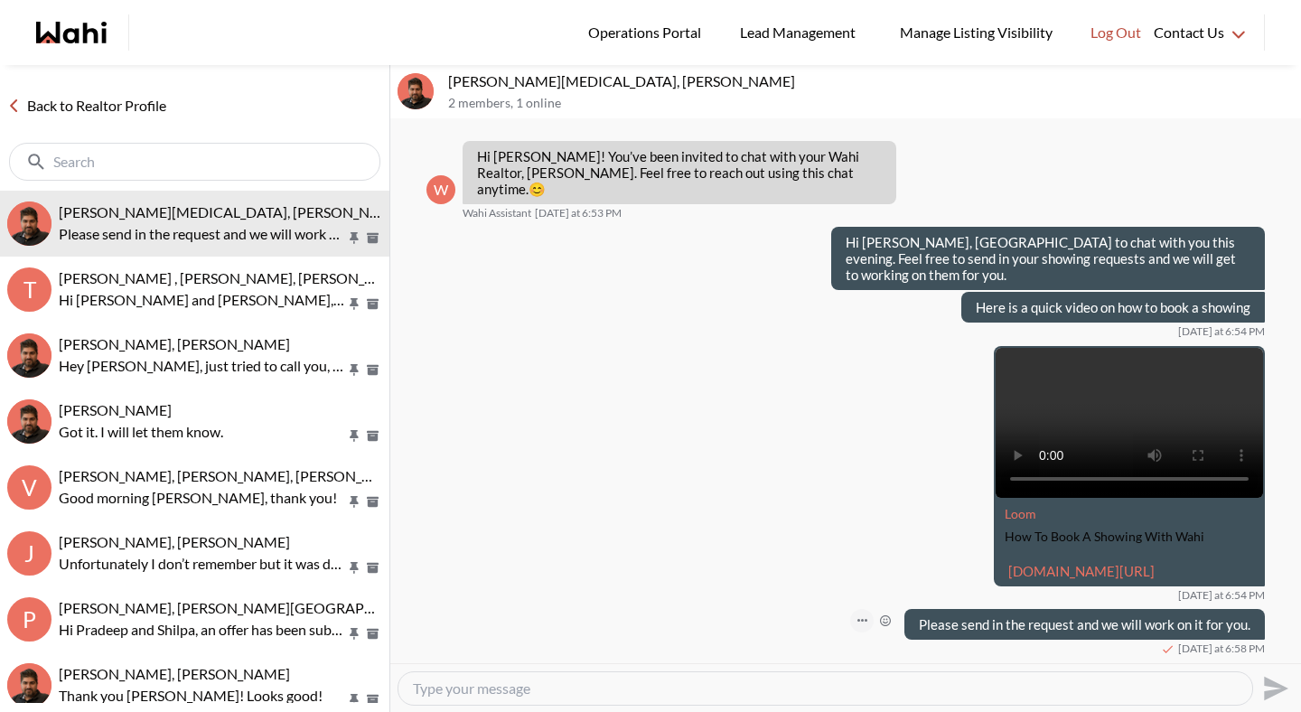
click at [864, 620] on icon "Open Message Actions Menu" at bounding box center [863, 621] width 10 height 4
click at [797, 588] on button "Delete" at bounding box center [802, 593] width 145 height 33
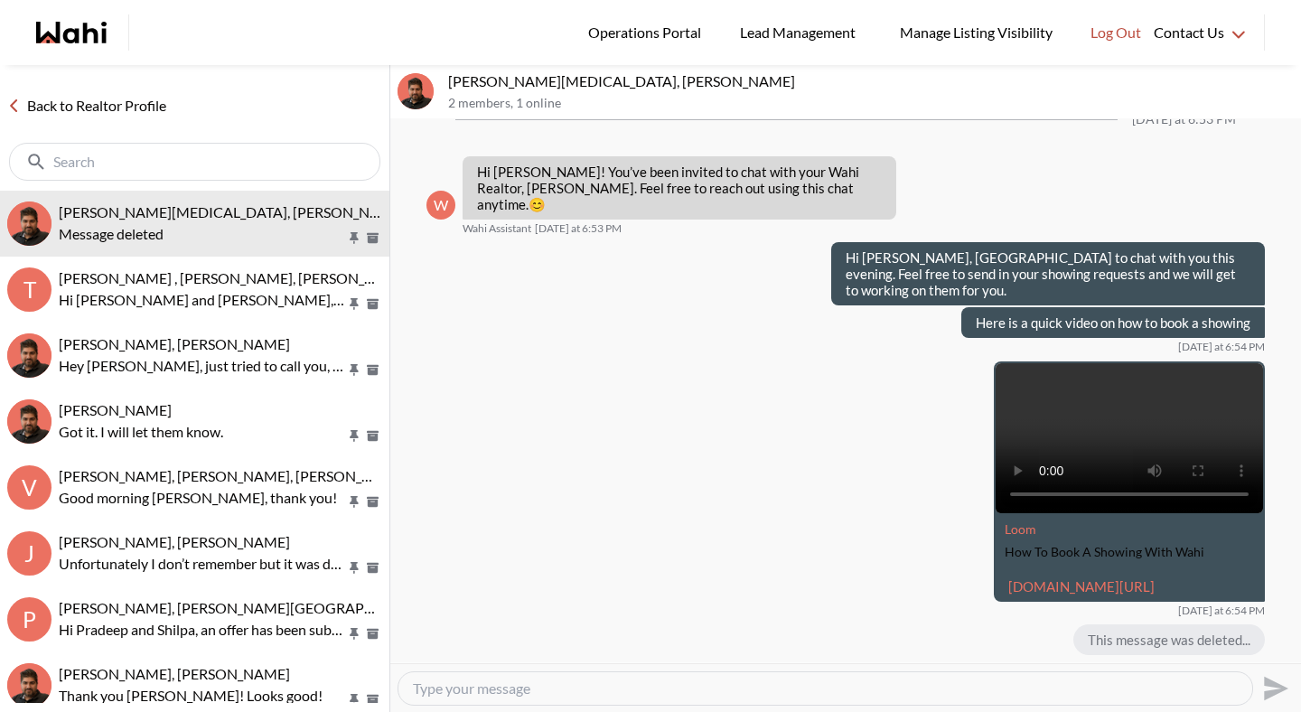
scroll to position [52, 0]
click at [560, 681] on textarea "Type your message" at bounding box center [825, 689] width 825 height 18
type textarea "Please submit the request now and we will work on it for you!"
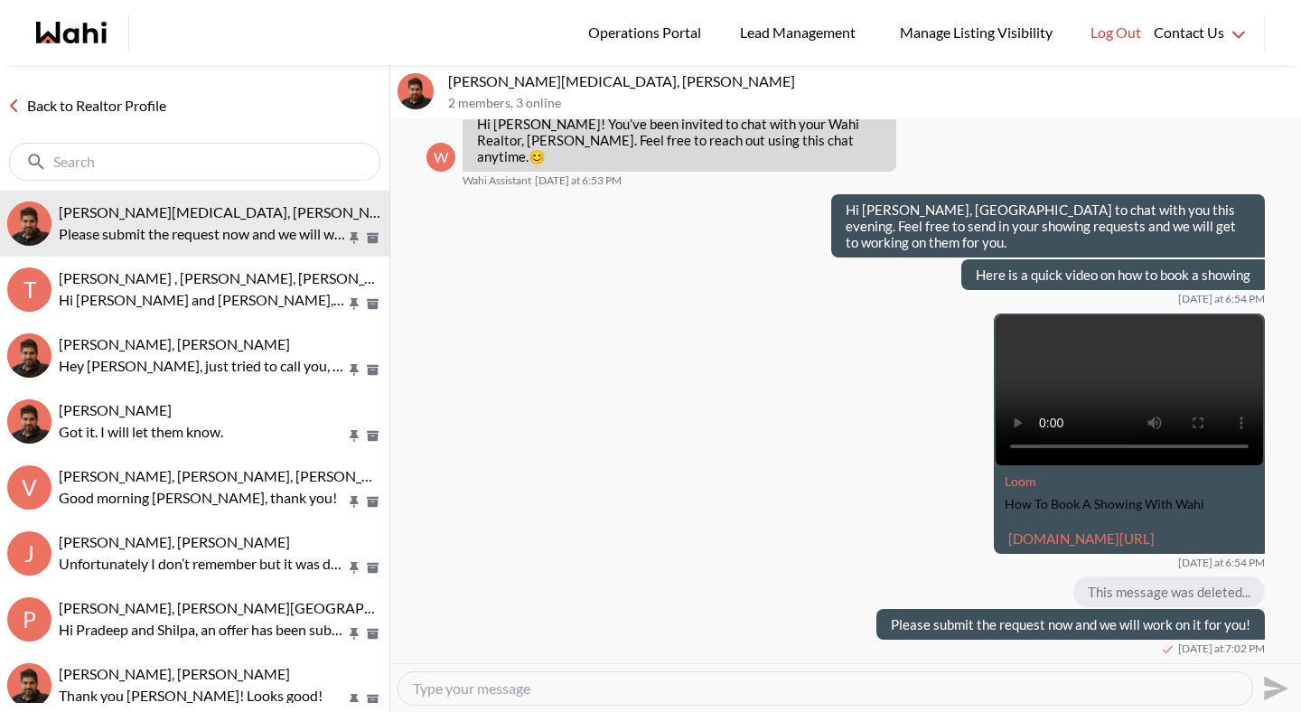
click at [141, 110] on link "Back to Realtor Profile" at bounding box center [87, 105] width 174 height 23
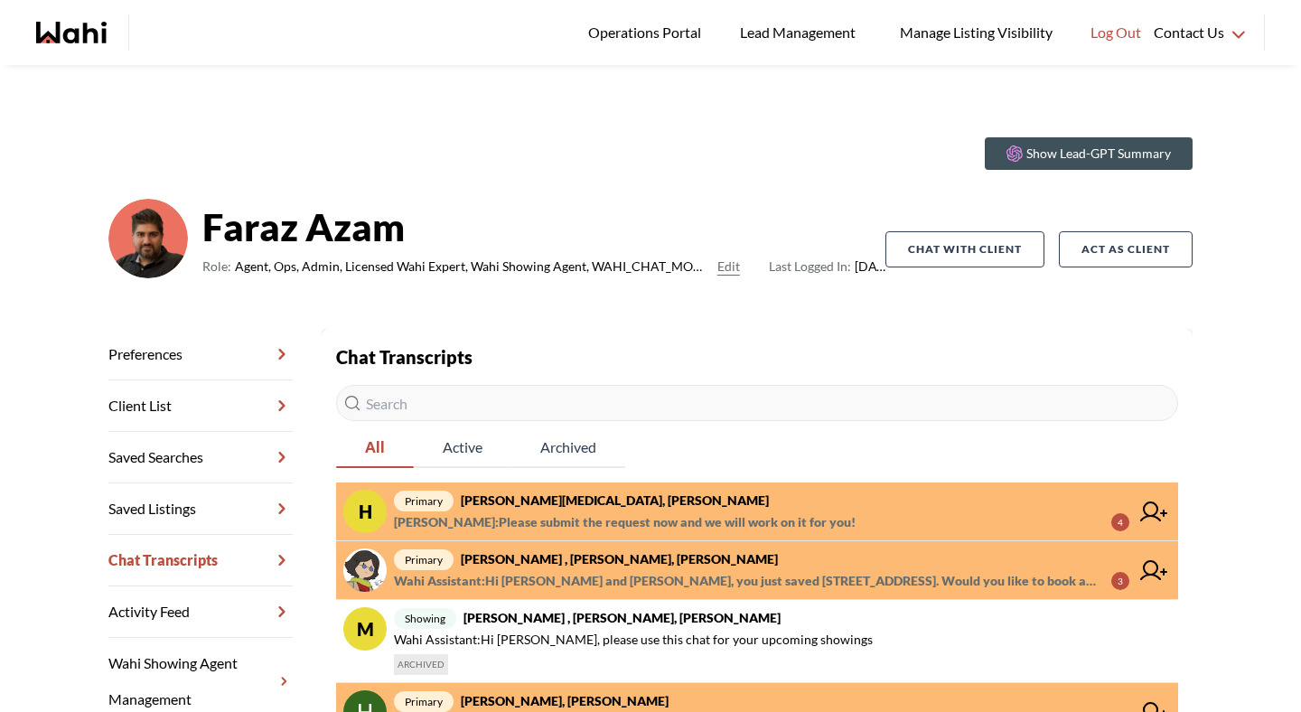
click at [587, 570] on span "Wahi Assistant : Hi Tahshin and Meredith, you just saved 395 Bloor St E #2201, …" at bounding box center [745, 581] width 703 height 22
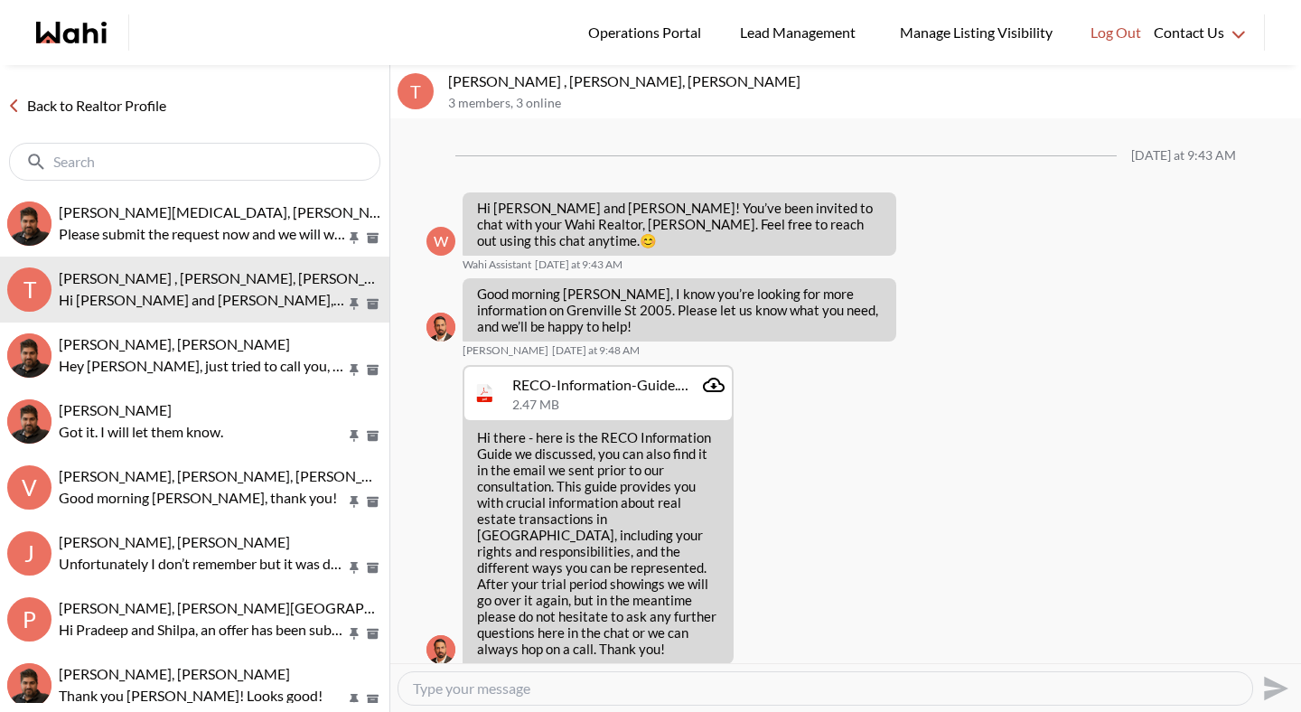
scroll to position [1004, 0]
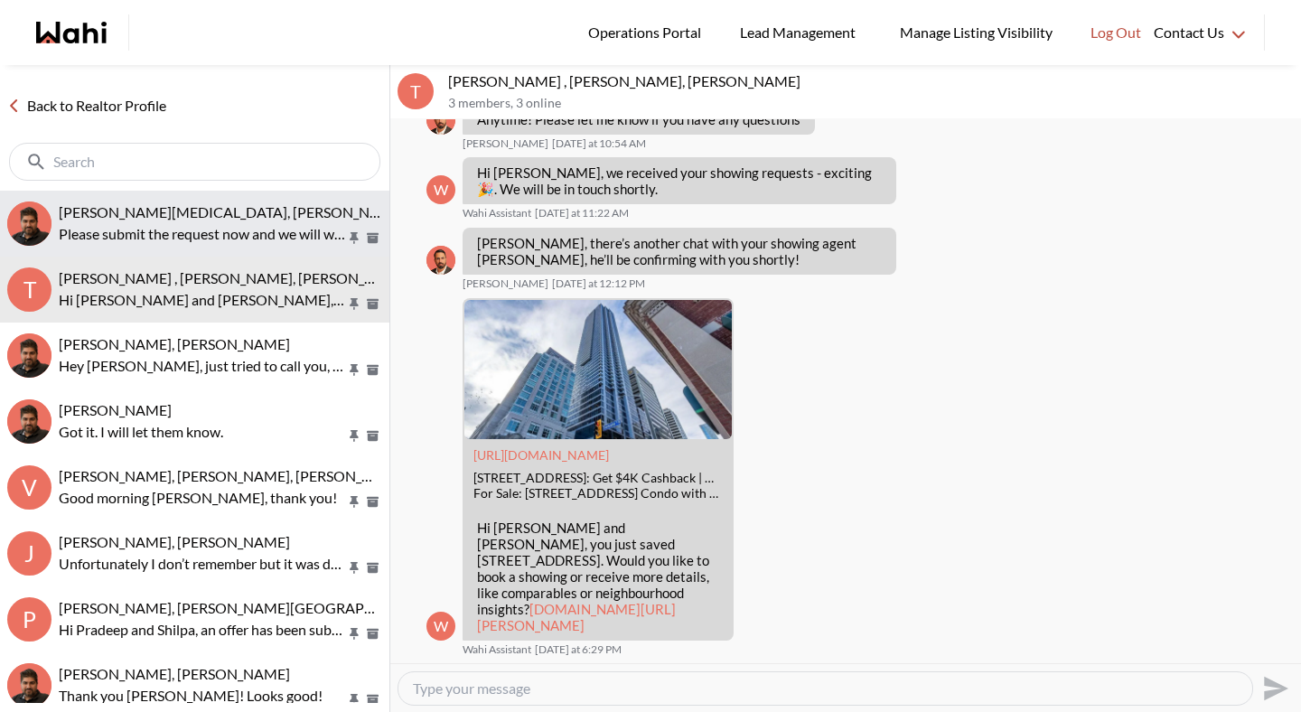
click at [267, 240] on p "Please submit the request now and we will work on it for you!" at bounding box center [202, 234] width 287 height 22
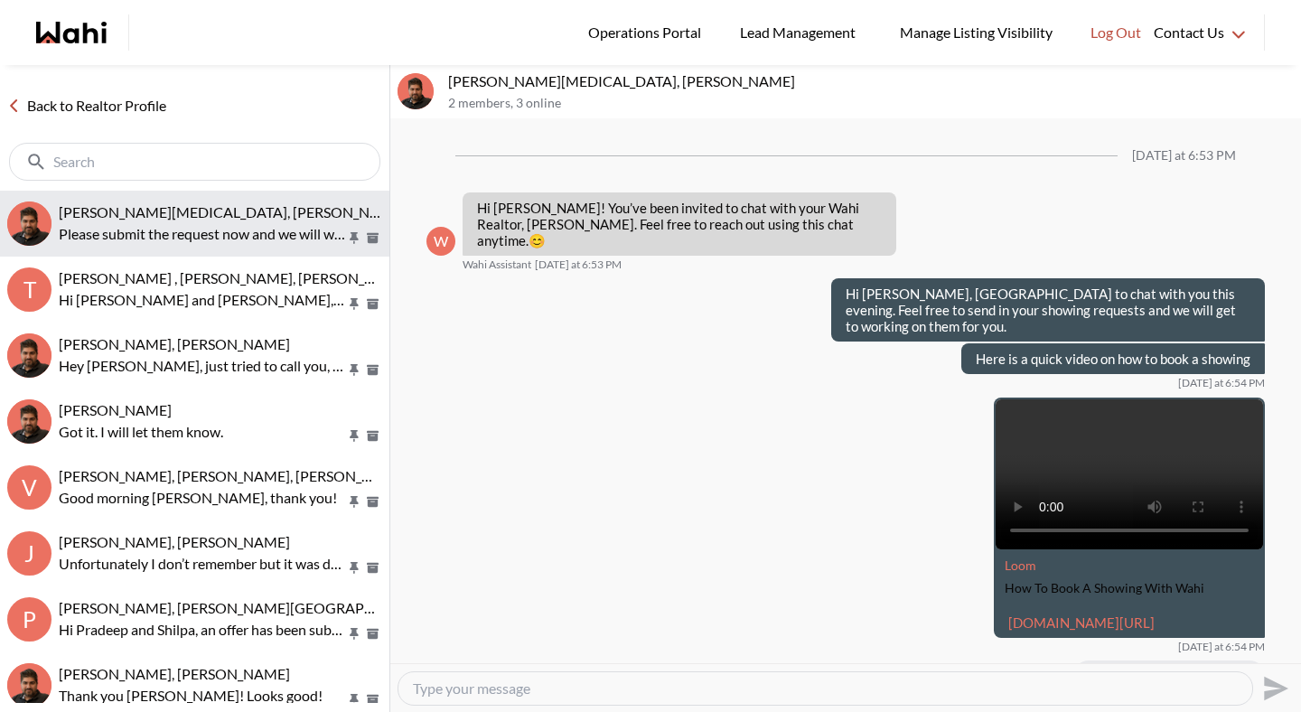
scroll to position [100, 0]
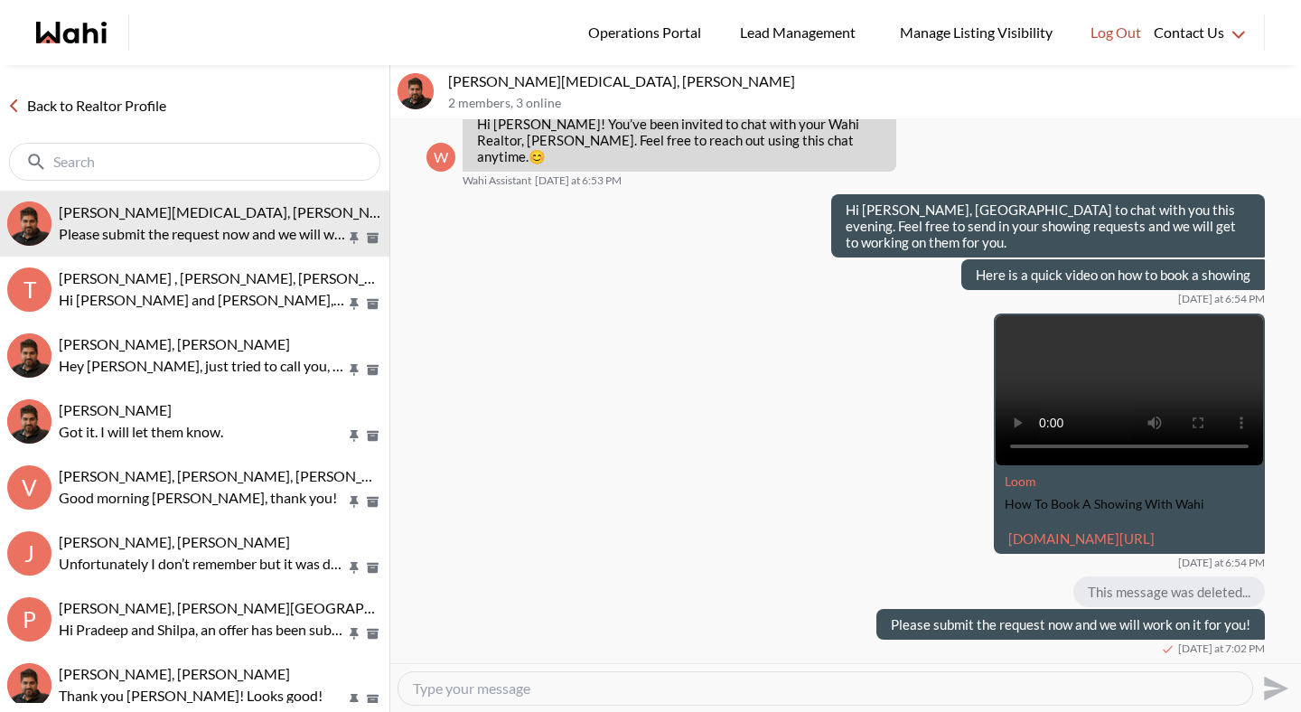
click at [138, 110] on link "Back to Realtor Profile" at bounding box center [87, 105] width 174 height 23
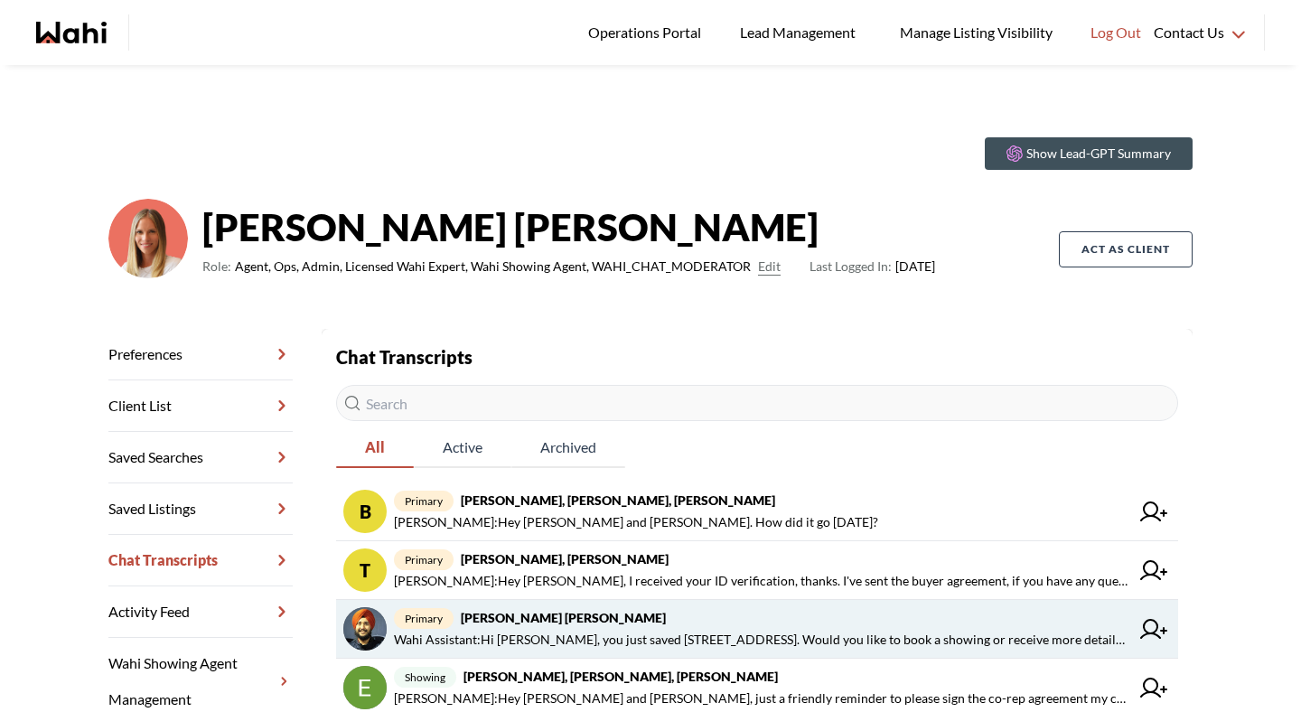
click at [634, 620] on strong "Manpreet Singh Minhas, Michelle" at bounding box center [563, 617] width 205 height 15
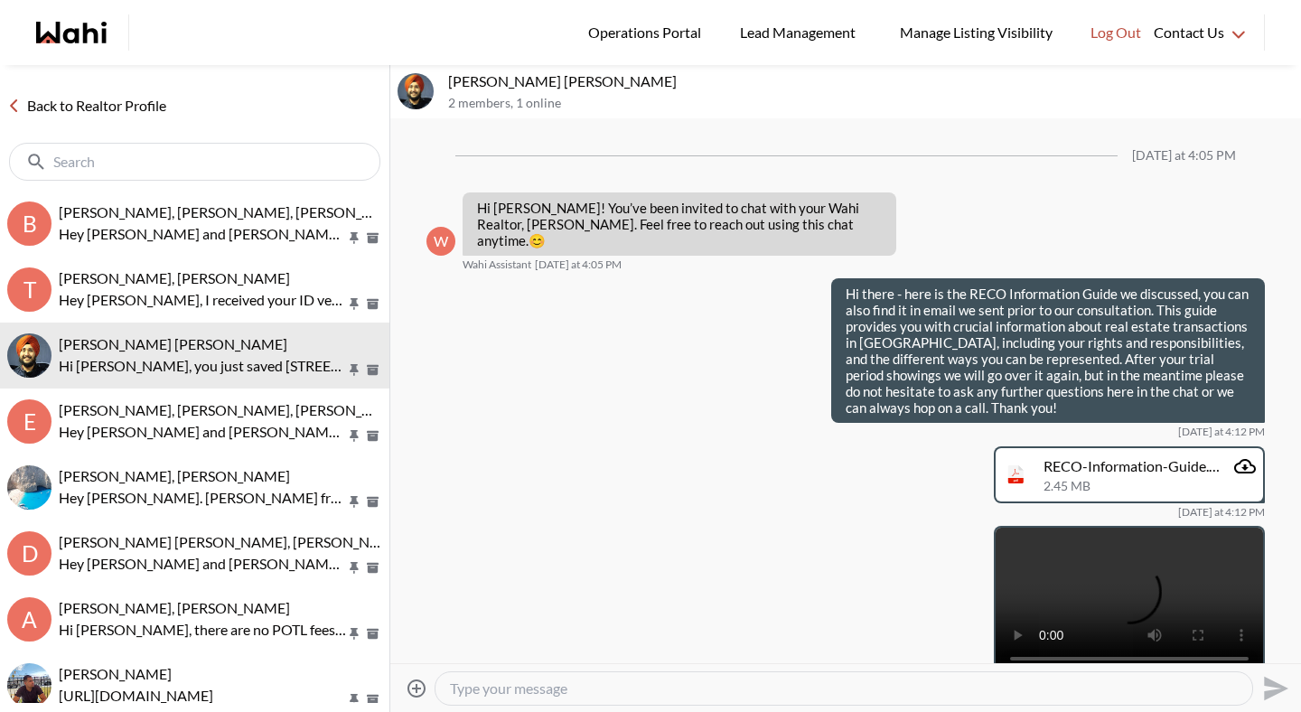
scroll to position [541, 0]
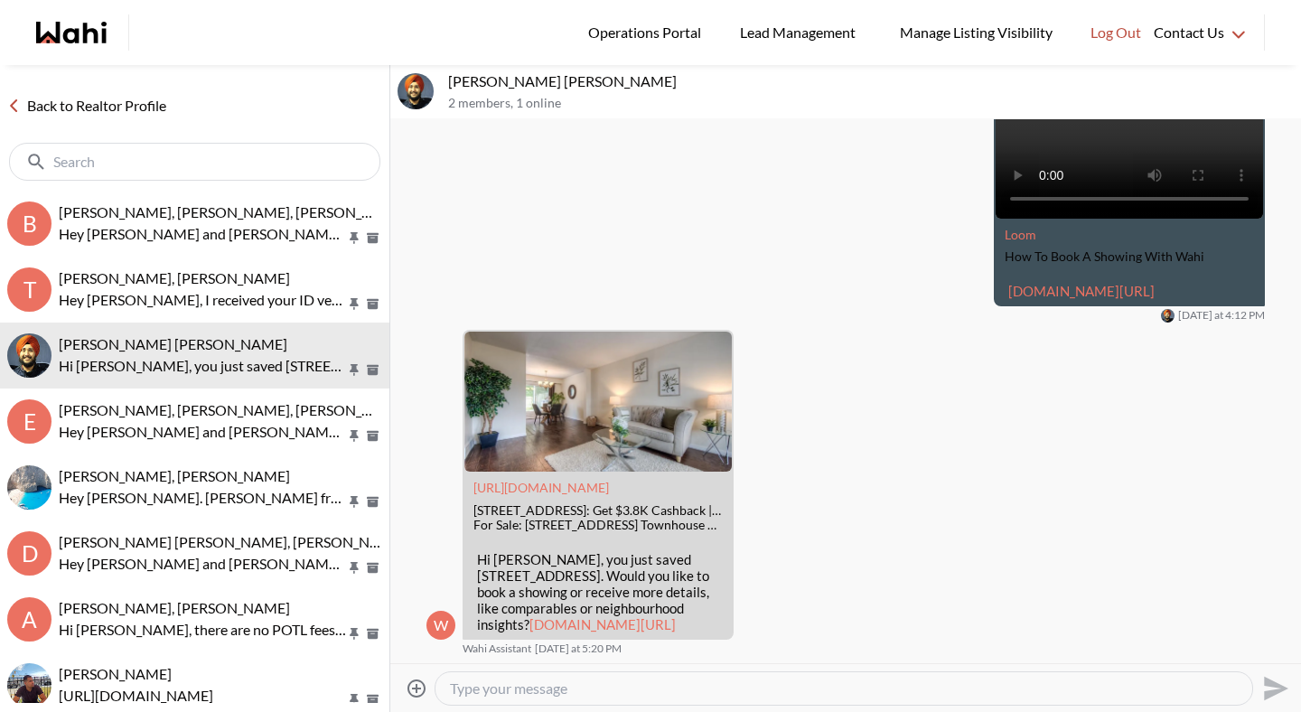
click at [144, 94] on link "Back to Realtor Profile" at bounding box center [87, 105] width 174 height 23
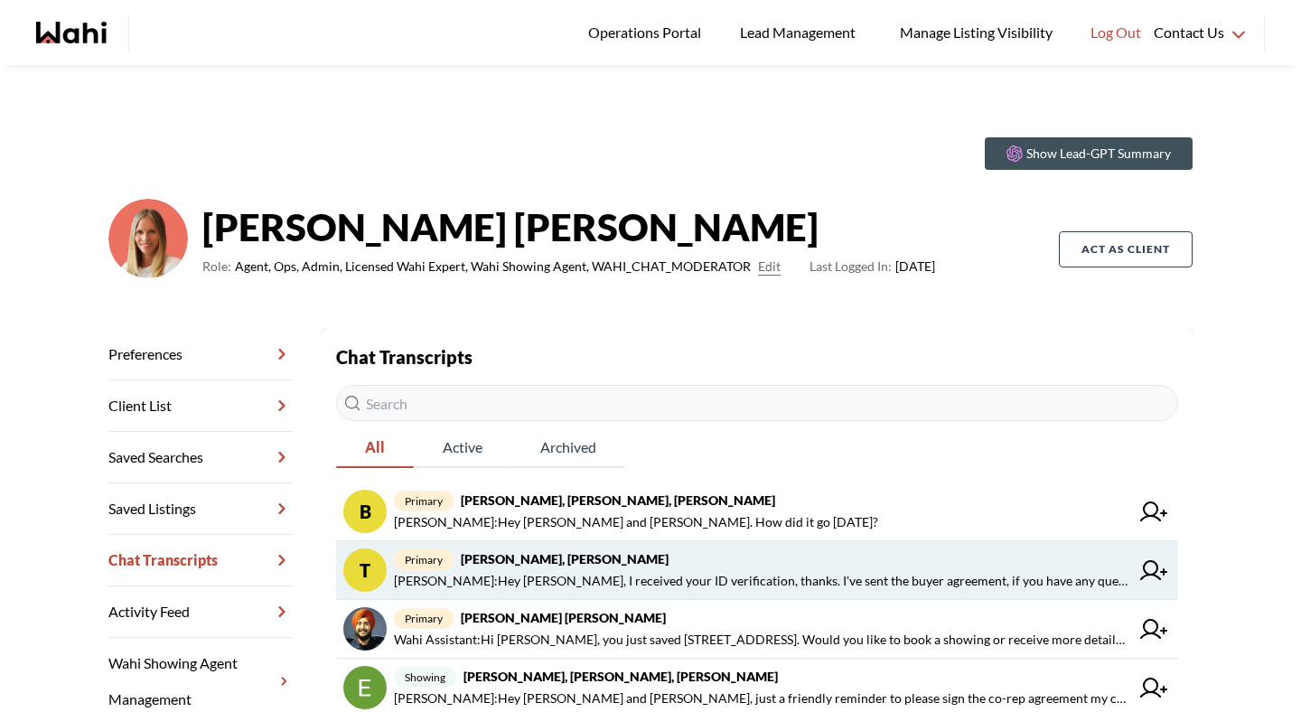
click at [570, 572] on span "Michelle Ryckman : Hey Tanya, I received your ID verification, thanks. I've sen…" at bounding box center [762, 581] width 736 height 22
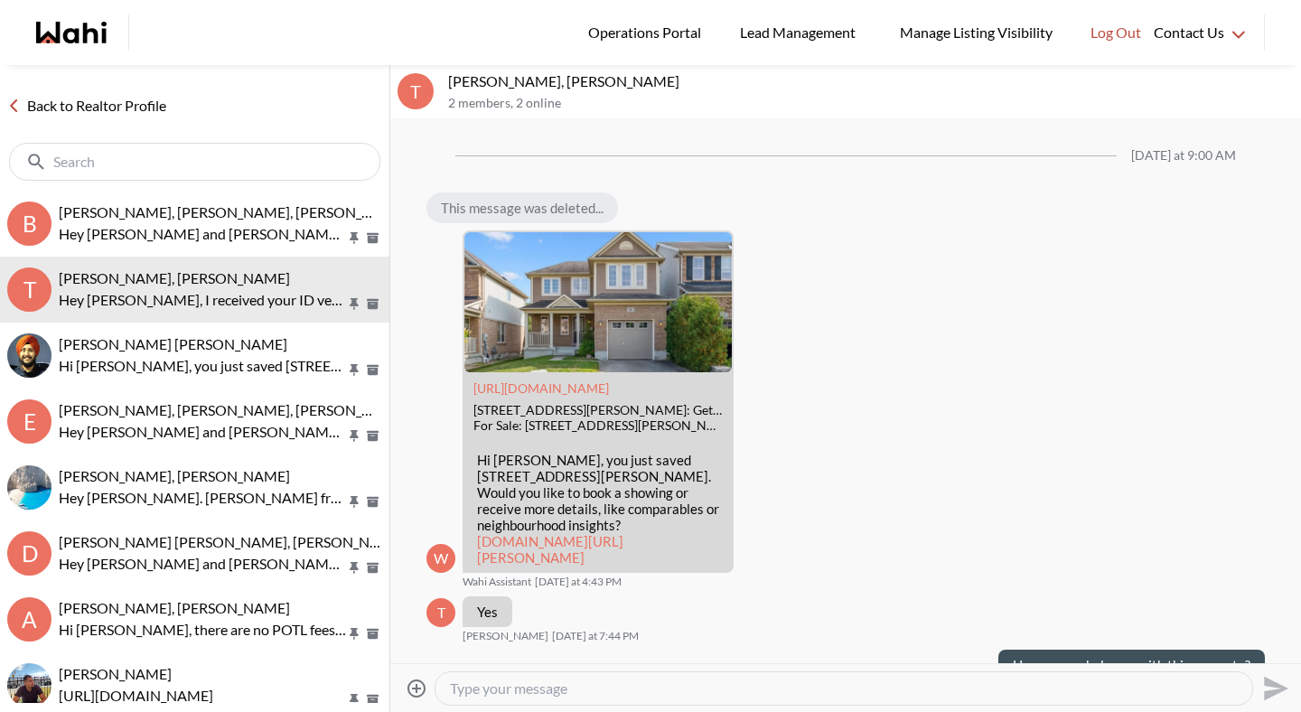
scroll to position [1763, 0]
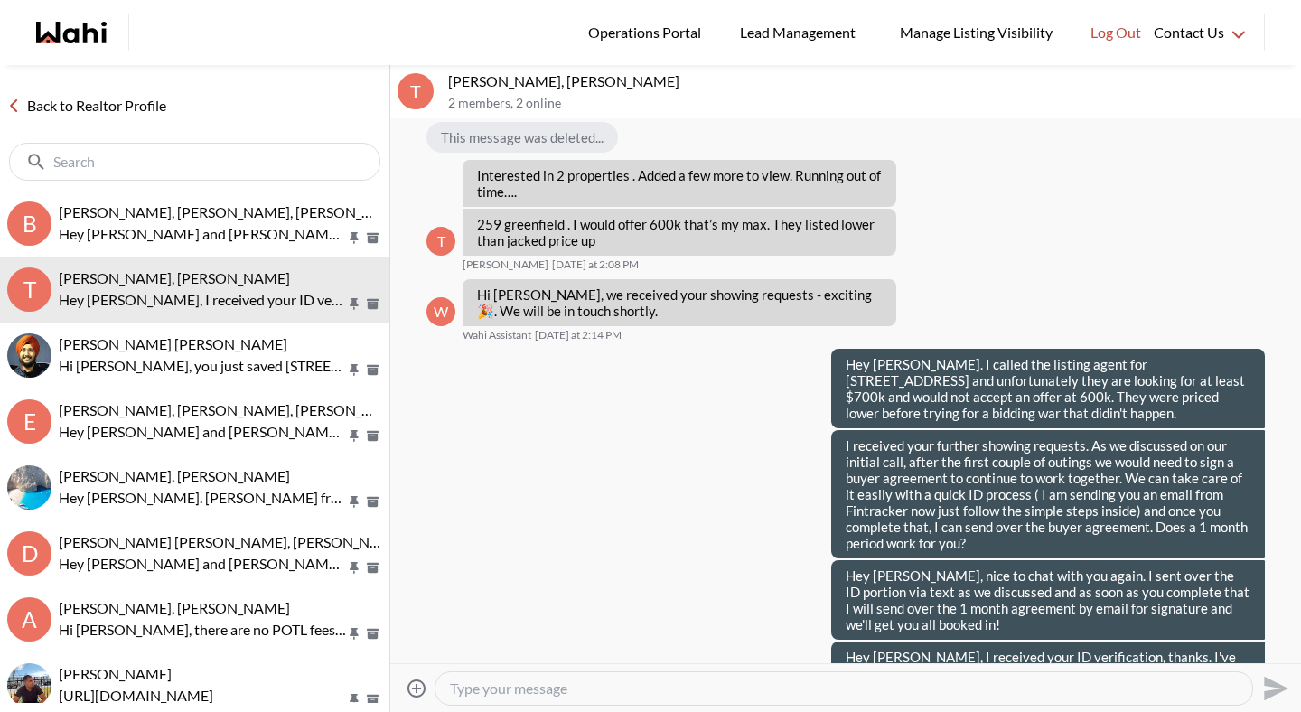
click at [133, 97] on link "Back to Realtor Profile" at bounding box center [87, 105] width 174 height 23
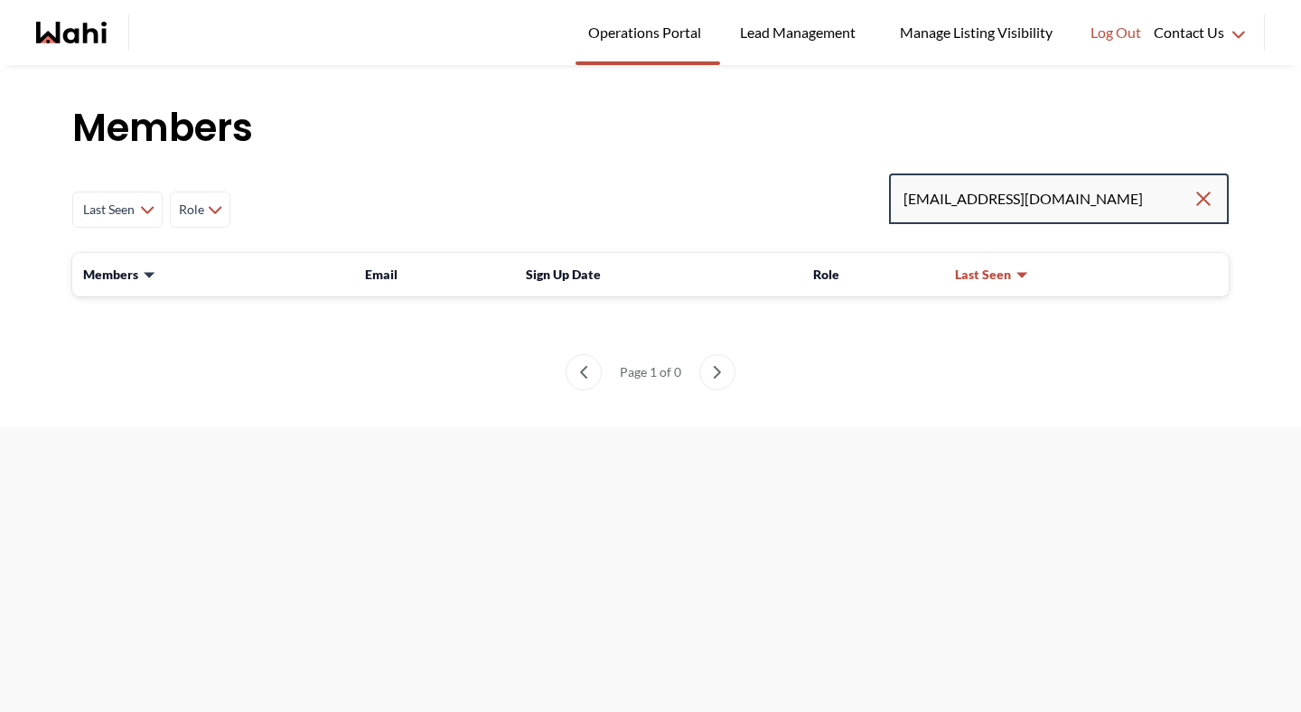
click at [1114, 188] on input "[EMAIL_ADDRESS][DOMAIN_NAME]" at bounding box center [1048, 199] width 289 height 33
click at [1075, 208] on input "billsm5586@gmail.com" at bounding box center [1048, 199] width 289 height 33
click at [1103, 212] on input "billsm5586@gmail.com" at bounding box center [1048, 199] width 289 height 33
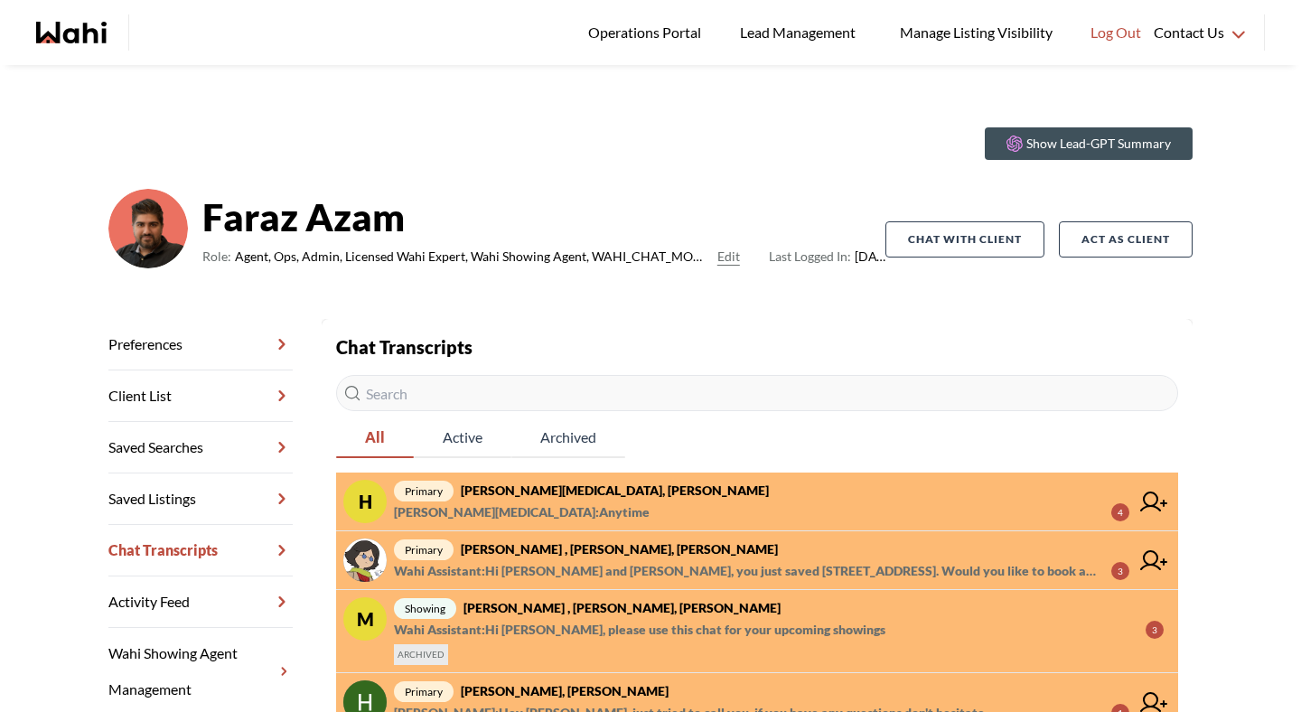
scroll to position [14, 0]
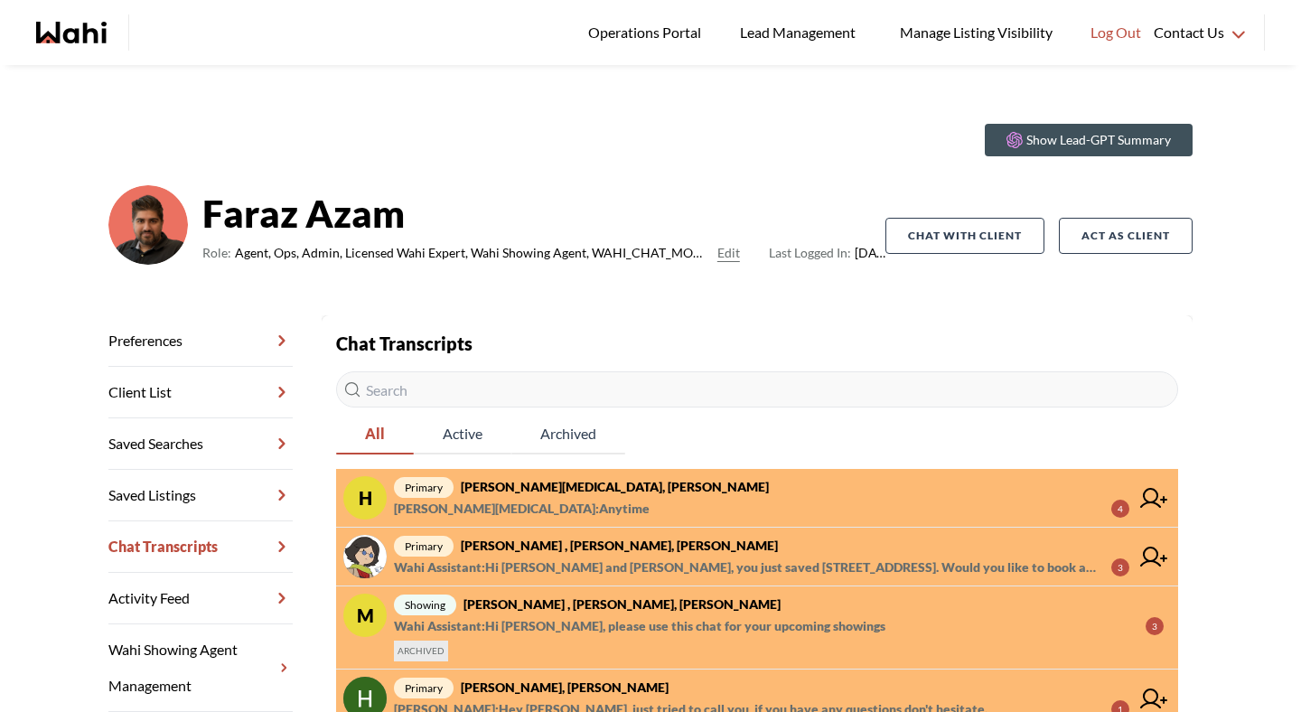
click at [545, 487] on strong "[PERSON_NAME][MEDICAL_DATA], [PERSON_NAME]" at bounding box center [615, 486] width 308 height 15
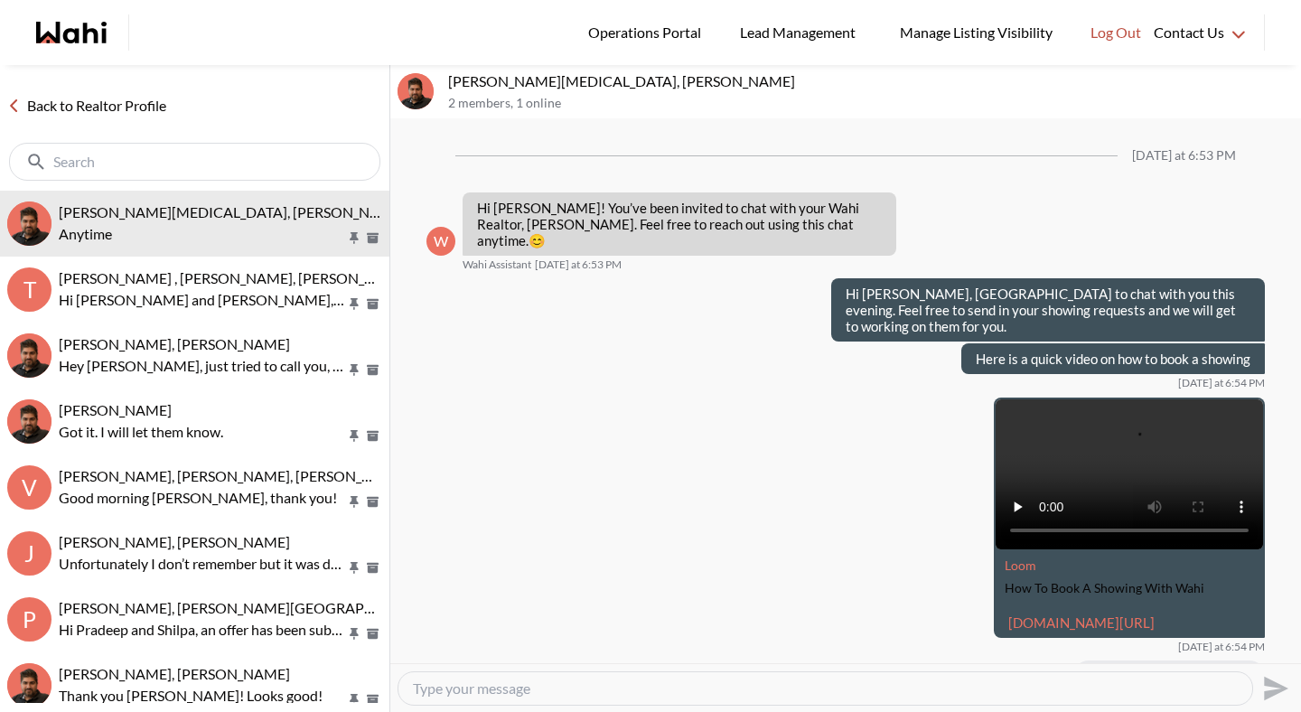
scroll to position [318, 0]
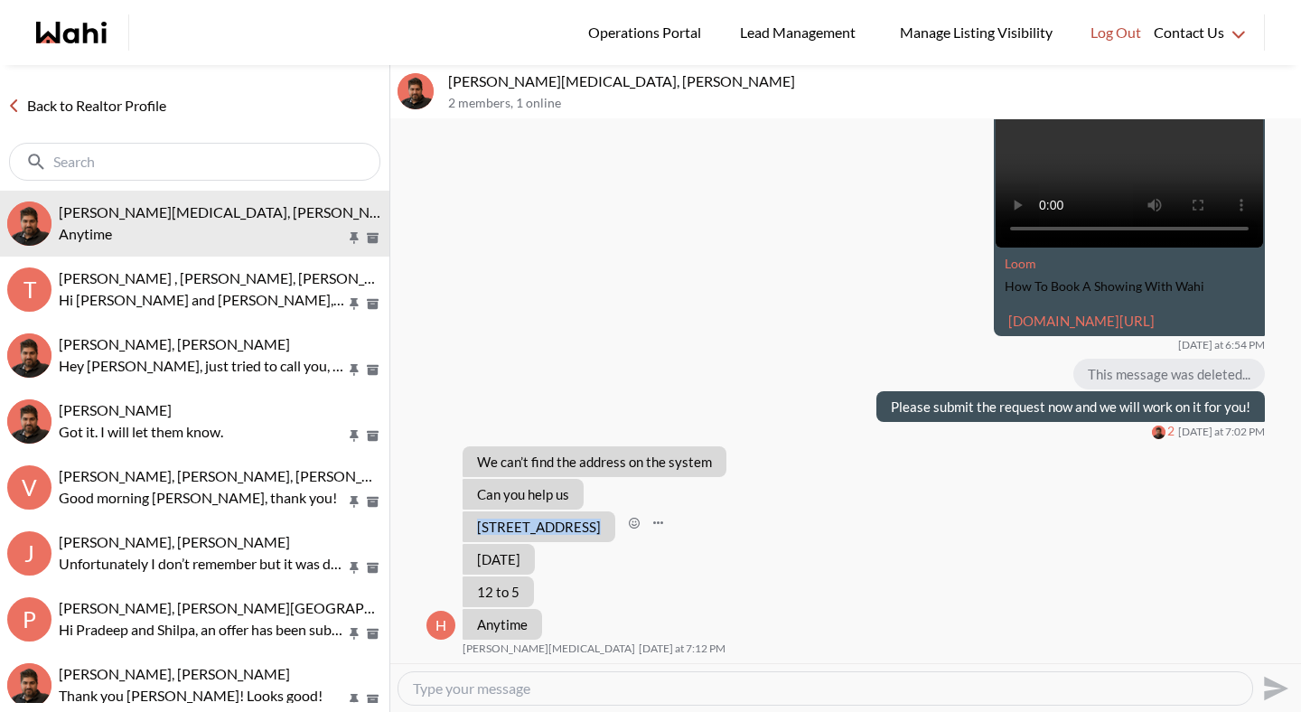
drag, startPoint x: 475, startPoint y: 527, endPoint x: 576, endPoint y: 529, distance: 100.3
click at [576, 529] on div "[STREET_ADDRESS]" at bounding box center [539, 527] width 153 height 31
copy p "[STREET_ADDRESS]"
click at [544, 696] on textarea "Type your message" at bounding box center [825, 689] width 825 height 18
type textarea "here you go"
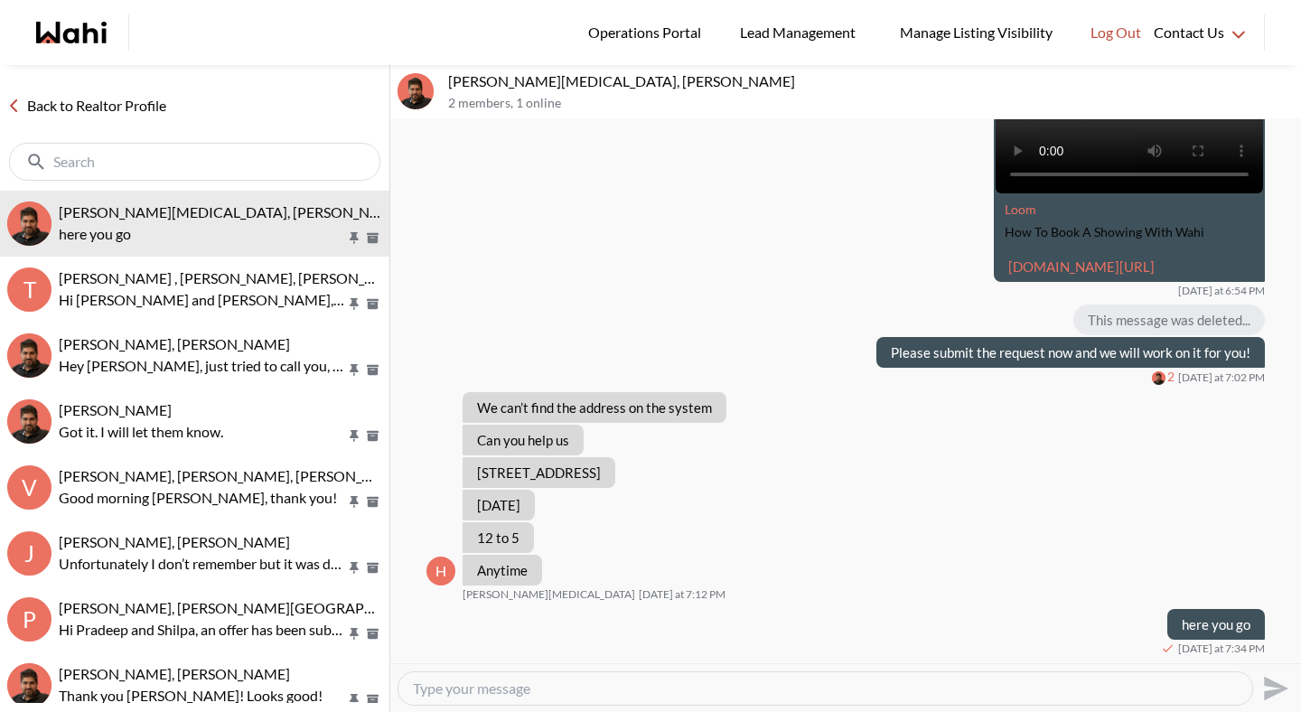
paste textarea "https://wahi.com/ca/en/real-estate/on/gta/toronto/old-toronto/cabbagetown/34-wi…"
type textarea "https://wahi.com/ca/en/real-estate/on/gta/toronto/old-toronto/cabbagetown/34-wi…"
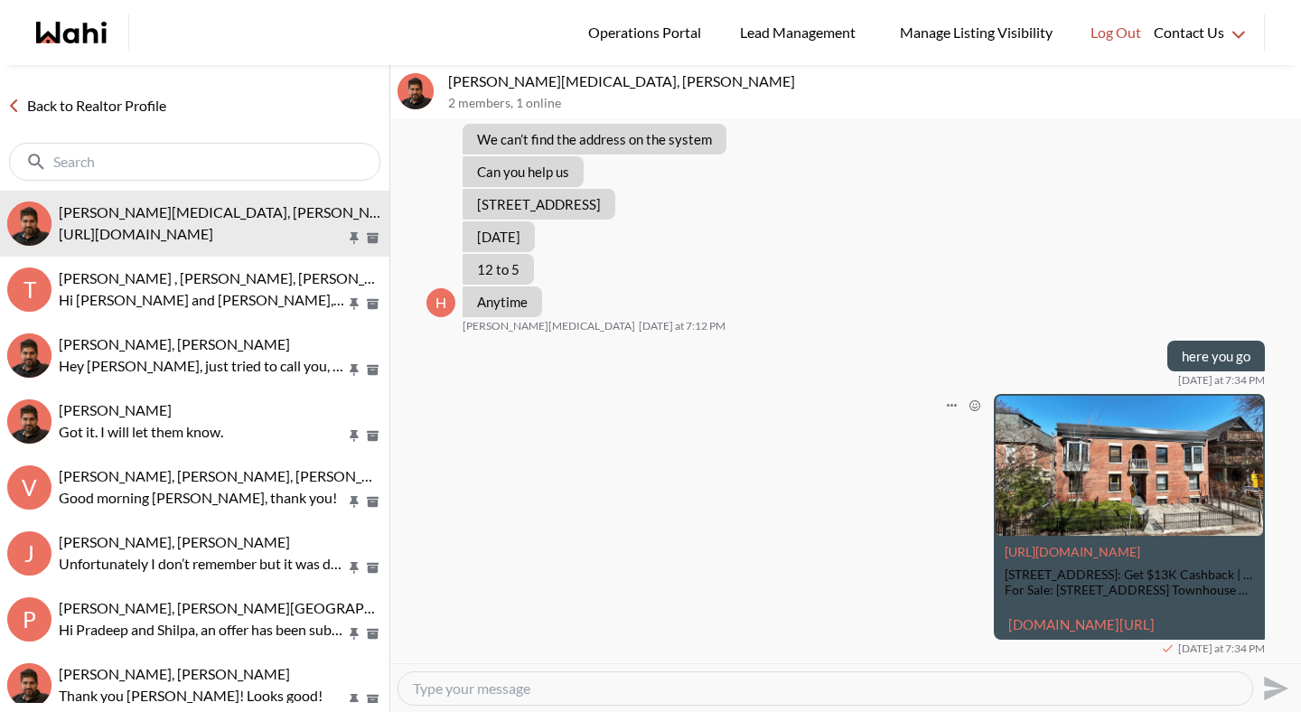
scroll to position [689, 0]
click at [539, 692] on textarea "Type your message" at bounding box center [825, 689] width 825 height 18
type textarea "I"
click at [501, 684] on textarea "Type your message" at bounding box center [825, 689] width 825 height 18
type textarea "We are working on your request."
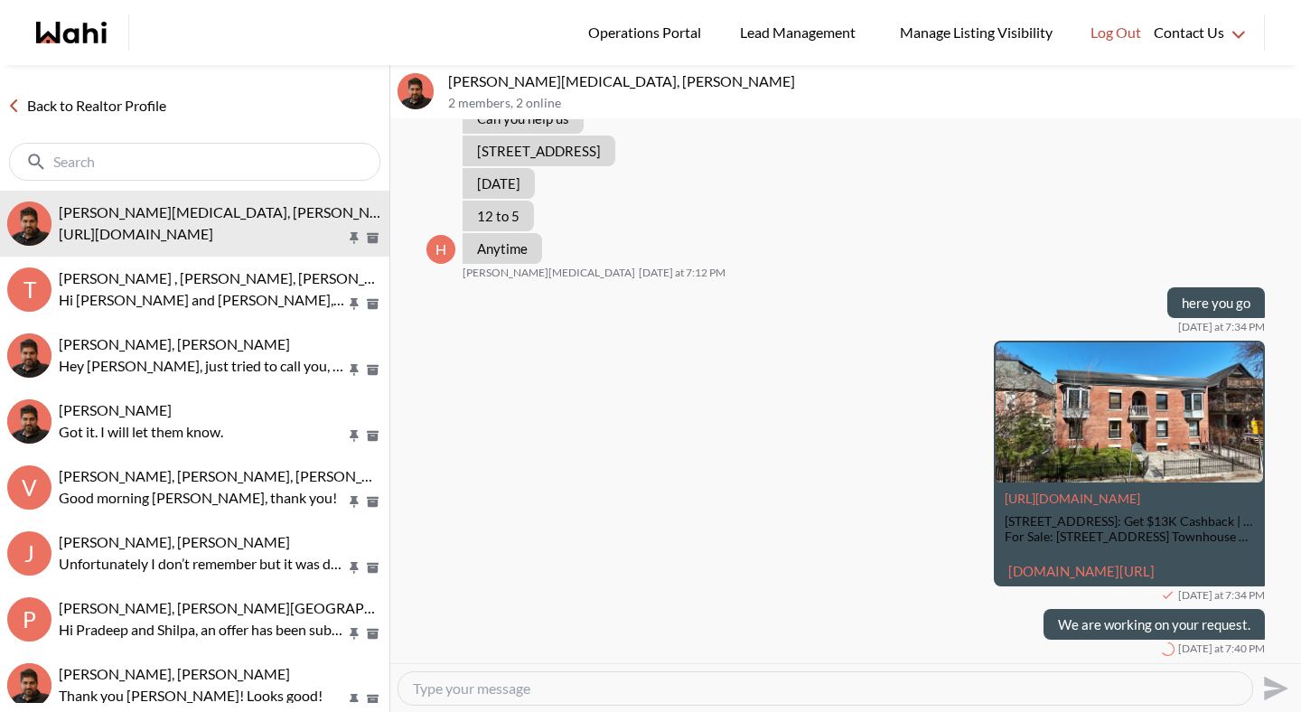
scroll to position [743, 0]
click at [154, 110] on link "Back to Realtor Profile" at bounding box center [87, 105] width 174 height 23
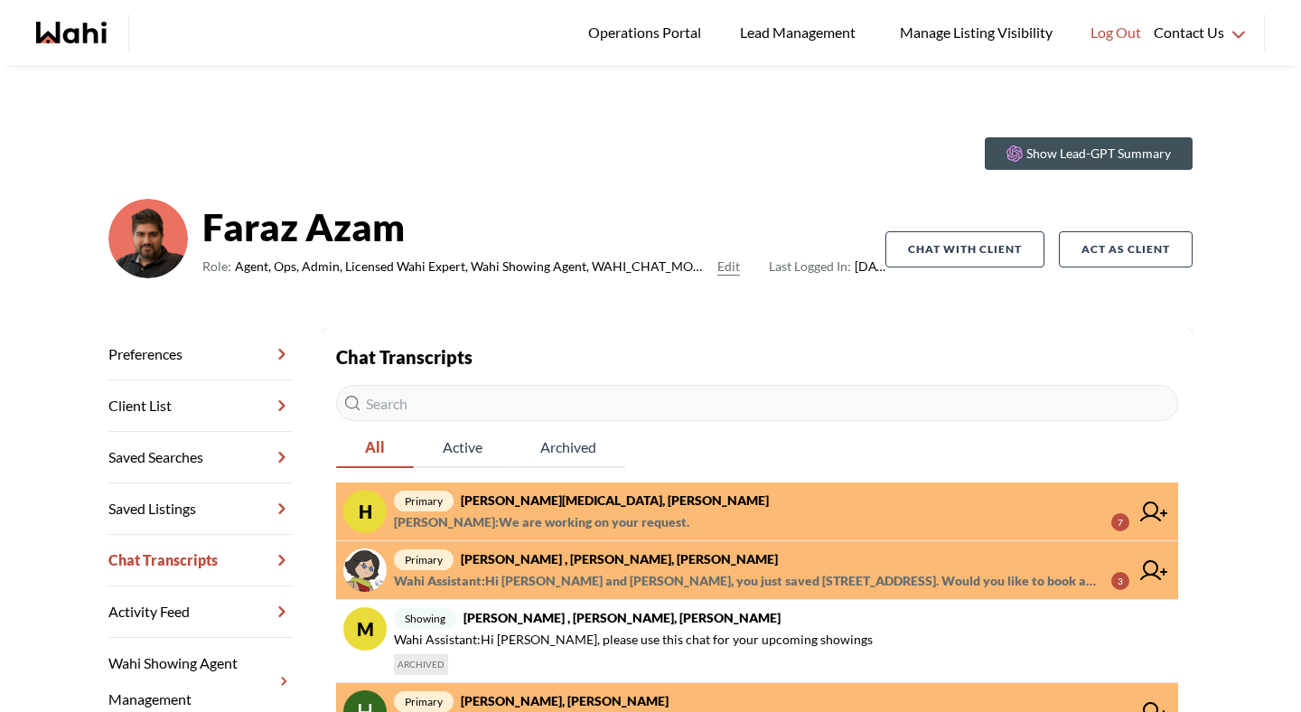
click at [585, 517] on span "Michelle Ryckman : We are working on your request." at bounding box center [542, 523] width 296 height 22
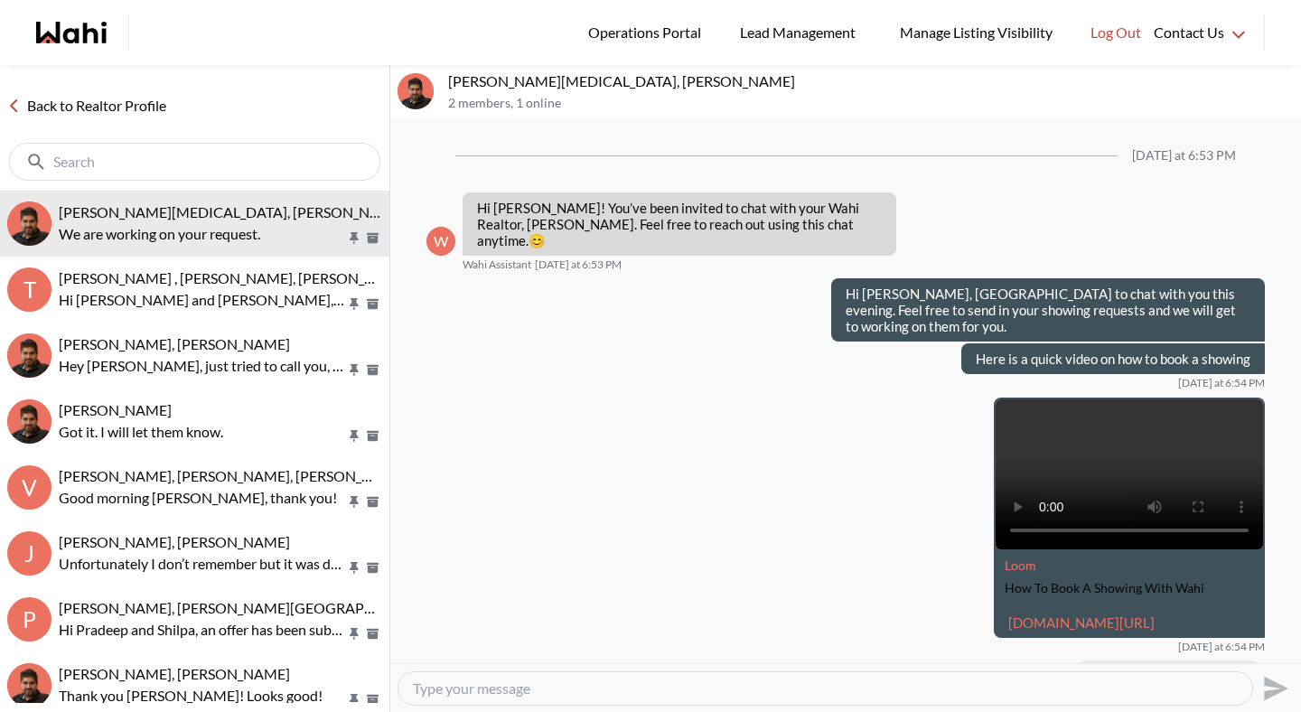
scroll to position [743, 0]
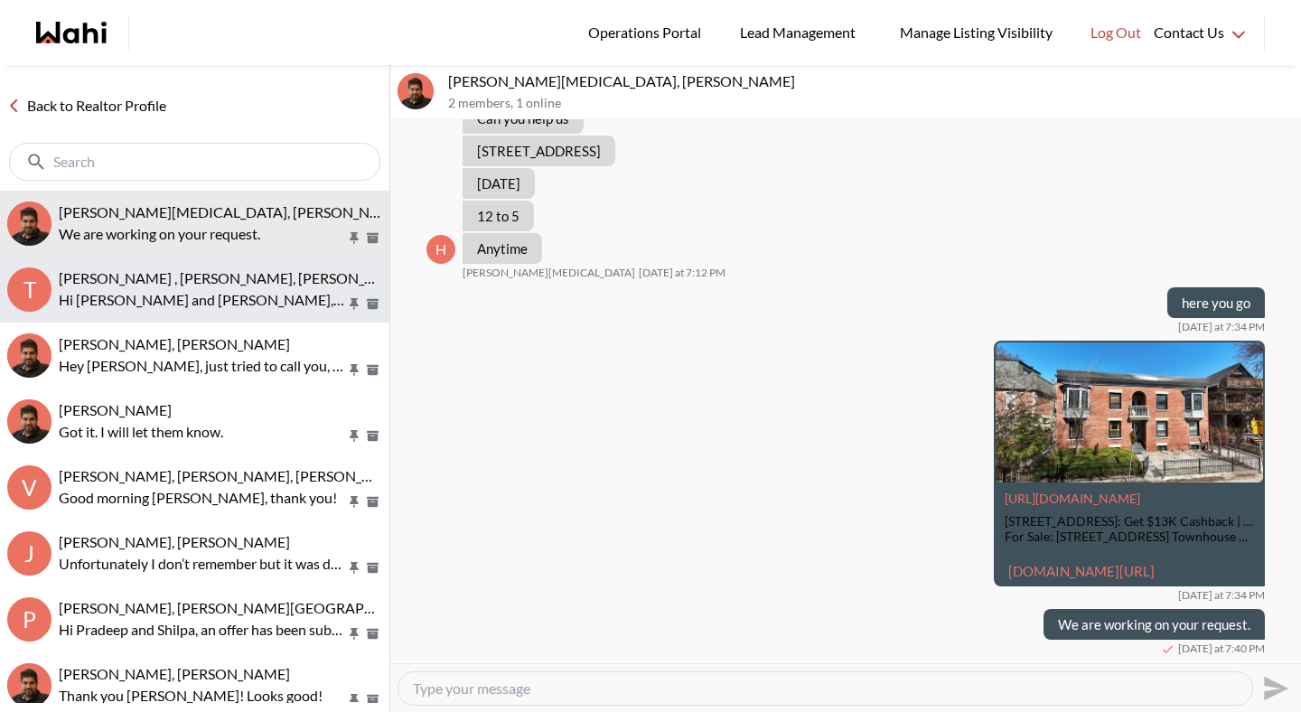
click at [149, 286] on span "Tahshin Jaigirder , Meredith Paajanen, Faraz" at bounding box center [235, 277] width 352 height 17
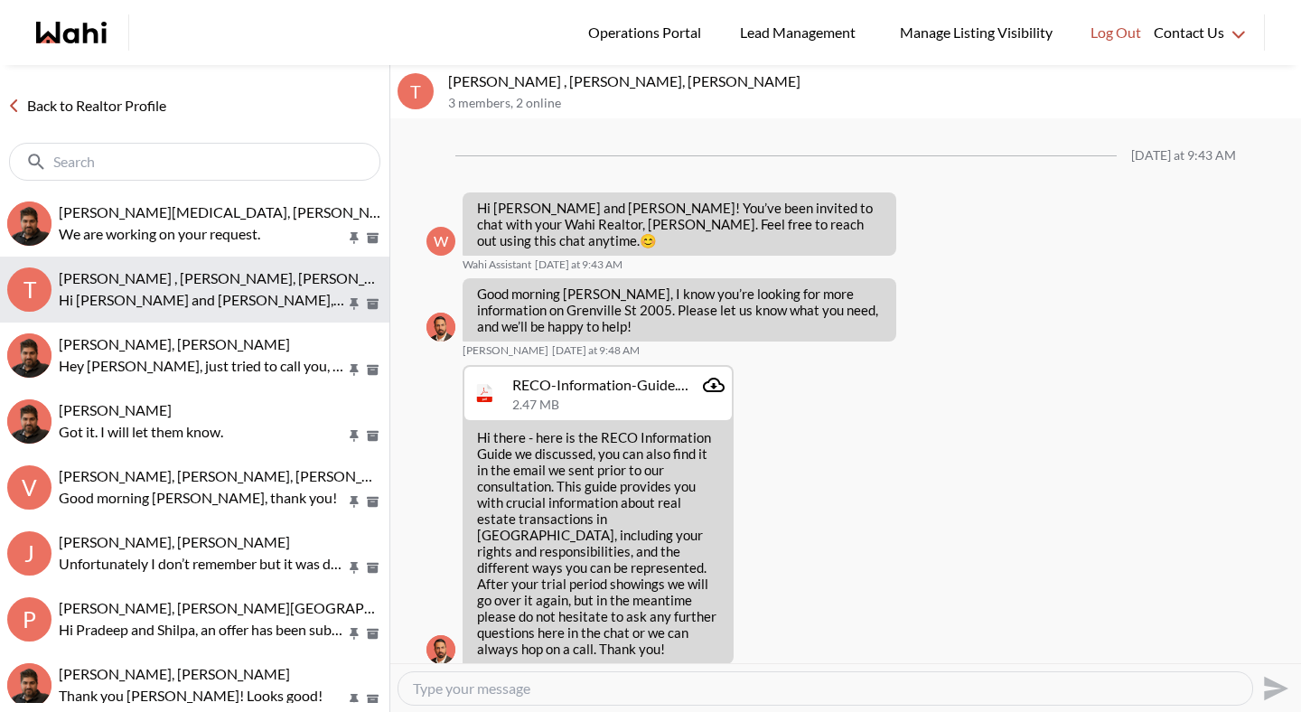
scroll to position [1004, 0]
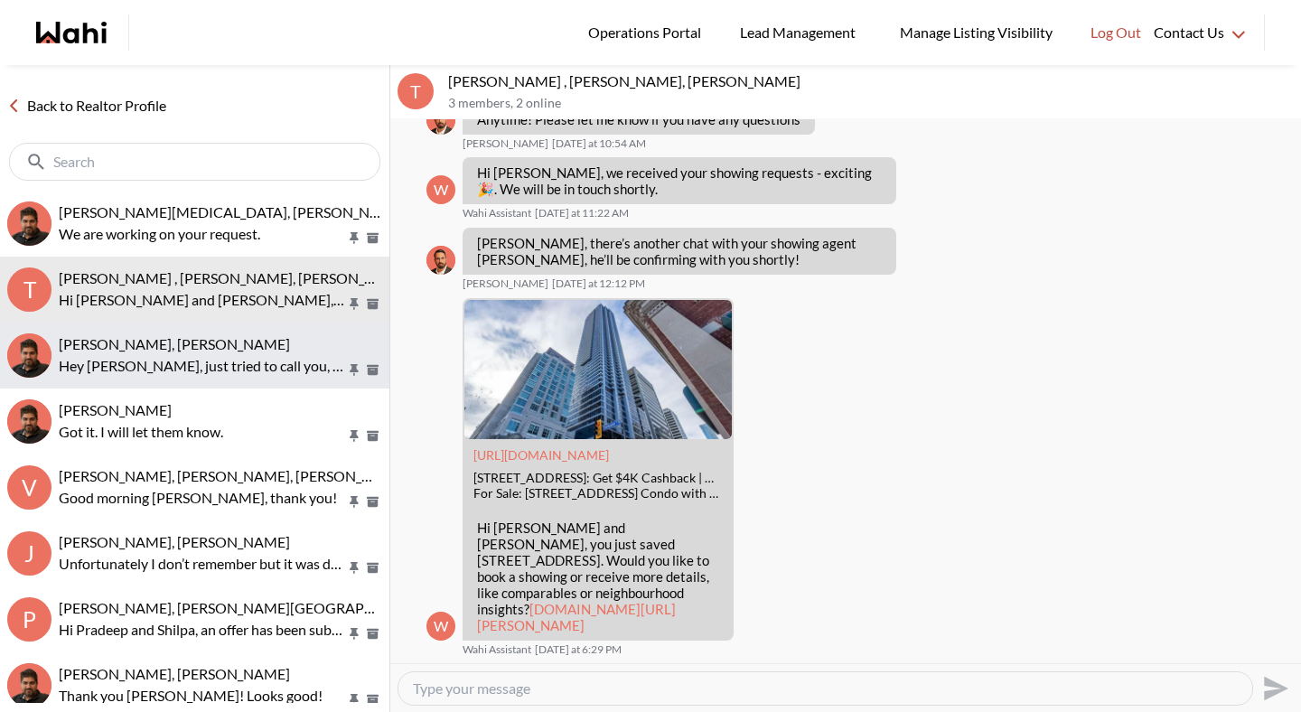
click at [146, 333] on button "Heidy Jaeger, Faraz Hey Heidy, just tried to call you, if you have any question…" at bounding box center [195, 356] width 390 height 66
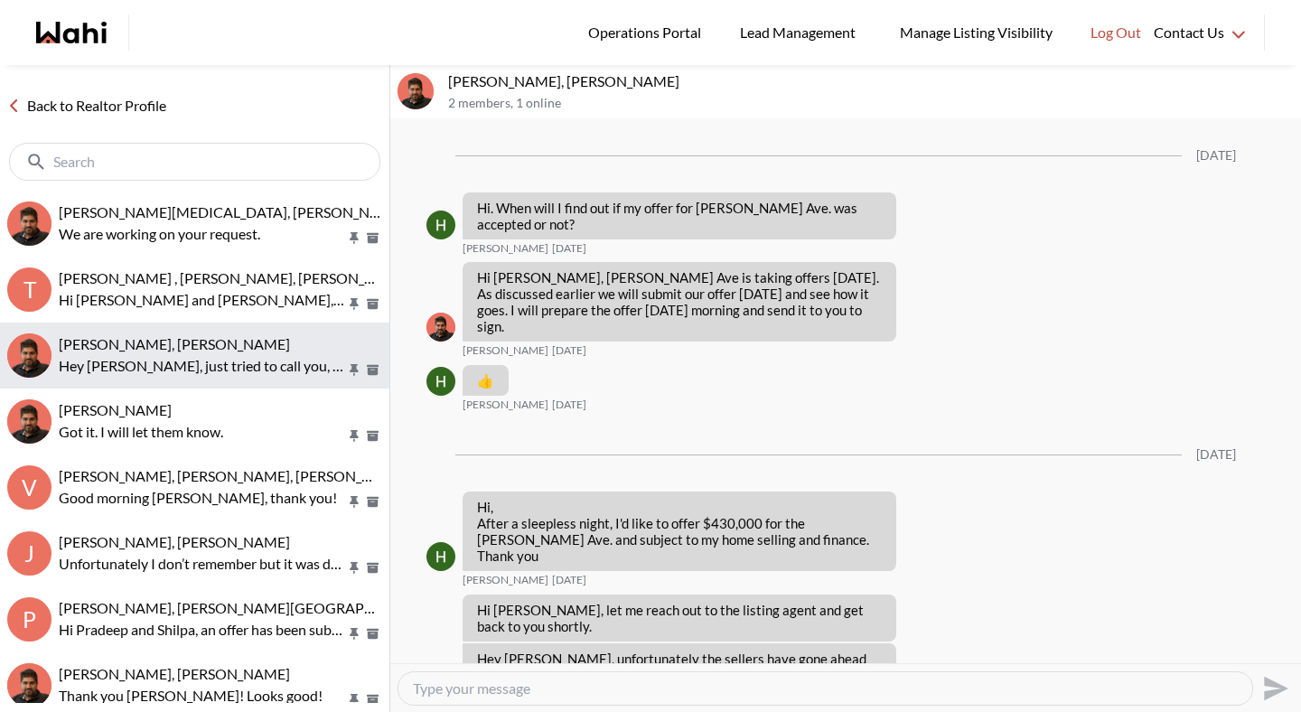
scroll to position [2979, 0]
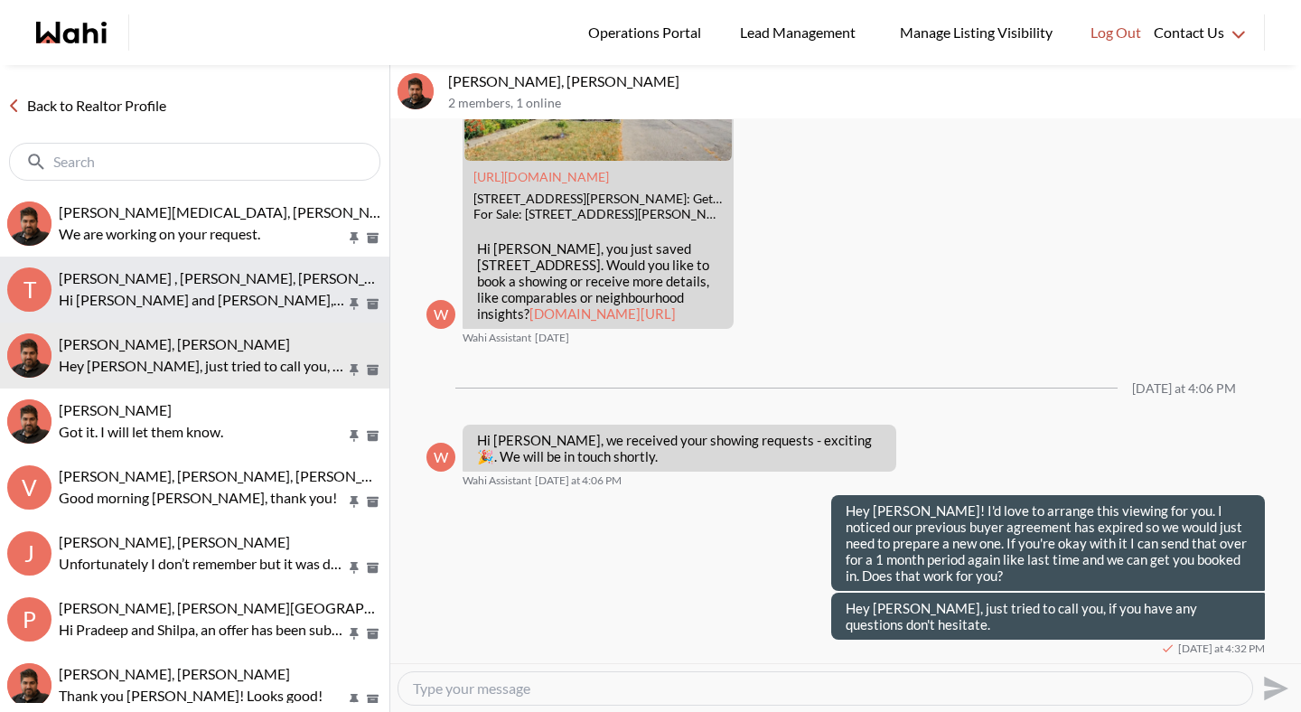
click at [146, 312] on button "T Tahshin Jaigirder , Meredith Paajanen, Faraz Hi Tahshin and Meredith, you jus…" at bounding box center [195, 290] width 390 height 66
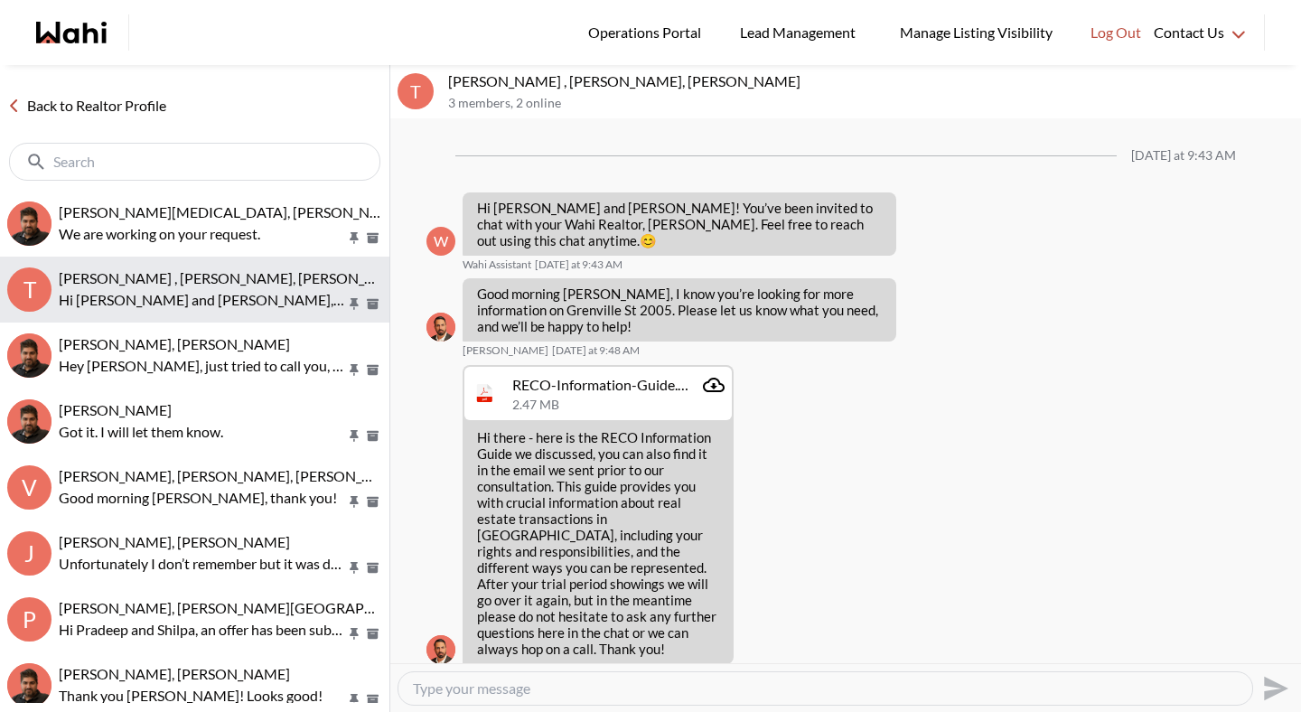
scroll to position [1004, 0]
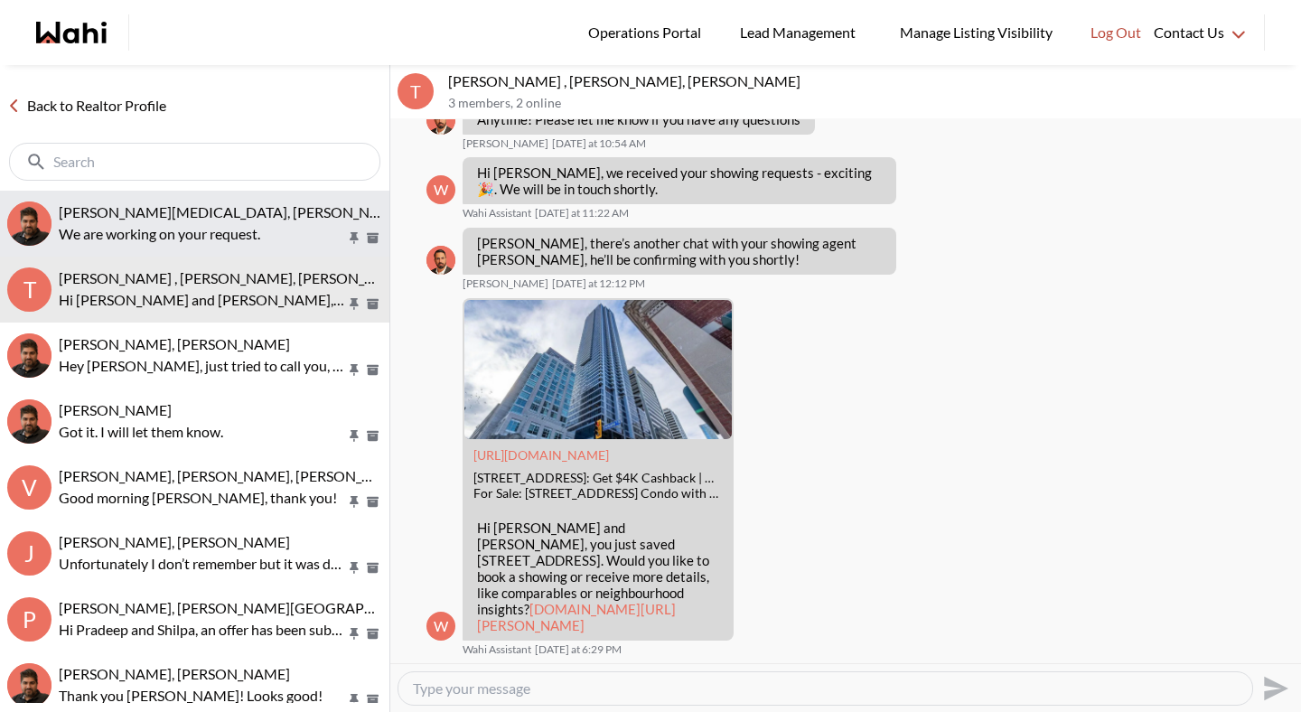
click at [149, 244] on button "Habon Muse, Faraz We are working on your request." at bounding box center [195, 224] width 390 height 66
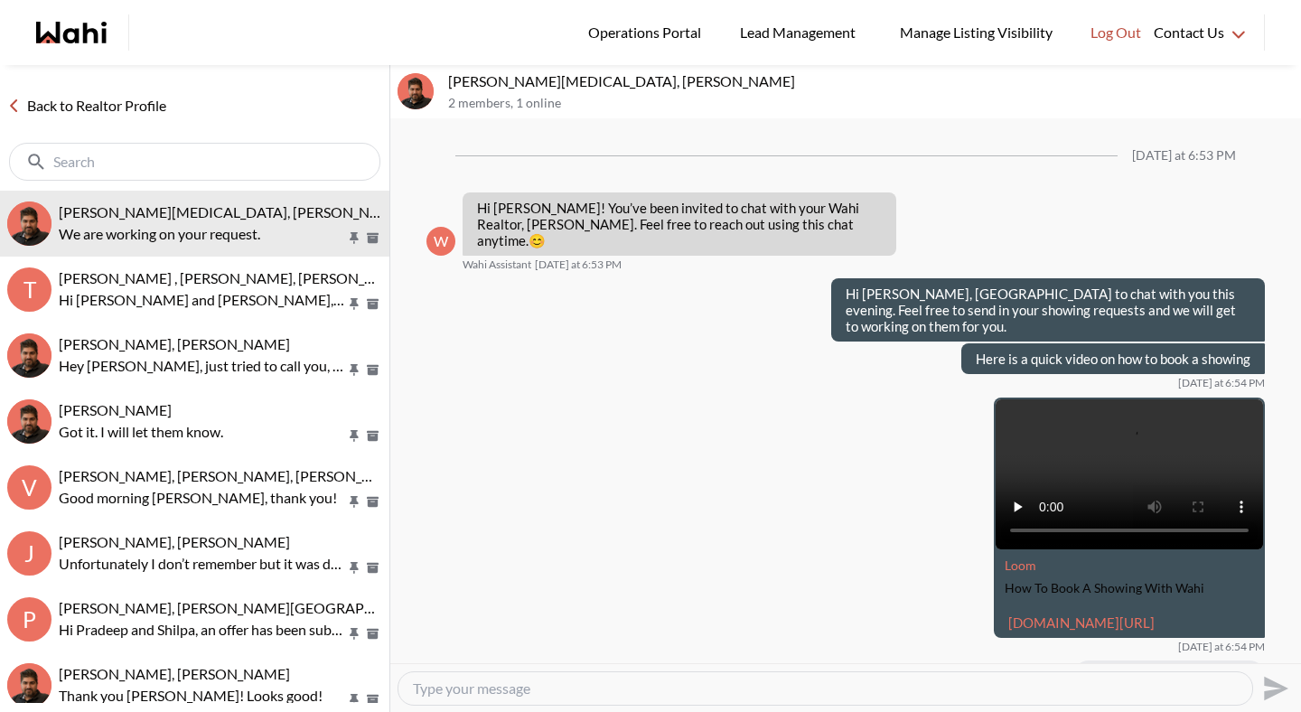
scroll to position [743, 0]
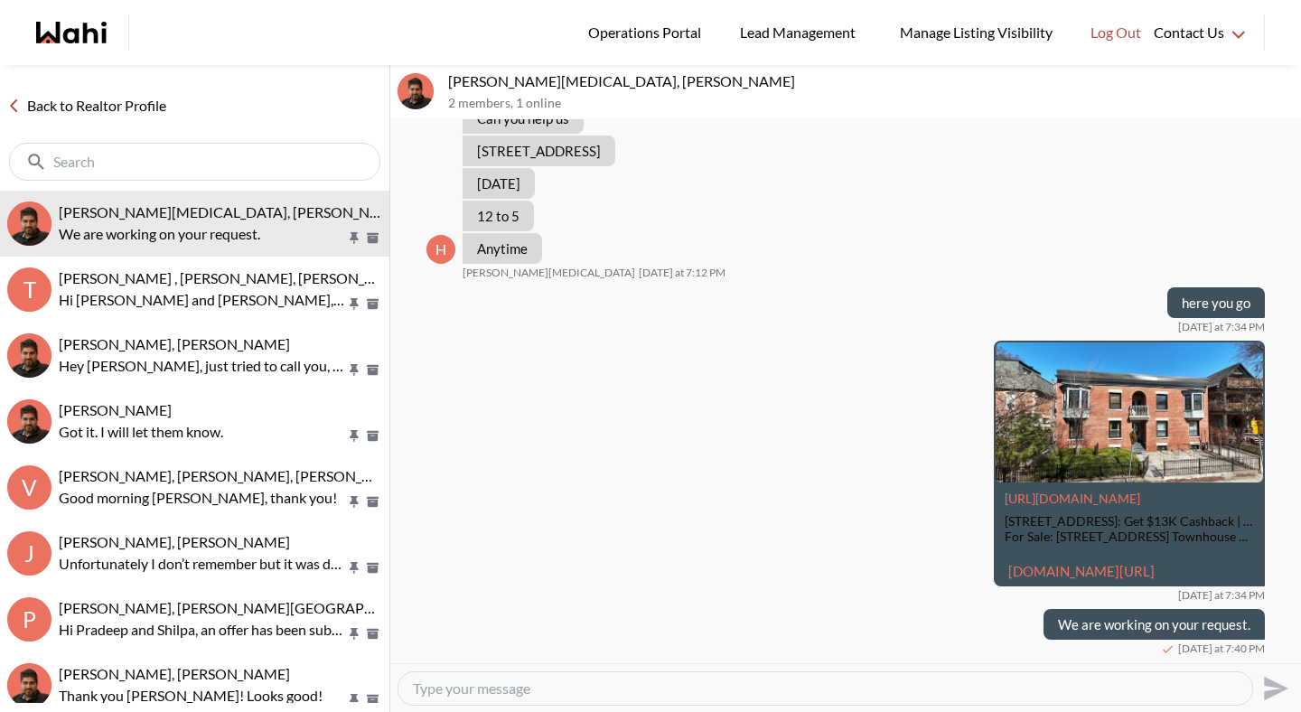
click at [134, 103] on link "Back to Realtor Profile" at bounding box center [87, 105] width 174 height 23
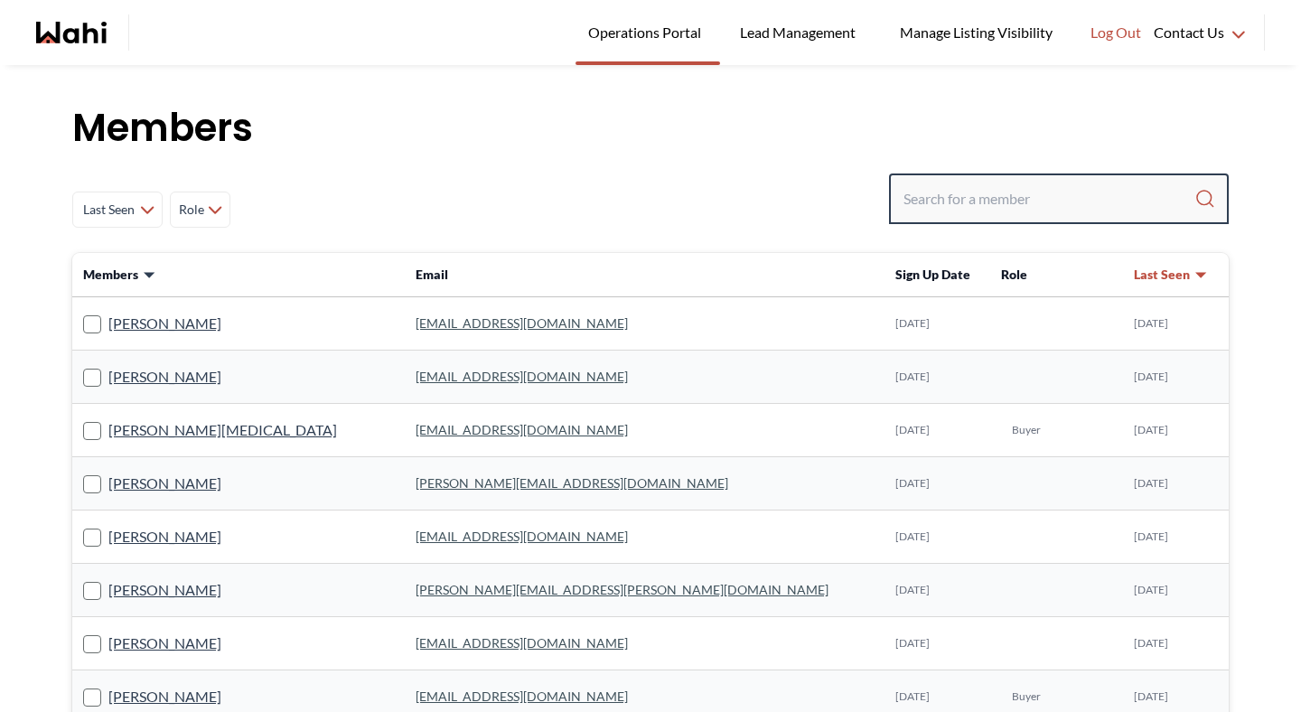
click at [1019, 206] on input "Search input" at bounding box center [1049, 199] width 291 height 33
paste input "[EMAIL_ADDRESS][DOMAIN_NAME]"
type input "[EMAIL_ADDRESS][DOMAIN_NAME]"
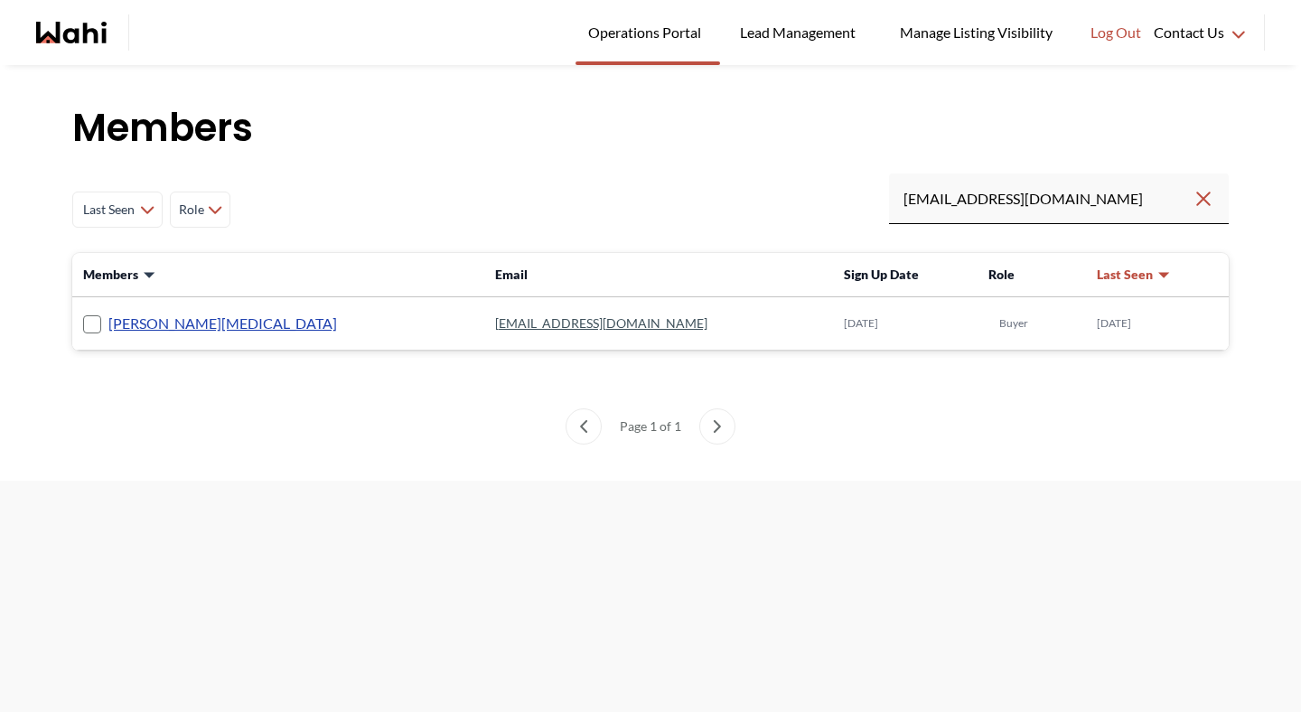
click at [140, 318] on link "[PERSON_NAME][MEDICAL_DATA]" at bounding box center [222, 323] width 229 height 23
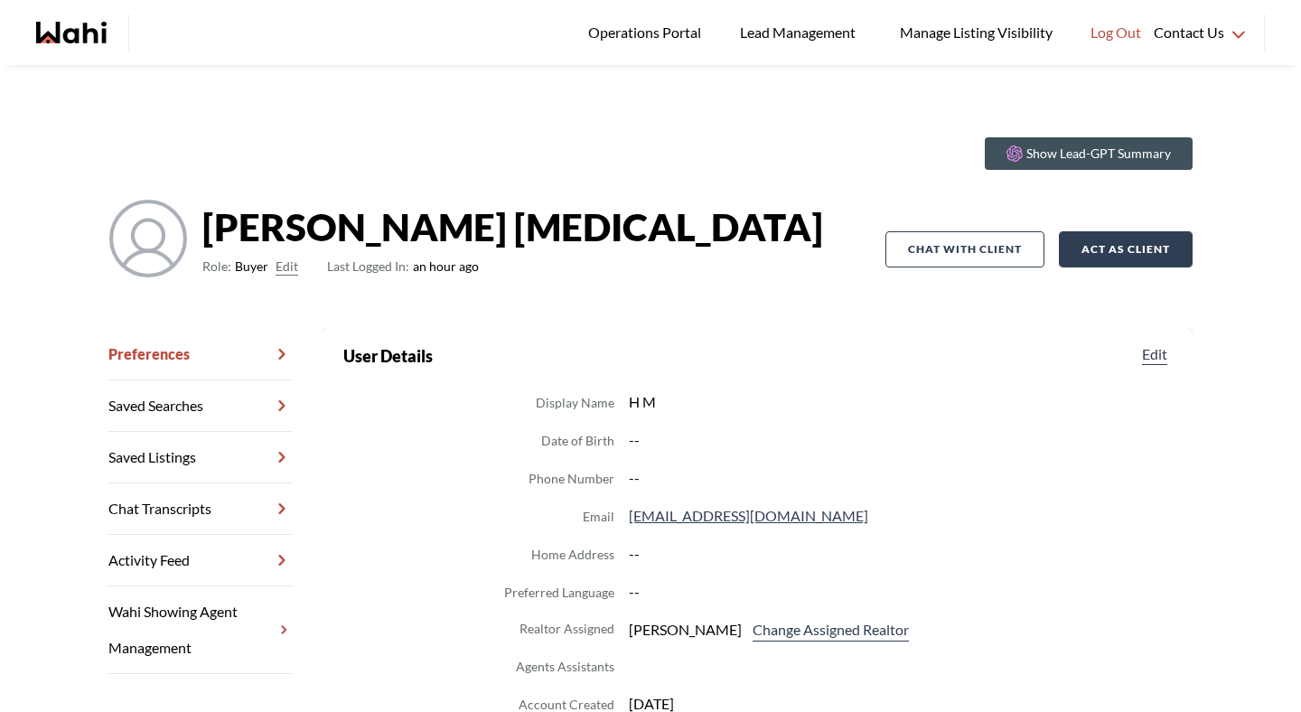
click at [1124, 257] on button "Act as Client" at bounding box center [1126, 249] width 134 height 36
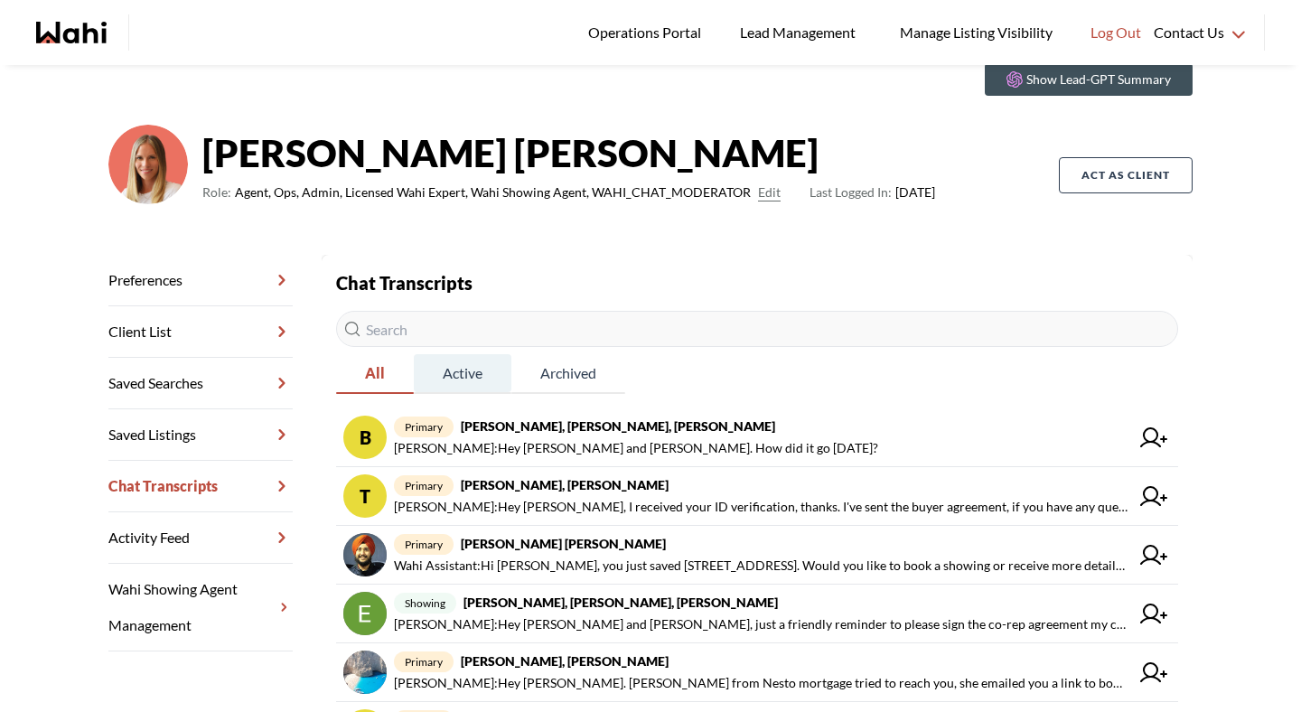
scroll to position [75, 0]
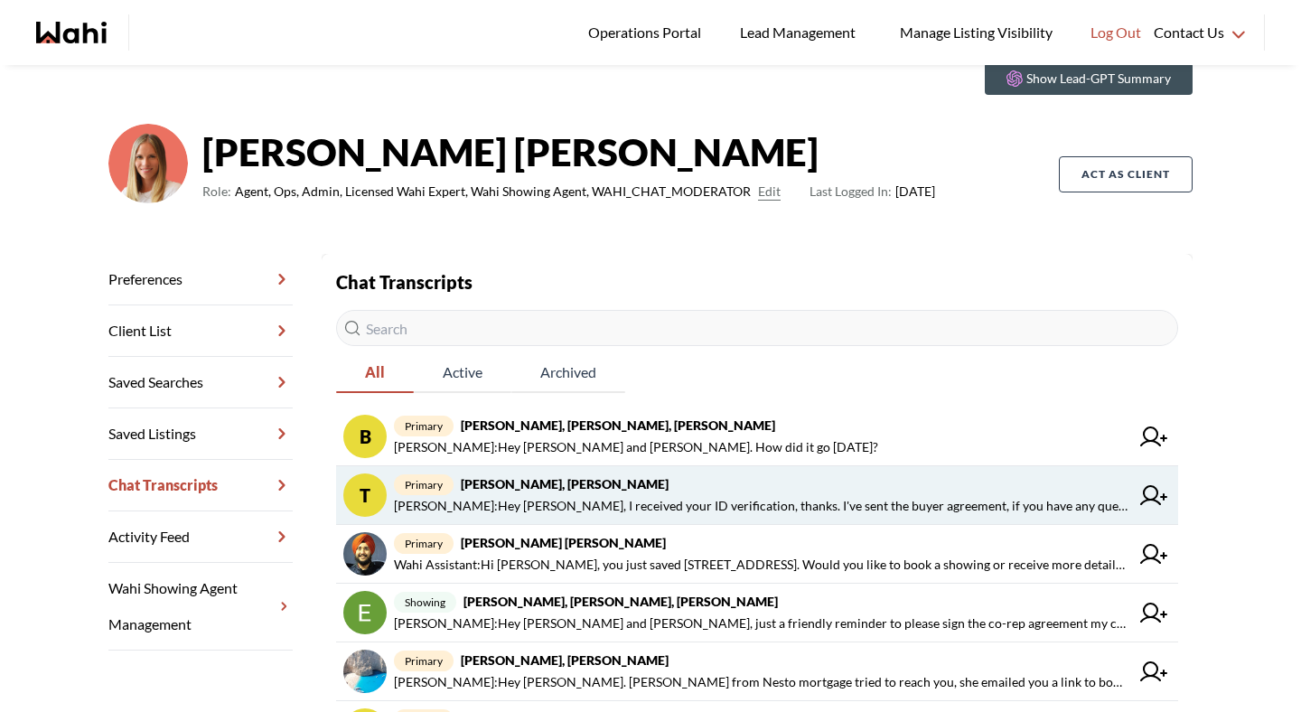
click at [501, 502] on span "Michelle Ryckman : Hey Tanya, I received your ID verification, thanks. I've sen…" at bounding box center [762, 506] width 736 height 22
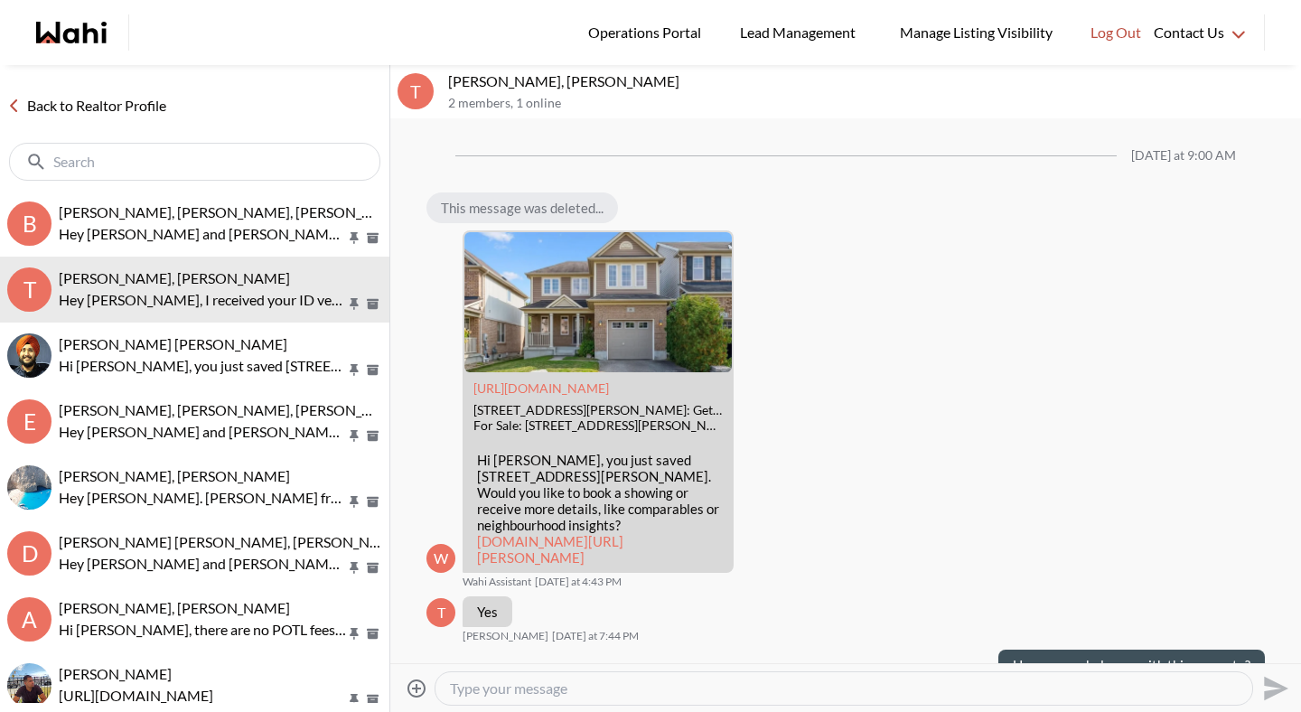
scroll to position [1763, 0]
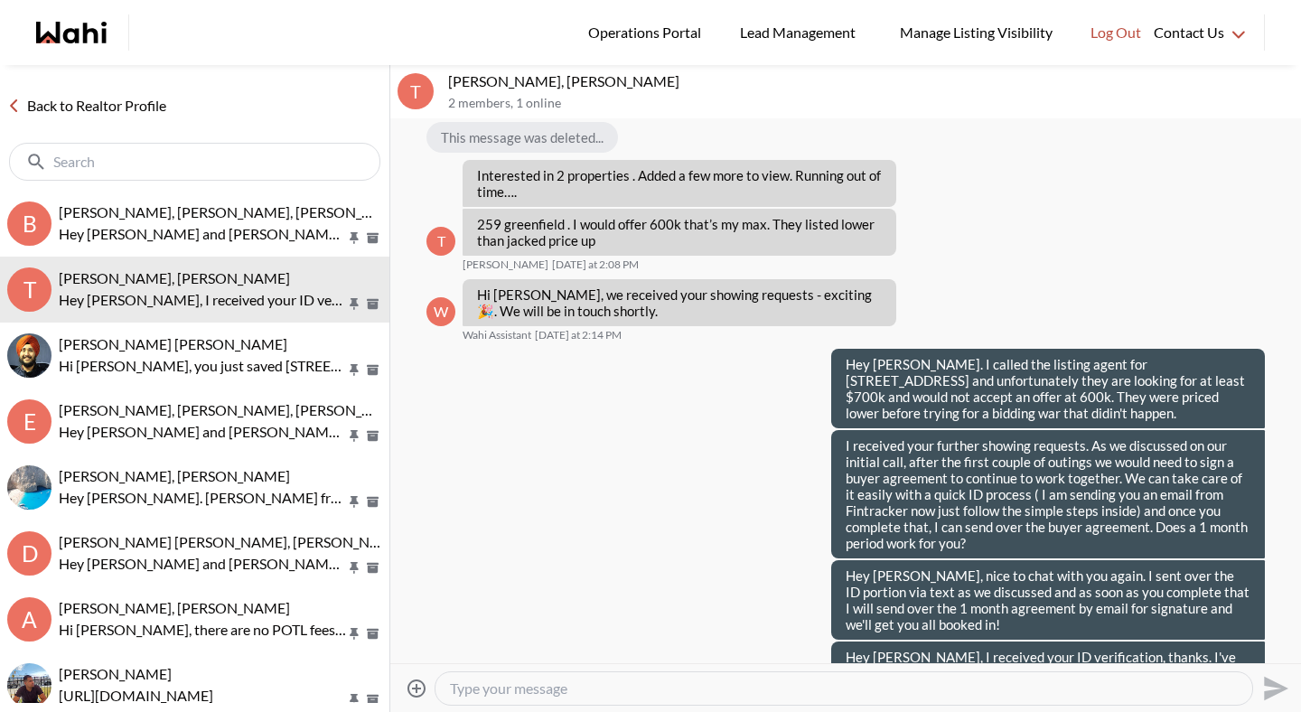
click at [163, 106] on link "Back to Realtor Profile" at bounding box center [87, 105] width 174 height 23
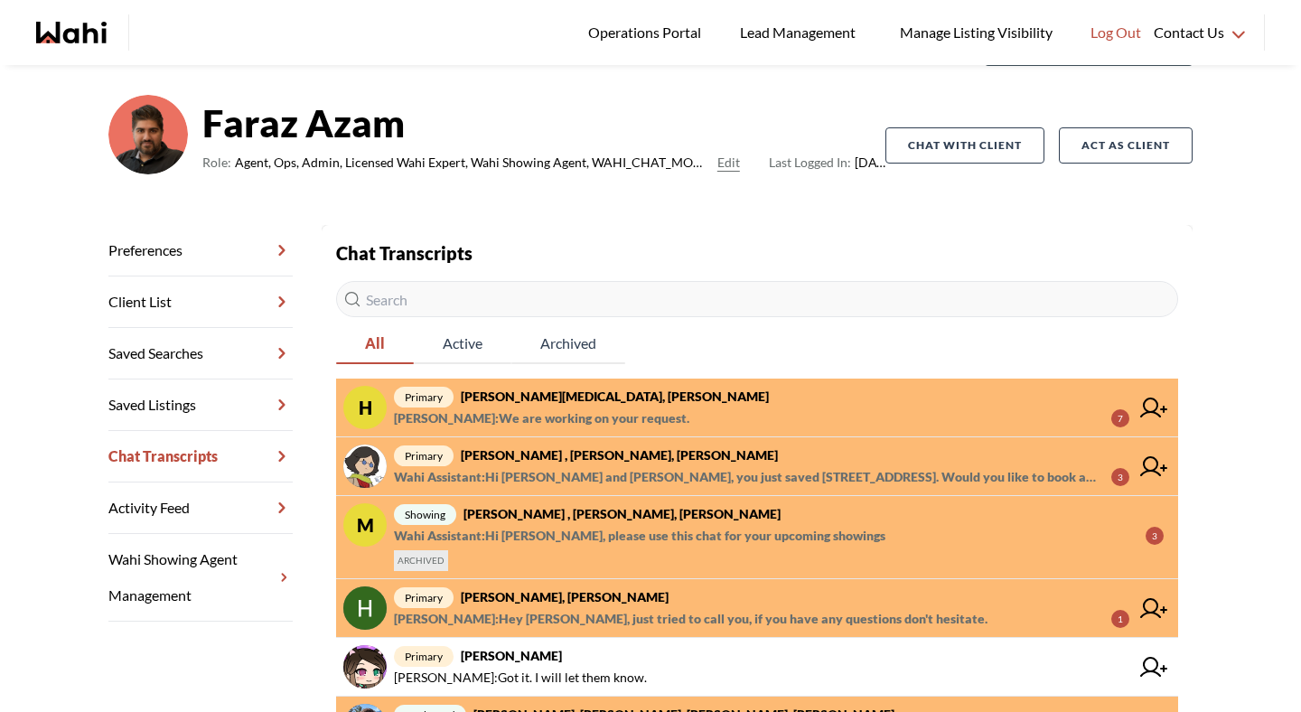
scroll to position [135, 0]
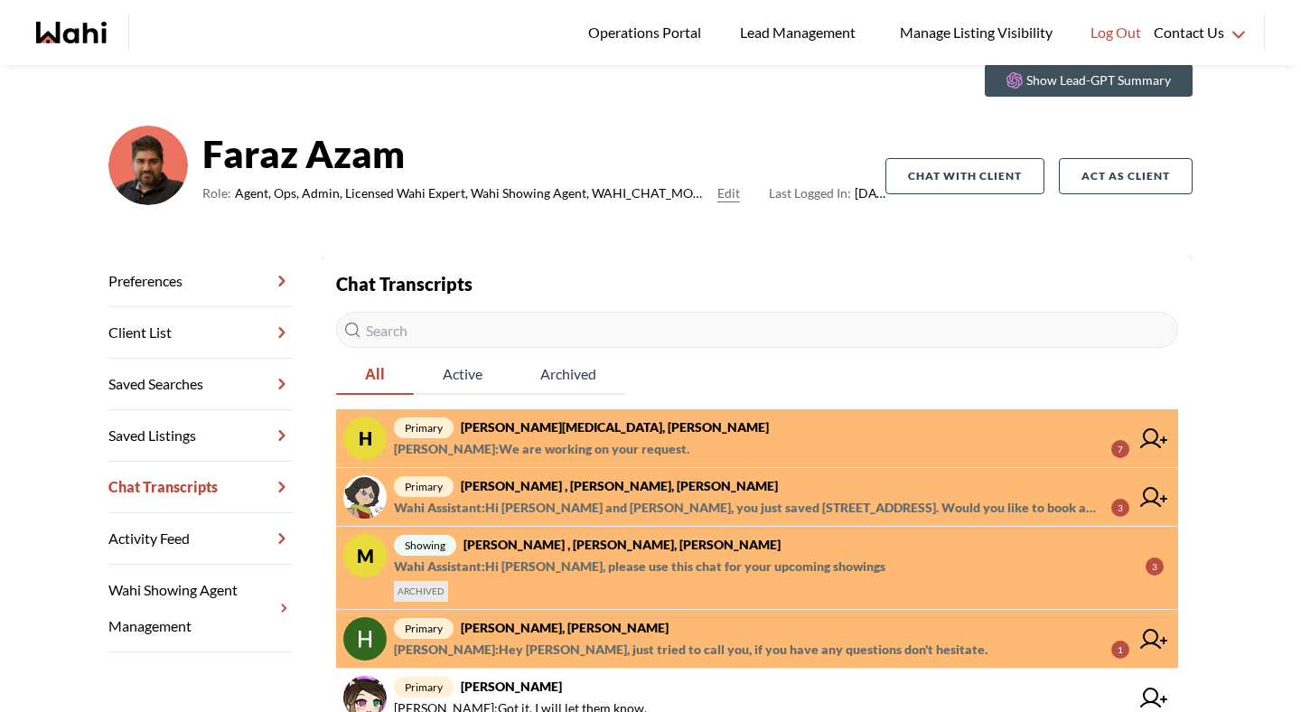
click at [605, 463] on link "H primary [PERSON_NAME][MEDICAL_DATA], [PERSON_NAME] [PERSON_NAME] : We are wor…" at bounding box center [757, 438] width 842 height 59
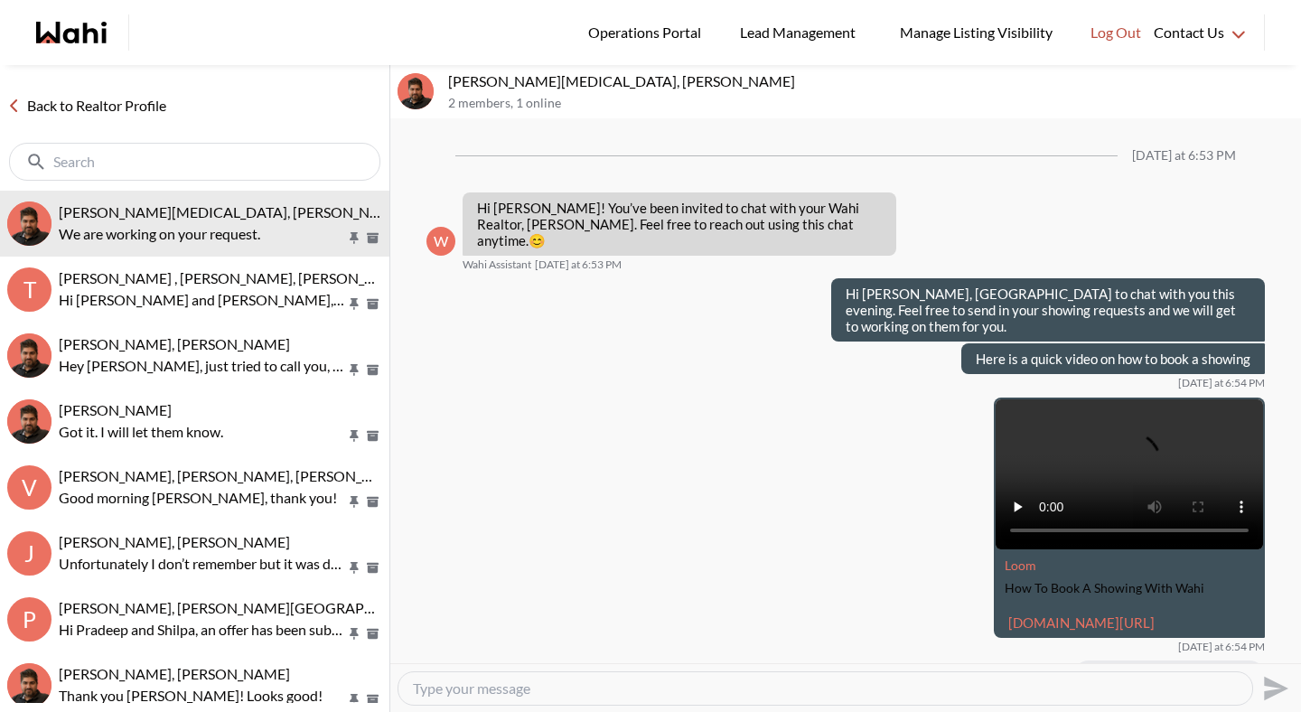
scroll to position [743, 0]
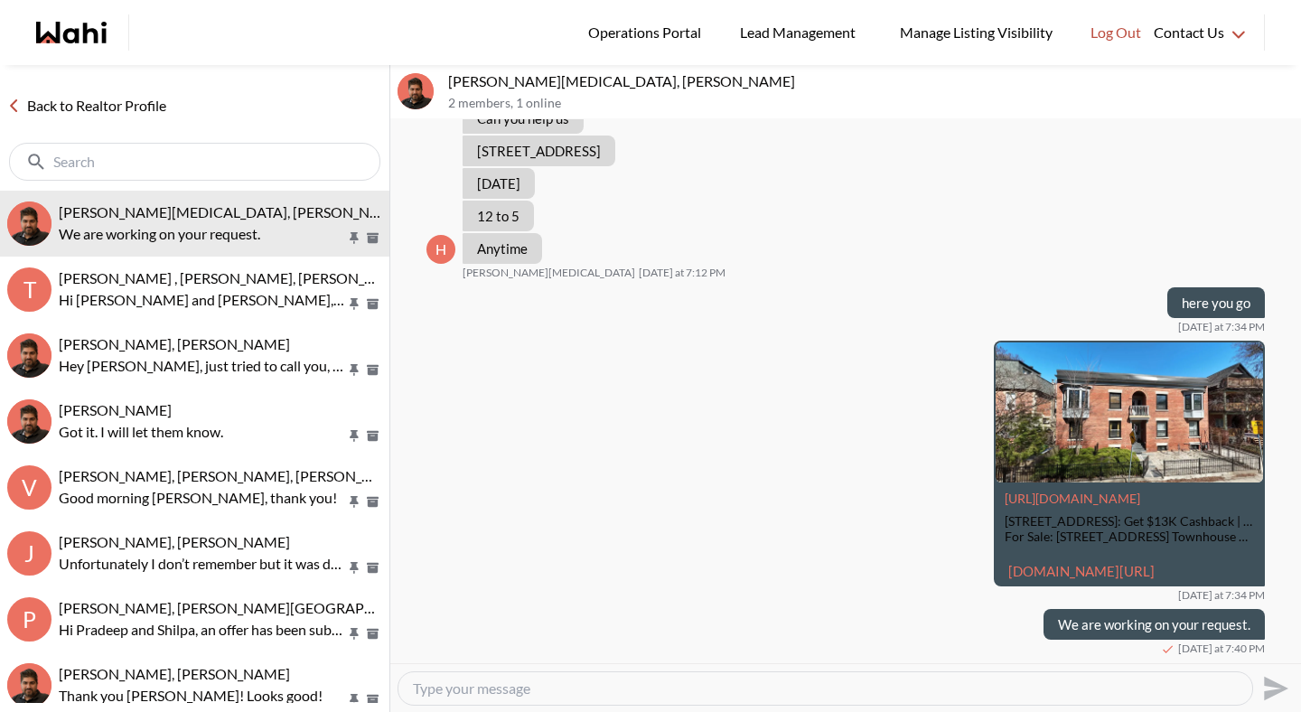
click at [155, 109] on link "Back to Realtor Profile" at bounding box center [87, 105] width 174 height 23
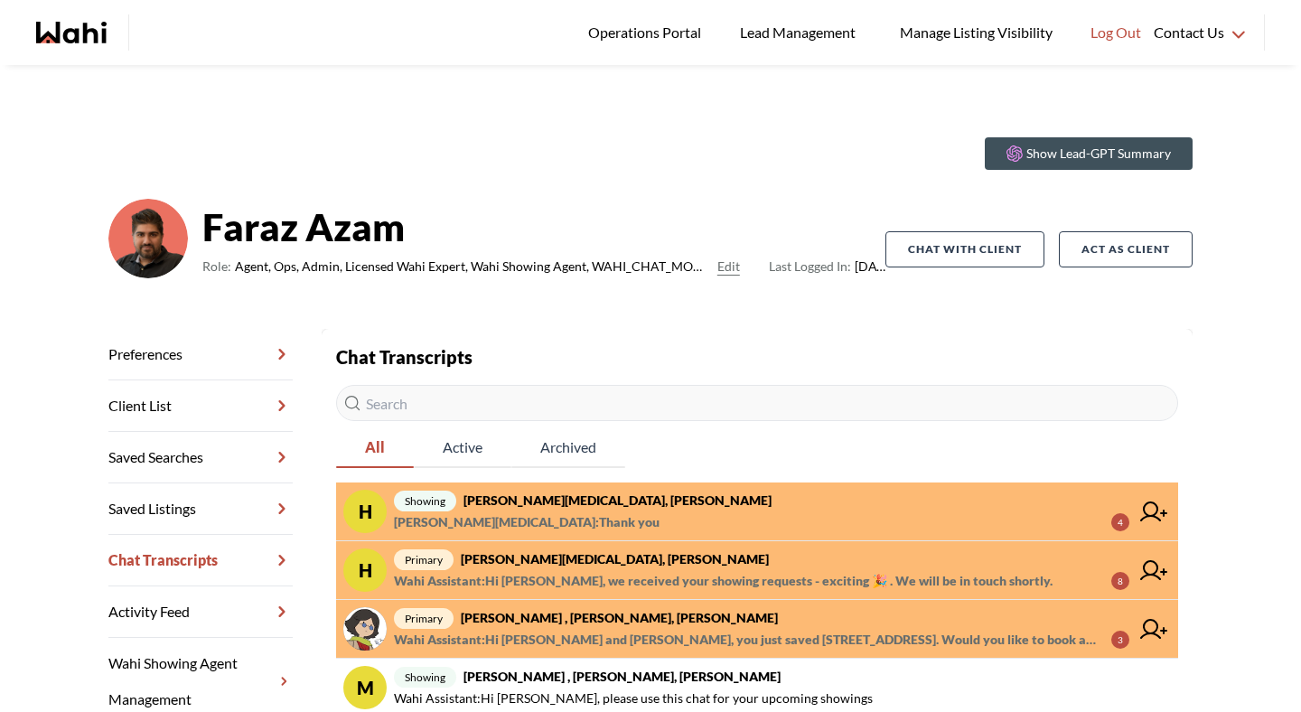
click at [545, 495] on strong "Habon Muse, Paul, Faraz" at bounding box center [618, 500] width 308 height 15
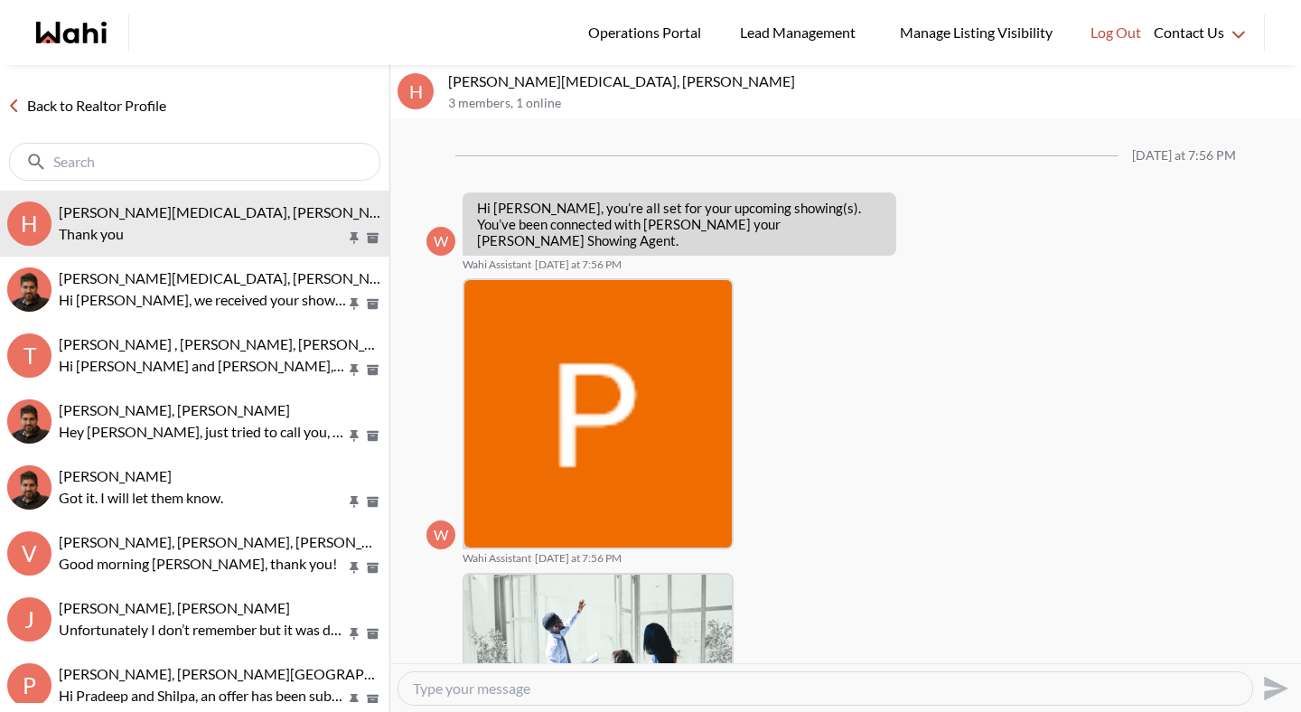
scroll to position [280, 0]
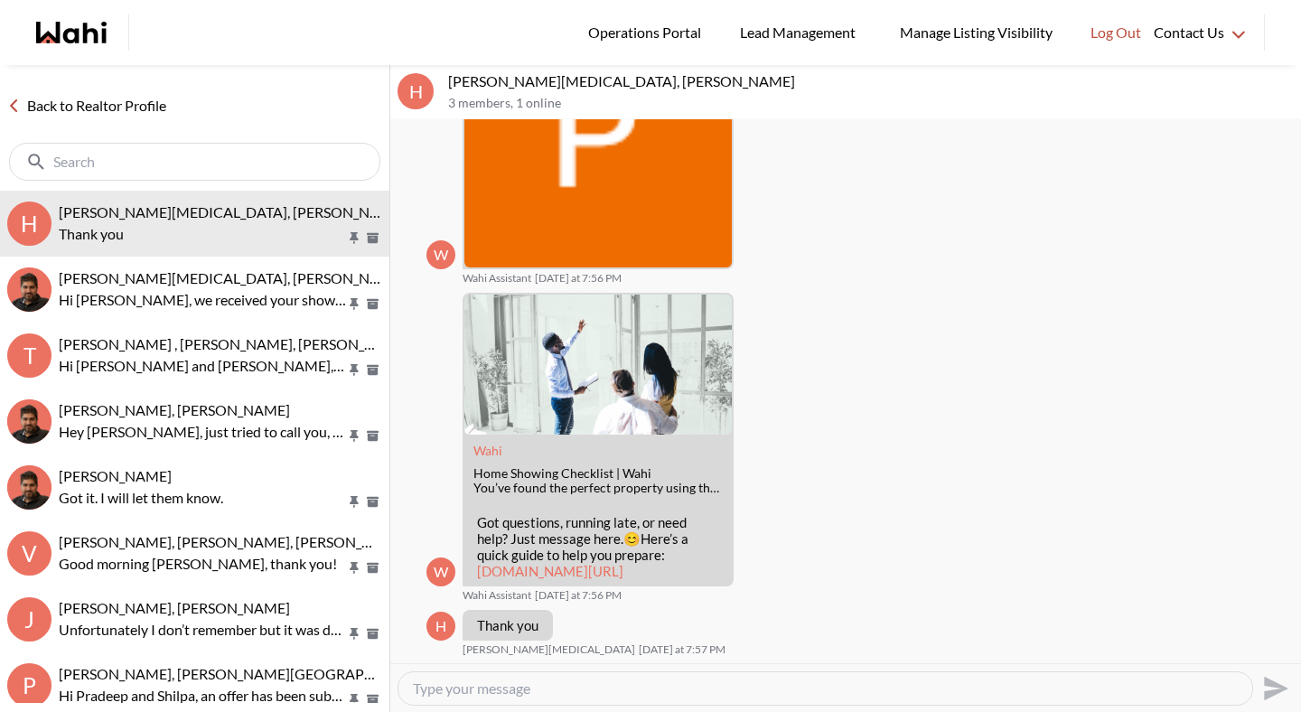
click at [125, 104] on link "Back to Realtor Profile" at bounding box center [87, 105] width 174 height 23
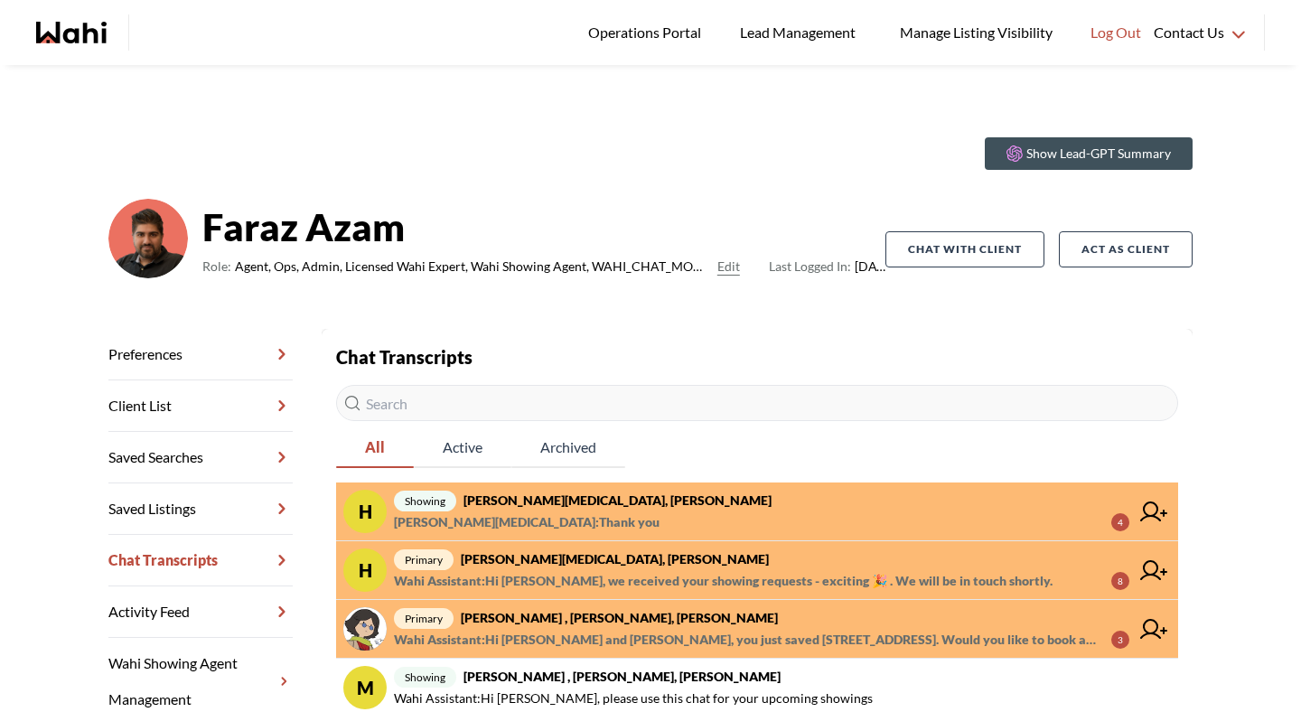
click at [531, 517] on span "[PERSON_NAME][MEDICAL_DATA] : Thank you" at bounding box center [527, 523] width 266 height 22
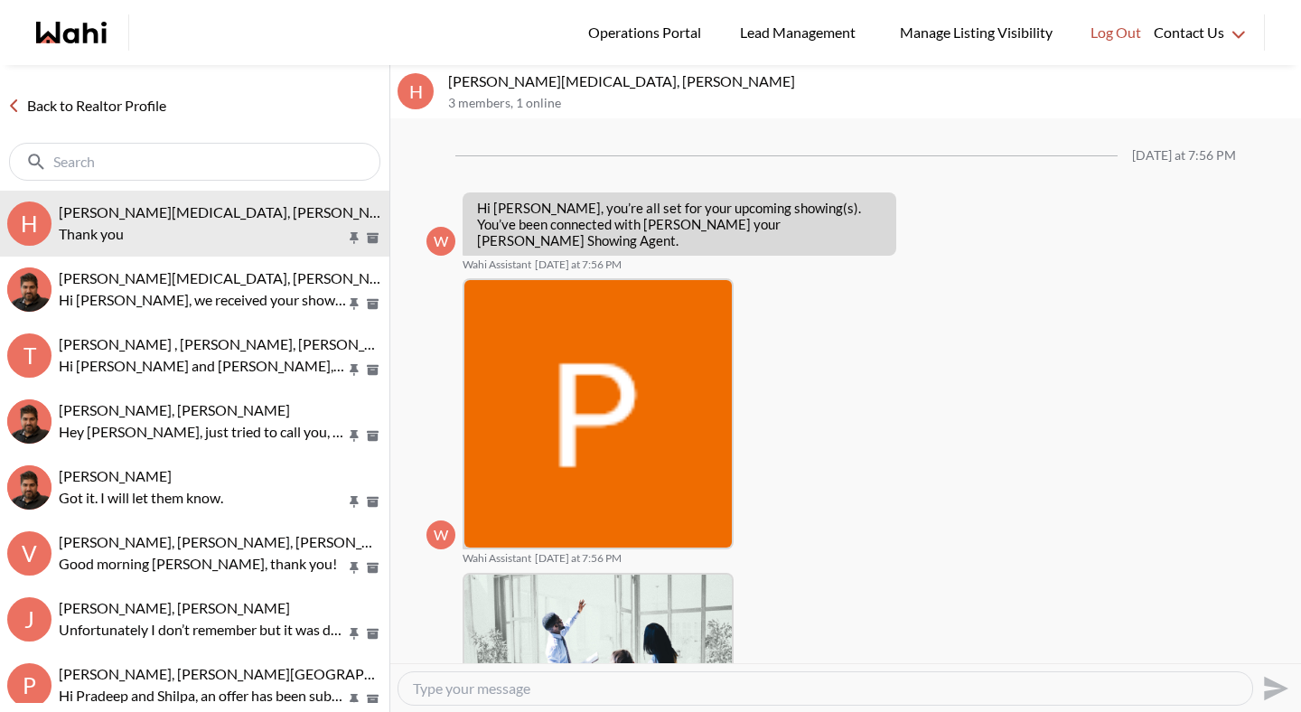
scroll to position [280, 0]
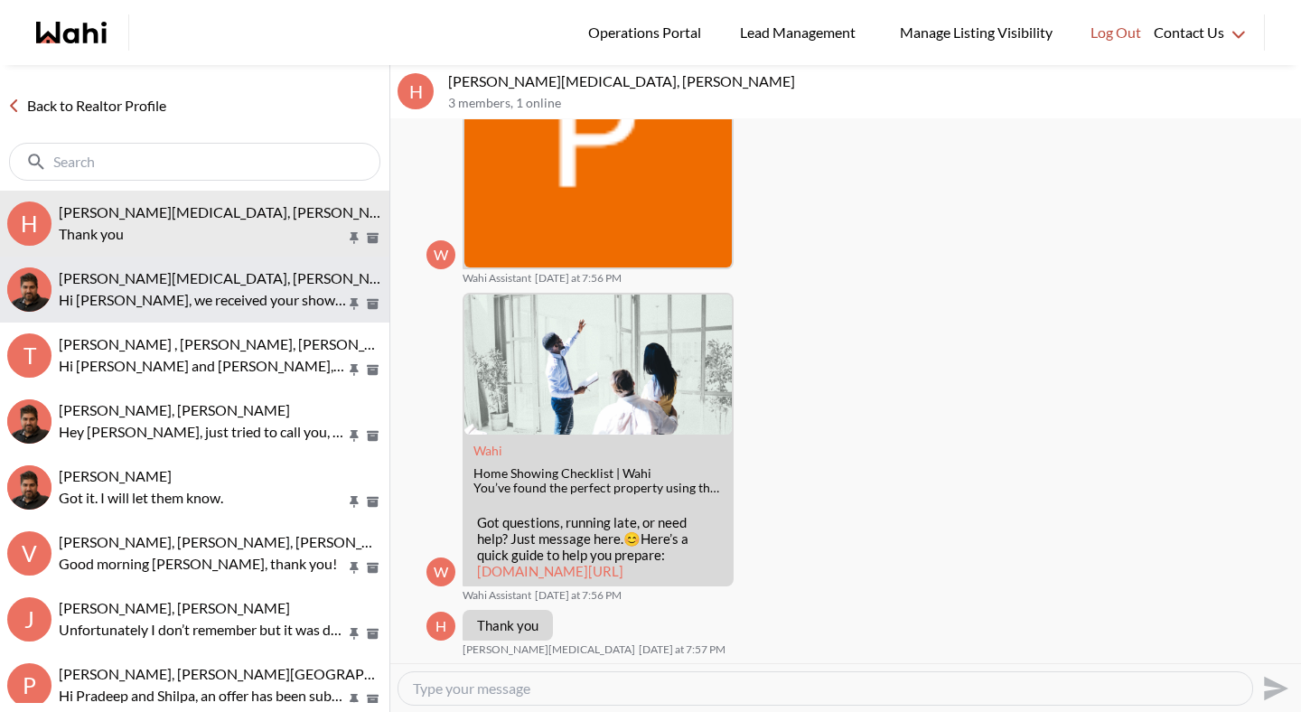
click at [212, 298] on p "Hi [PERSON_NAME], we received your showing requests - exciting 🎉 . We will be i…" at bounding box center [202, 300] width 287 height 22
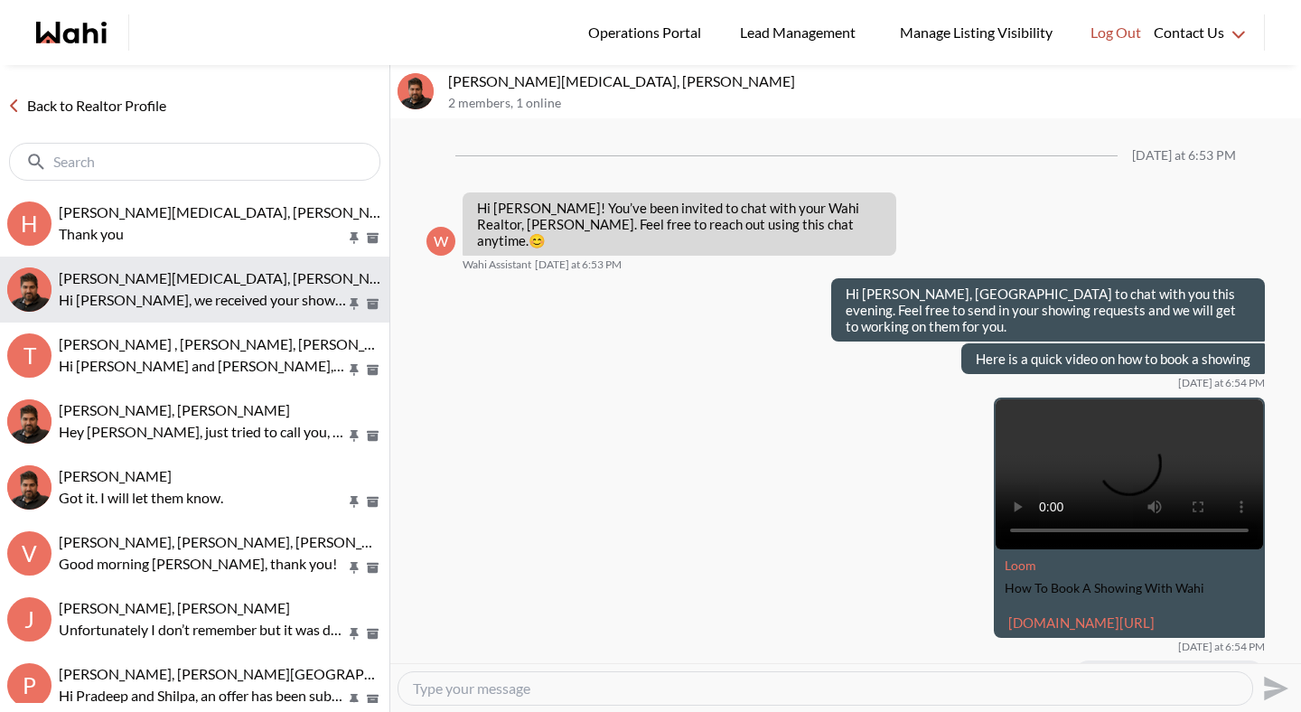
scroll to position [812, 0]
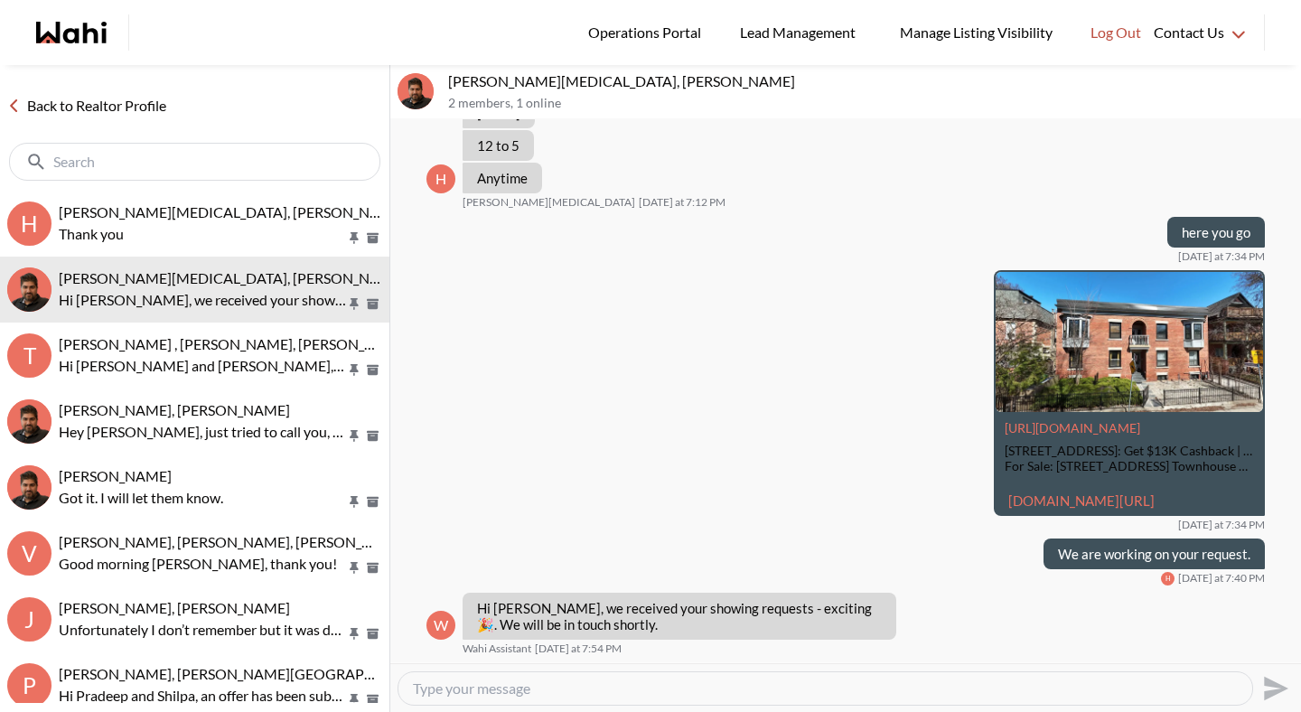
click at [443, 696] on textarea "Type your message" at bounding box center [825, 689] width 825 height 18
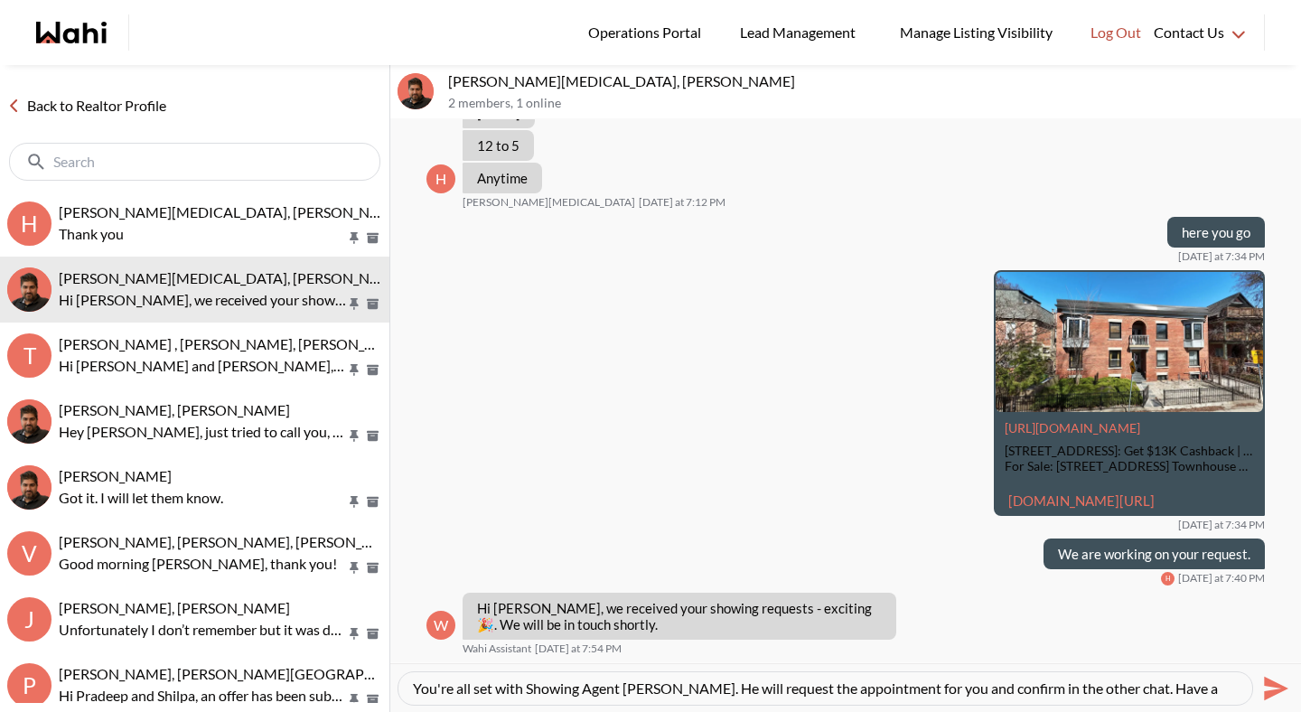
type textarea "You're all set with Showing Agent Paul. He will request the appointment for you…"
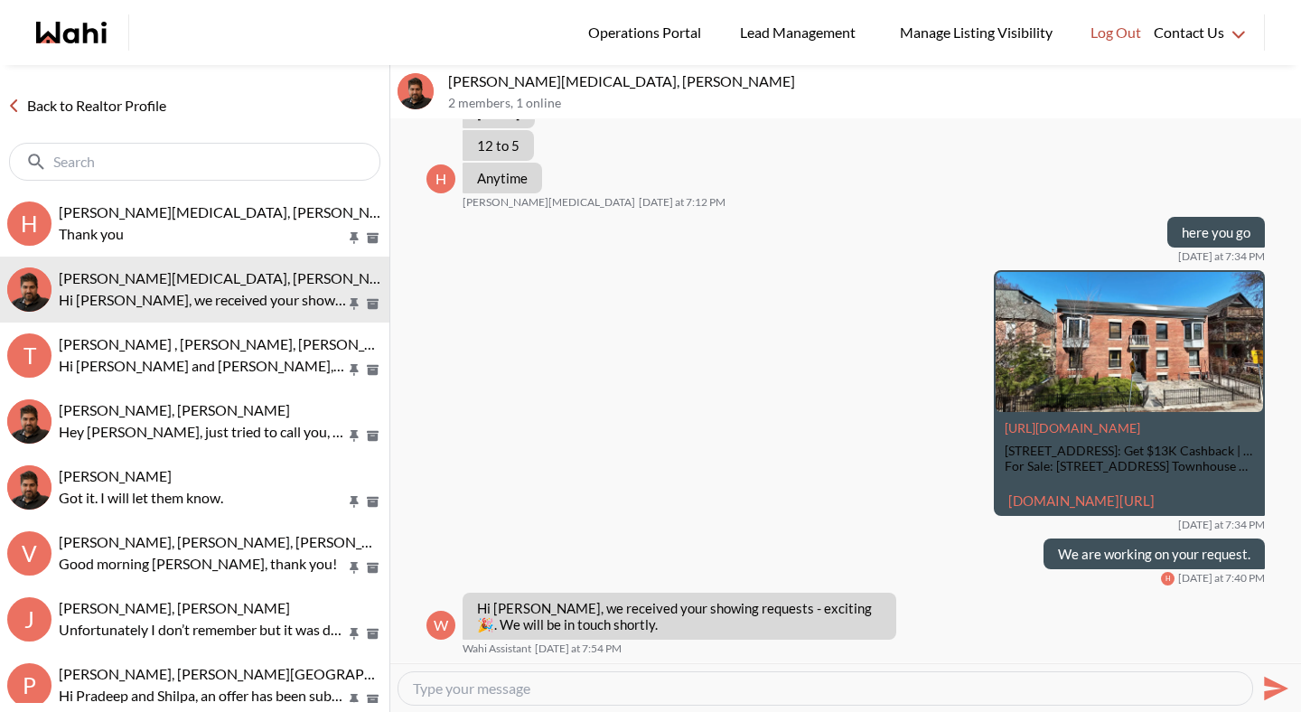
scroll to position [882, 0]
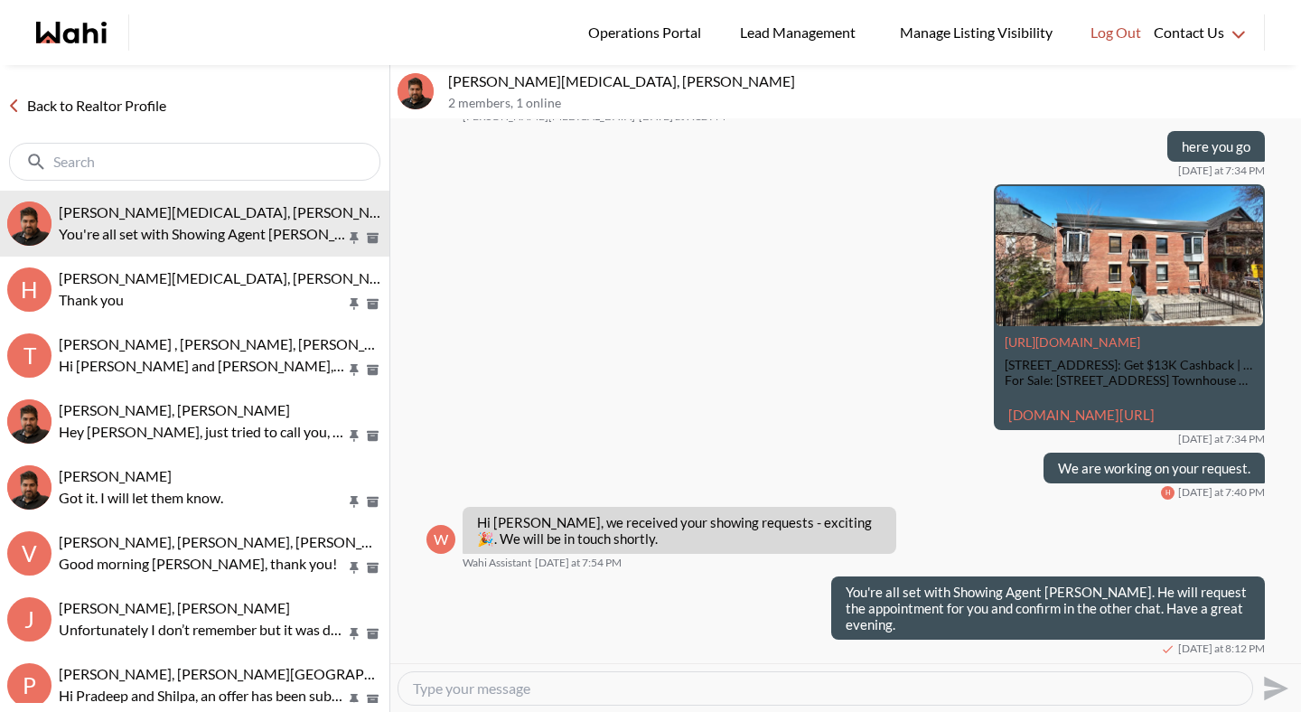
click at [85, 115] on link "Back to Realtor Profile" at bounding box center [87, 105] width 174 height 23
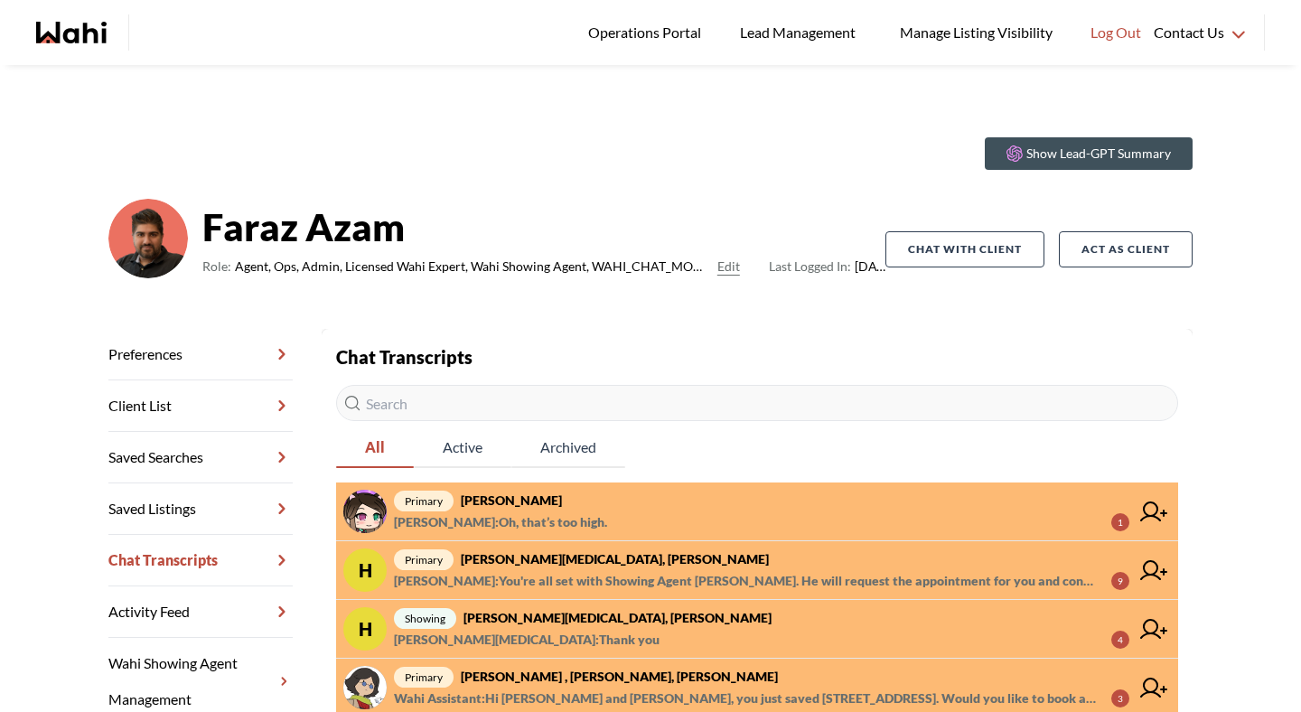
click at [551, 493] on strong "liuhong chen, Faraz" at bounding box center [511, 500] width 101 height 15
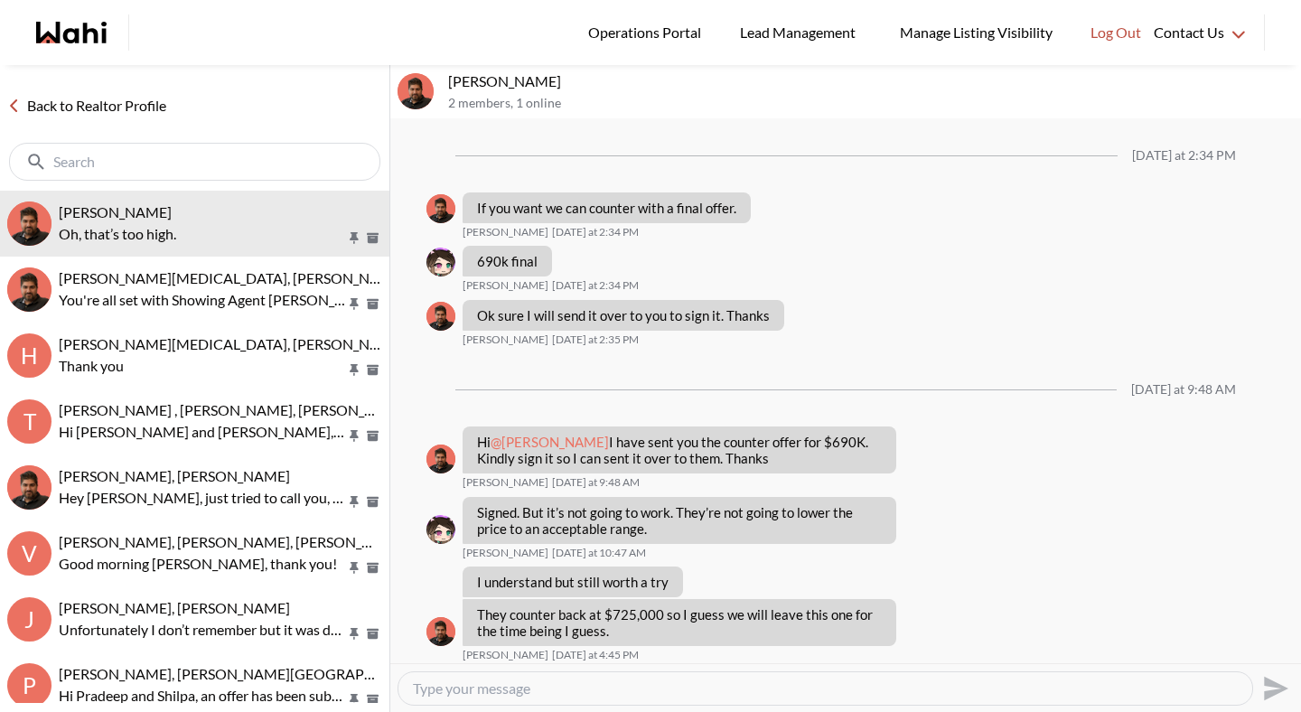
scroll to position [996, 0]
